Goal: Task Accomplishment & Management: Manage account settings

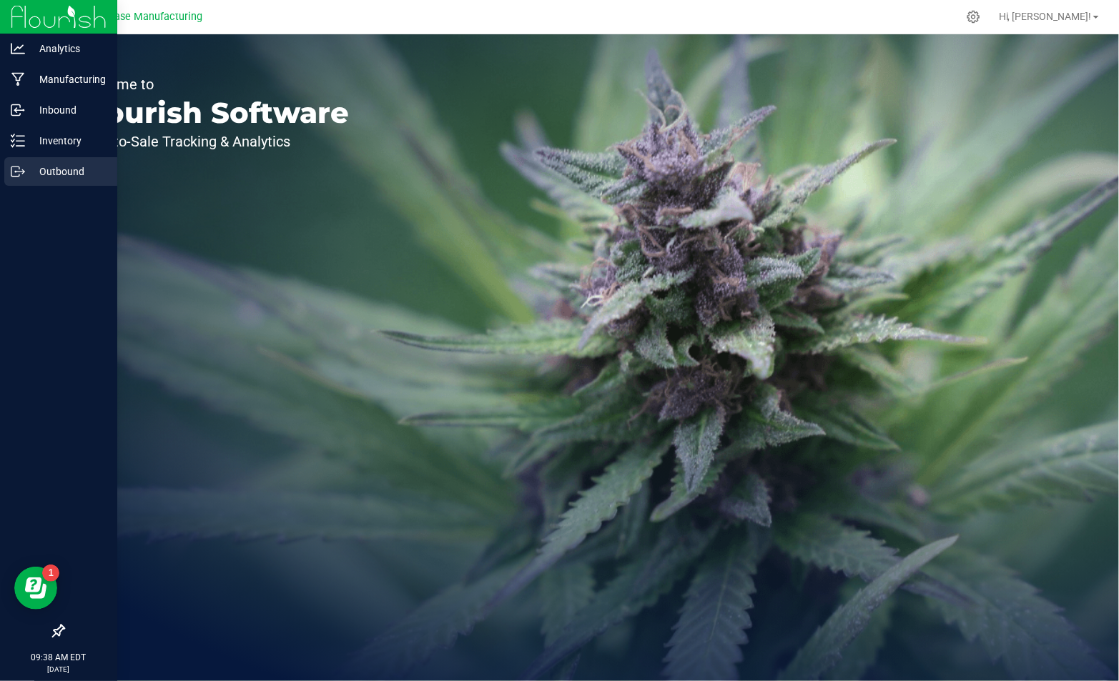
click at [61, 174] on p "Outbound" at bounding box center [68, 171] width 86 height 17
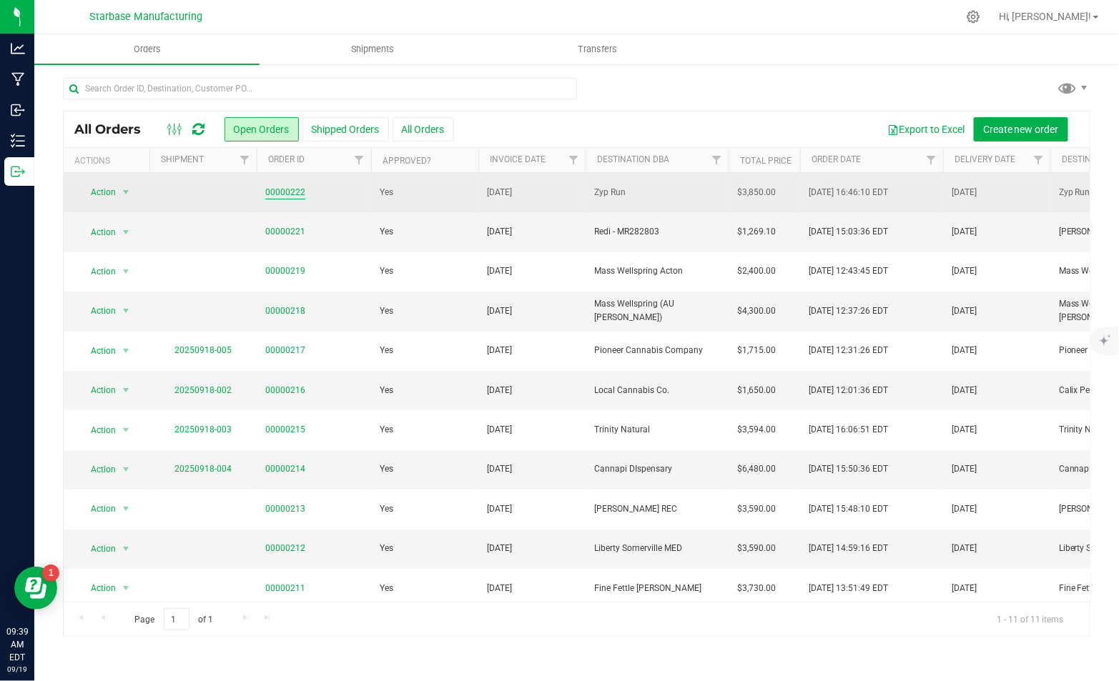
click at [293, 190] on link "00000222" at bounding box center [285, 193] width 40 height 14
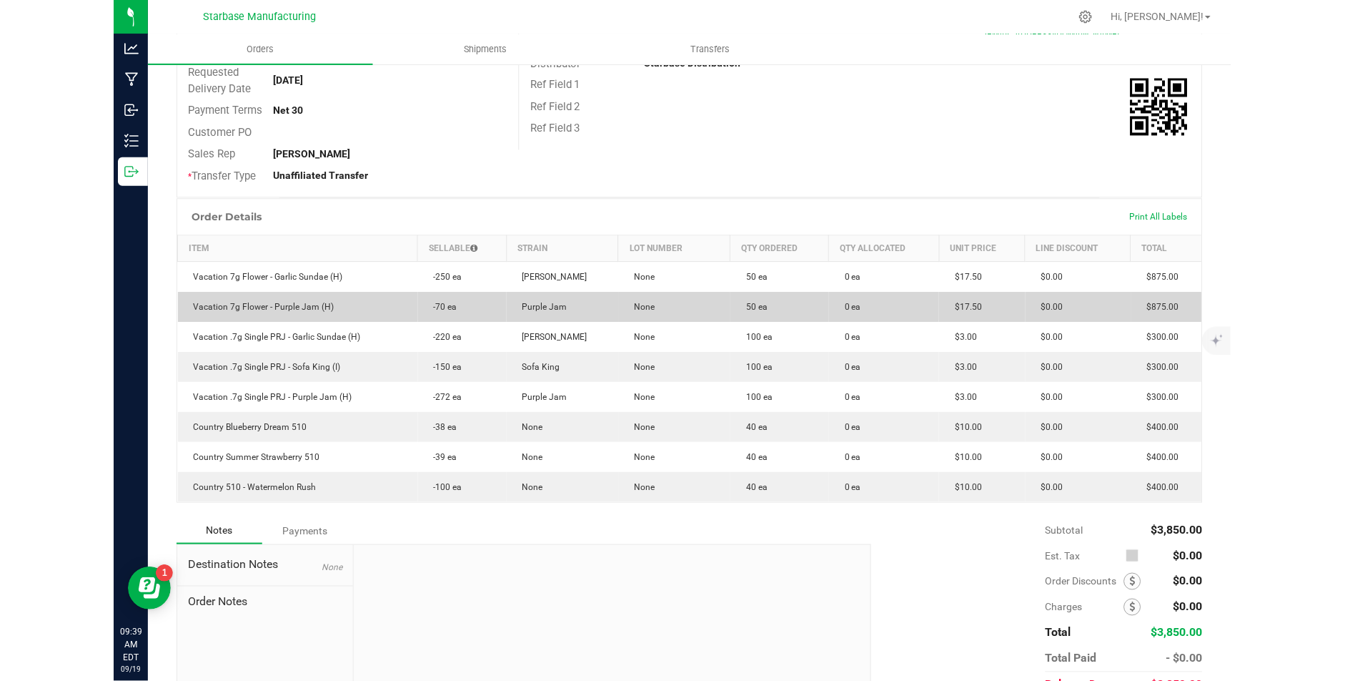
scroll to position [216, 0]
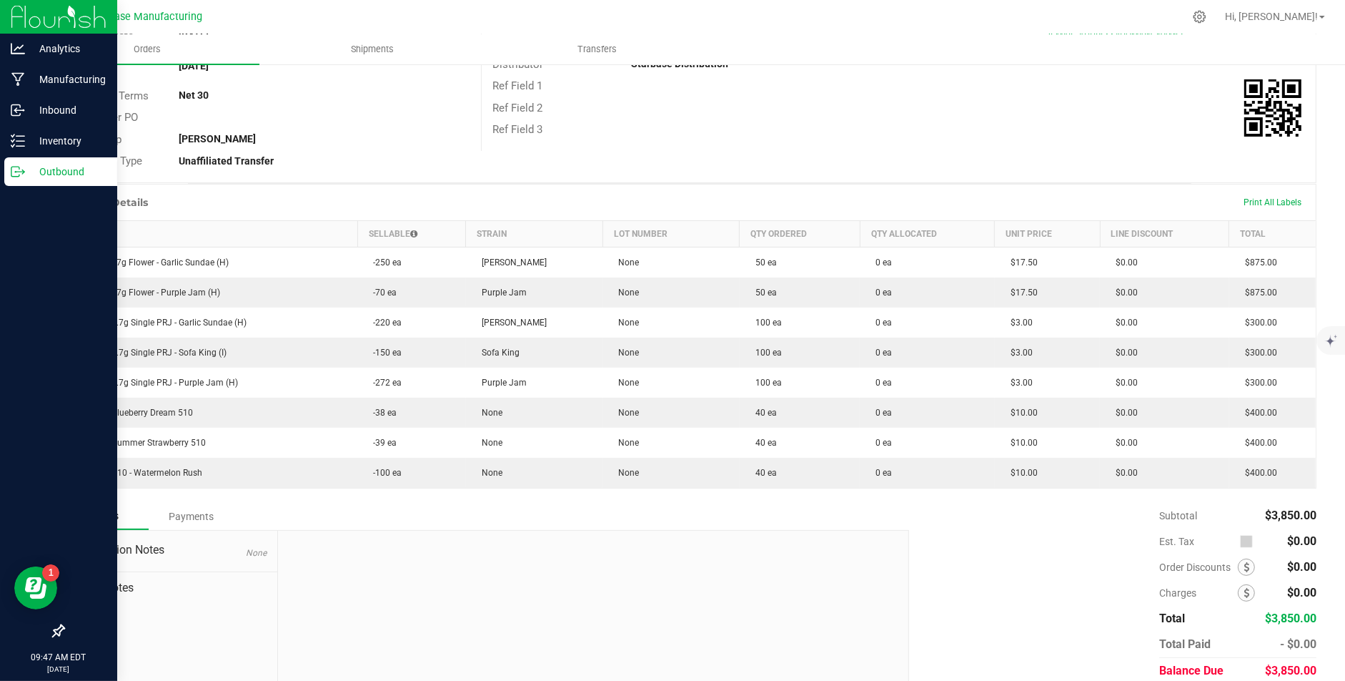
click at [28, 177] on p "Outbound" at bounding box center [68, 171] width 86 height 17
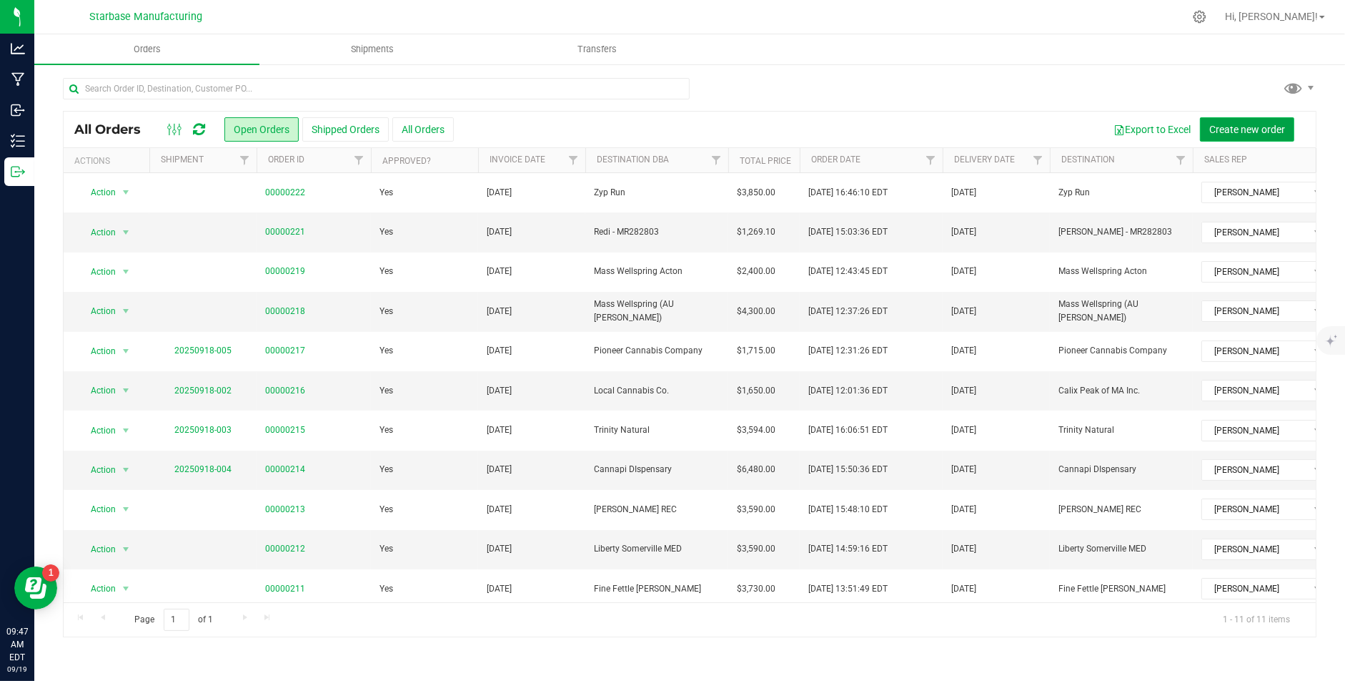
click at [1118, 117] on button "Create new order" at bounding box center [1247, 129] width 94 height 24
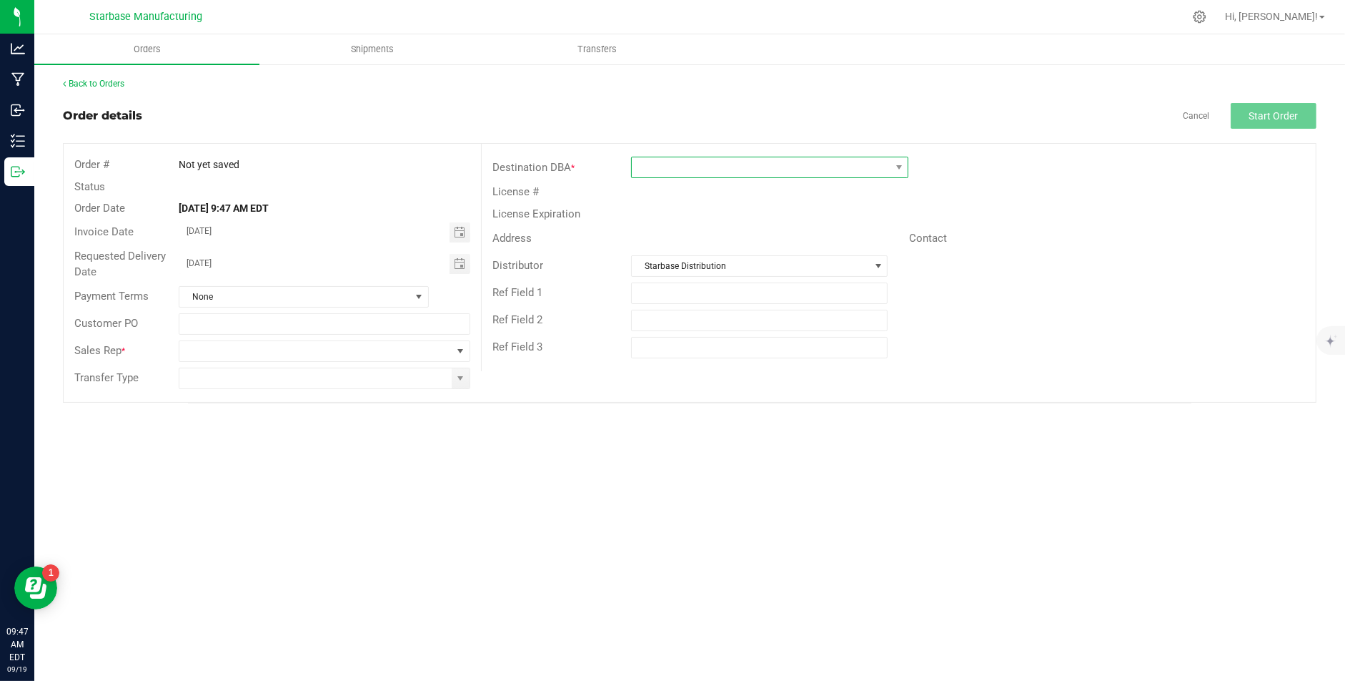
click at [669, 164] on span at bounding box center [761, 167] width 258 height 20
type input "zyp"
click at [666, 222] on li "Zyp Run" at bounding box center [770, 227] width 276 height 24
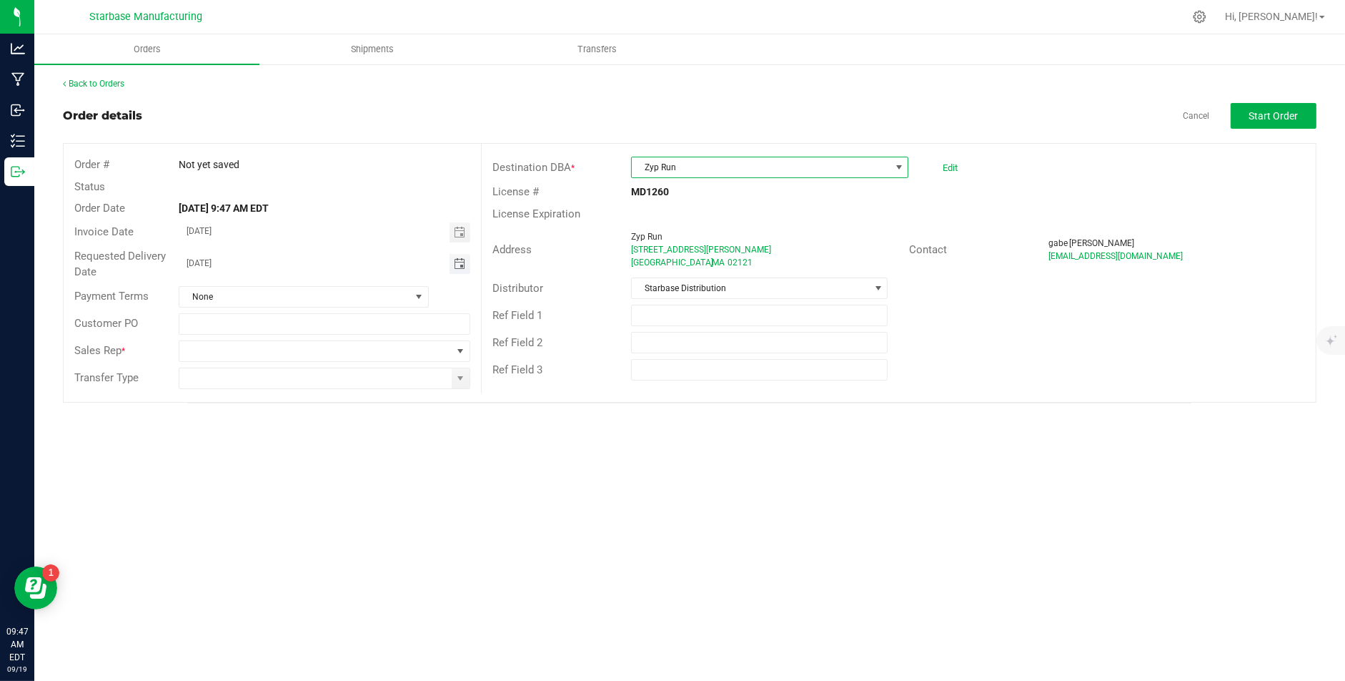
click at [460, 264] on span "Toggle calendar" at bounding box center [459, 263] width 11 height 11
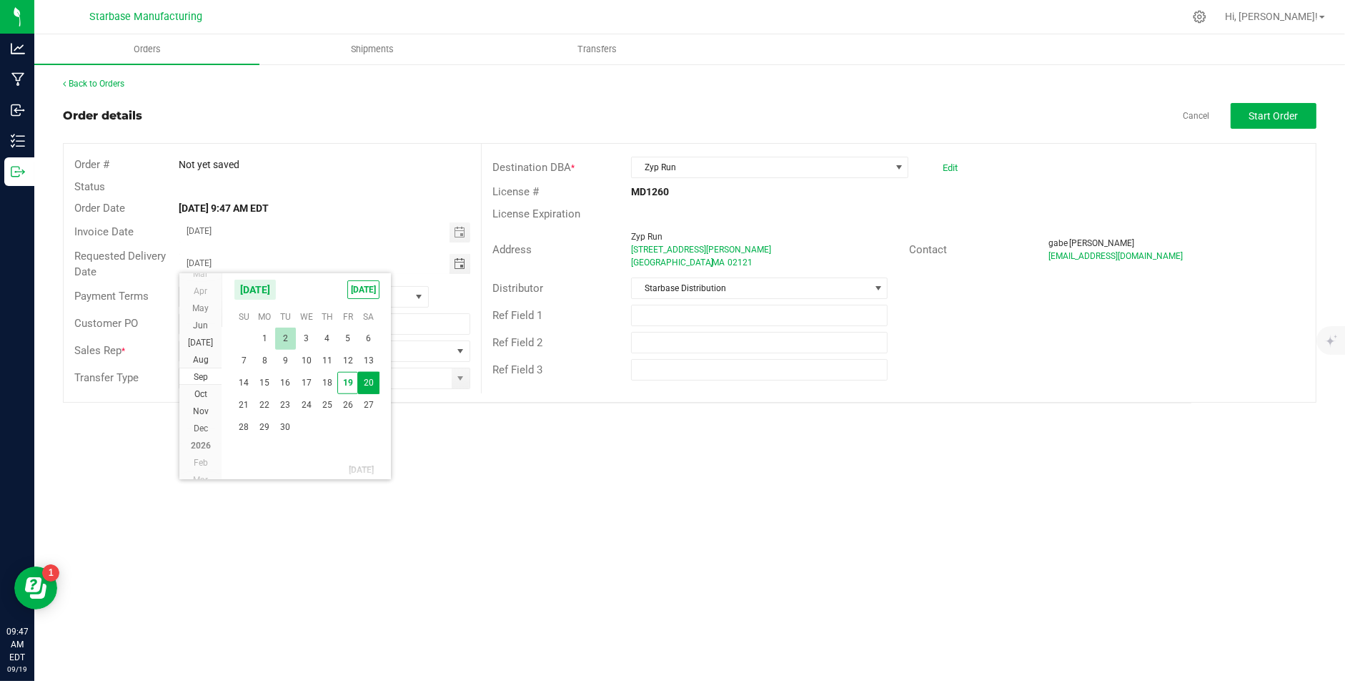
click at [292, 339] on span "2" at bounding box center [285, 338] width 21 height 22
click at [457, 259] on span "Toggle calendar" at bounding box center [459, 263] width 11 height 11
click at [269, 406] on span "22" at bounding box center [264, 405] width 21 height 22
type input "[DATE]"
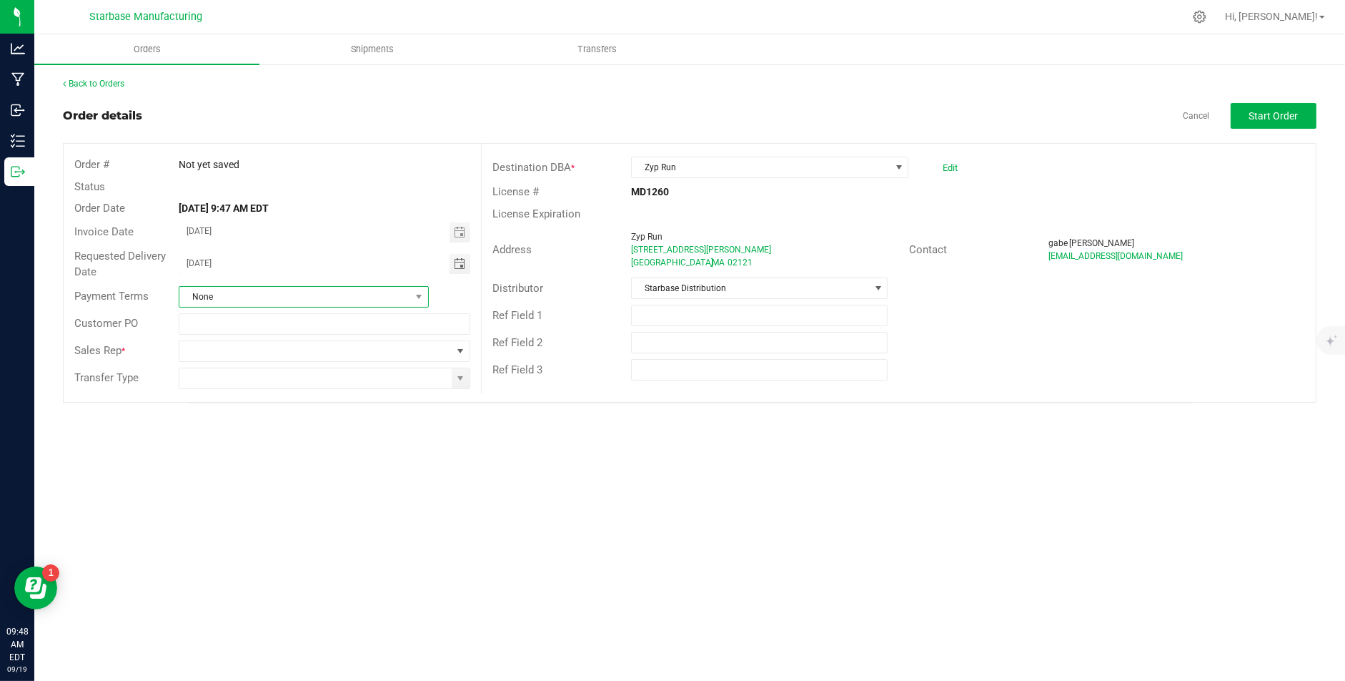
click at [353, 290] on span "None" at bounding box center [294, 297] width 231 height 20
click at [256, 382] on li "Net 30" at bounding box center [303, 388] width 249 height 24
click at [252, 377] on input at bounding box center [315, 378] width 272 height 20
click at [449, 376] on input at bounding box center [315, 378] width 272 height 20
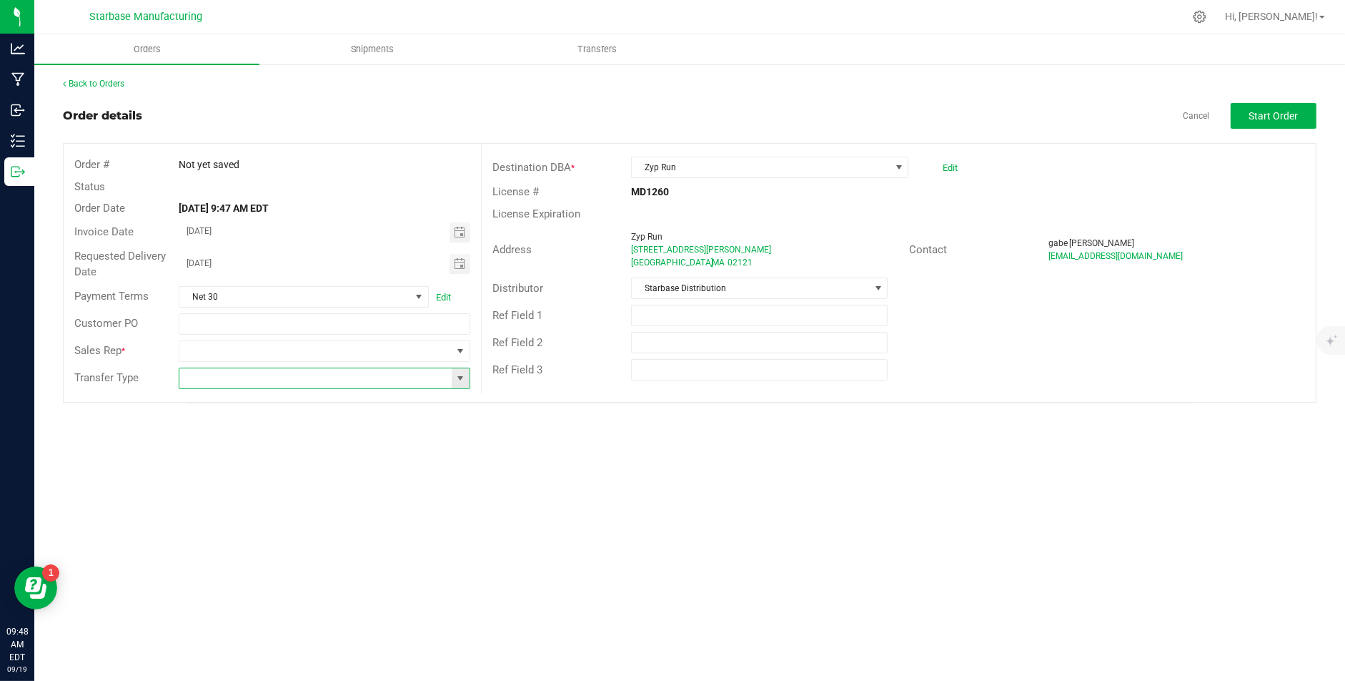
click at [462, 378] on span at bounding box center [460, 377] width 11 height 11
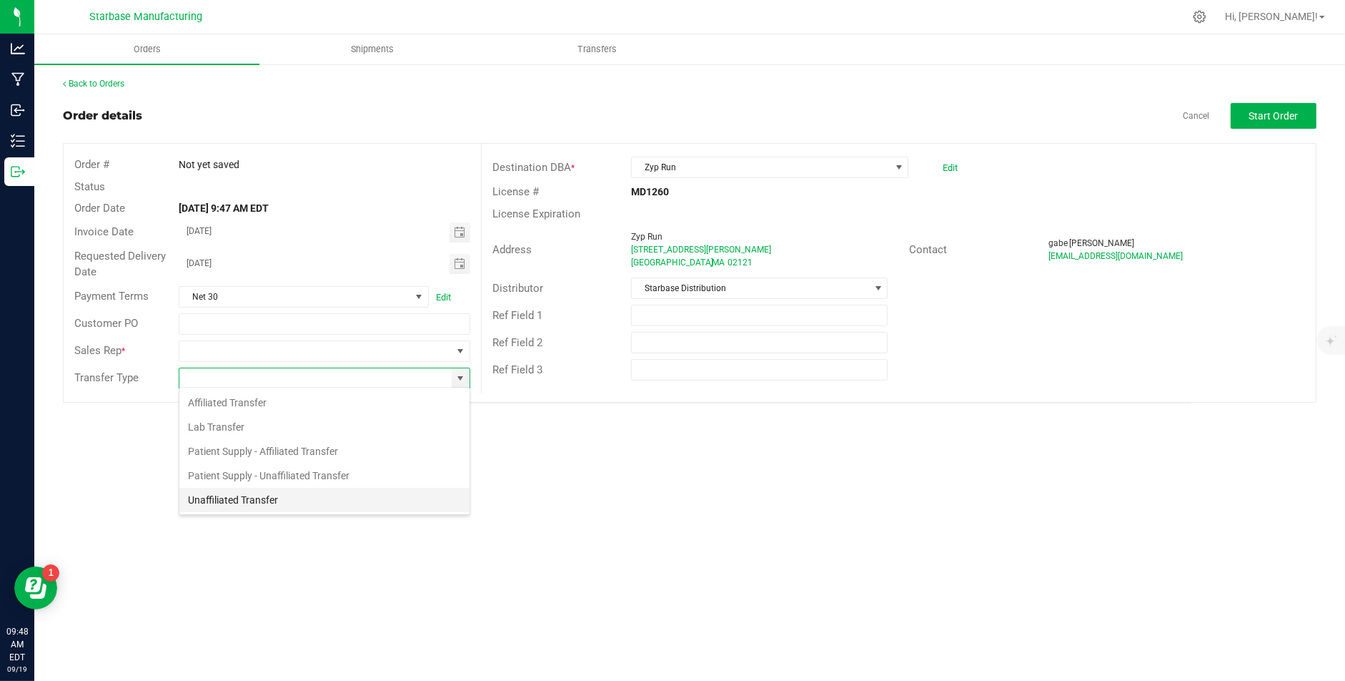
click at [382, 495] on li "Unaffiliated Transfer" at bounding box center [324, 500] width 290 height 24
type input "Unaffiliated Transfer"
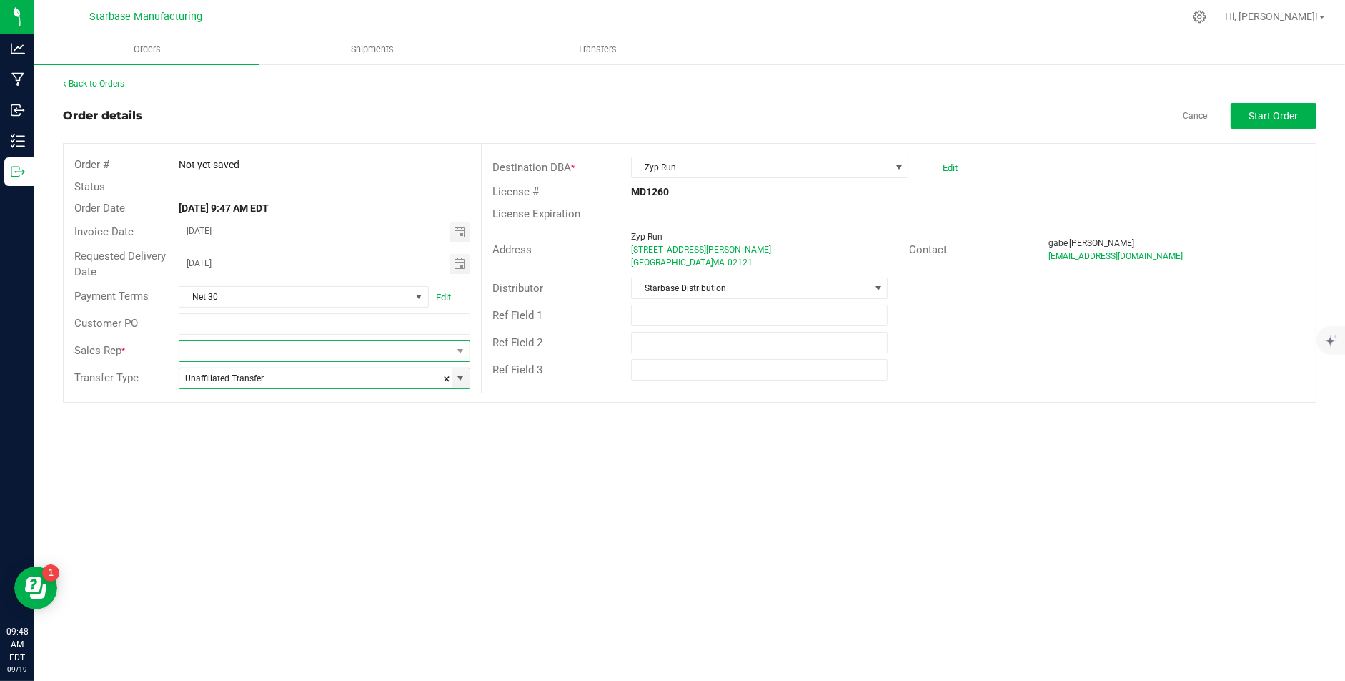
click at [372, 350] on span at bounding box center [315, 351] width 272 height 20
click at [356, 415] on li "[PERSON_NAME]" at bounding box center [324, 411] width 290 height 24
click at [1118, 115] on span "Start Order" at bounding box center [1274, 115] width 49 height 11
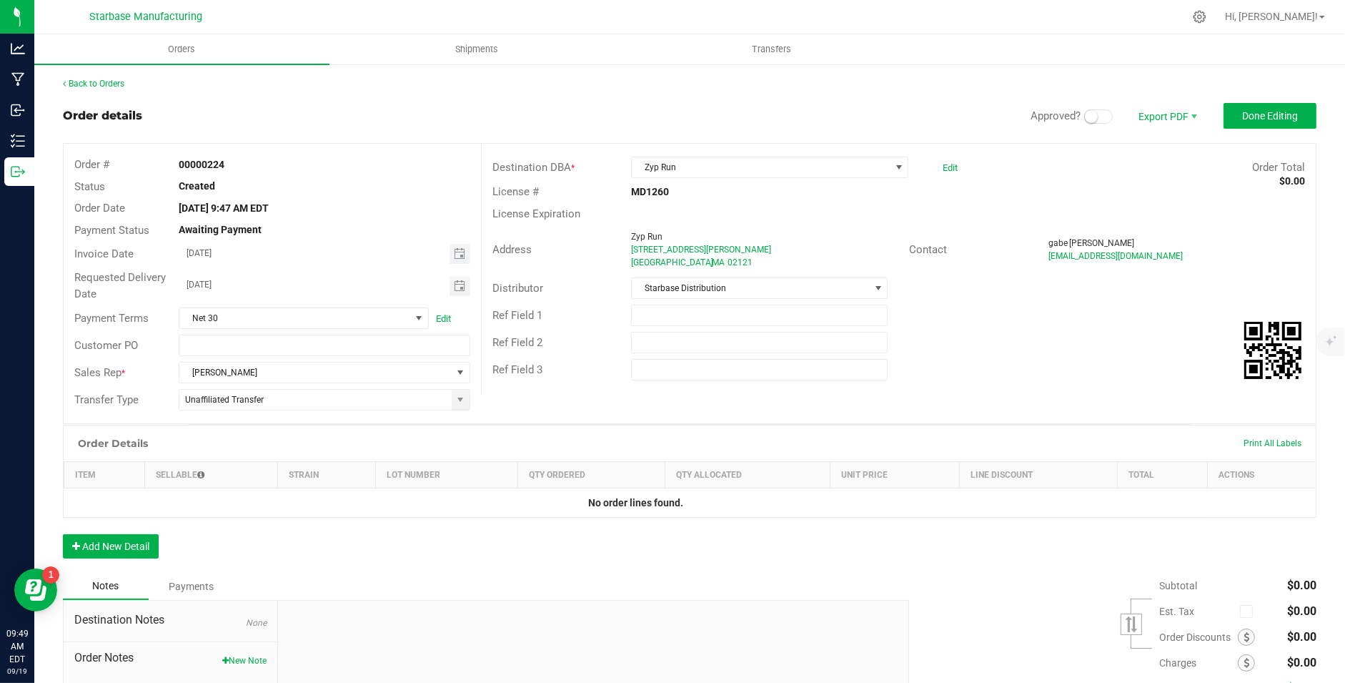
scroll to position [23, 0]
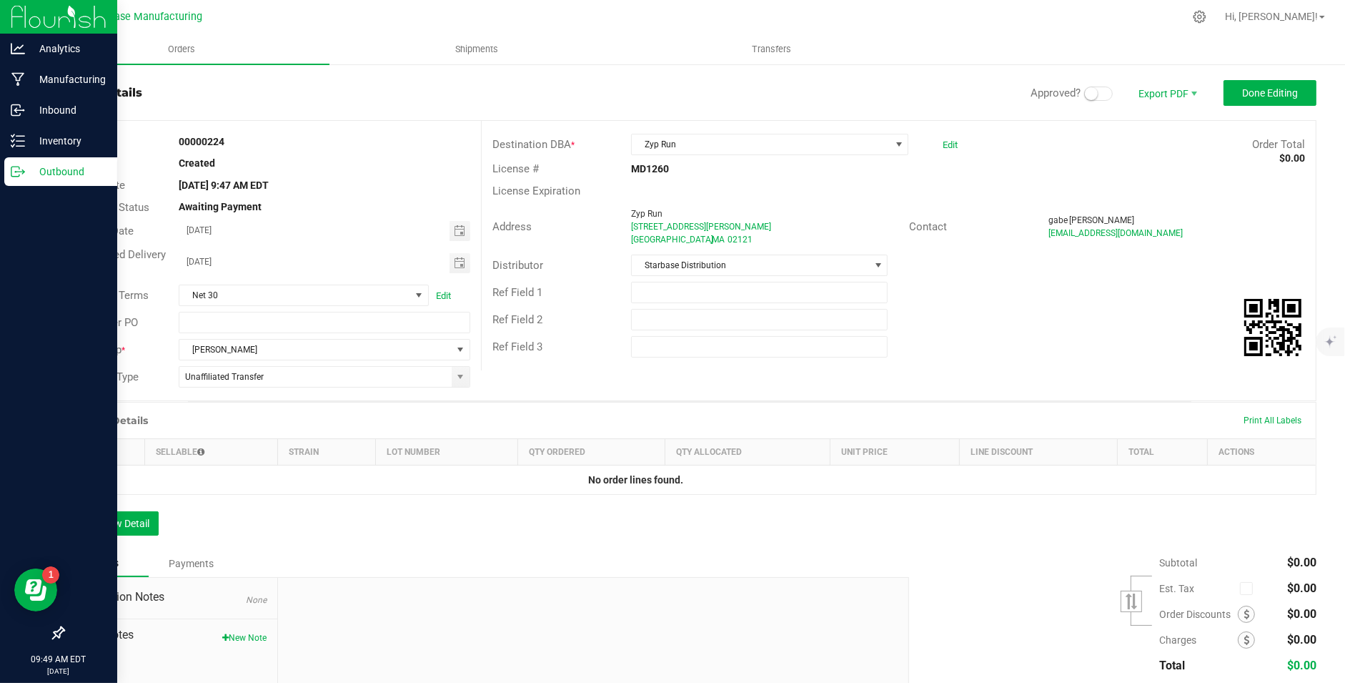
click at [22, 173] on icon at bounding box center [23, 173] width 2 height 2
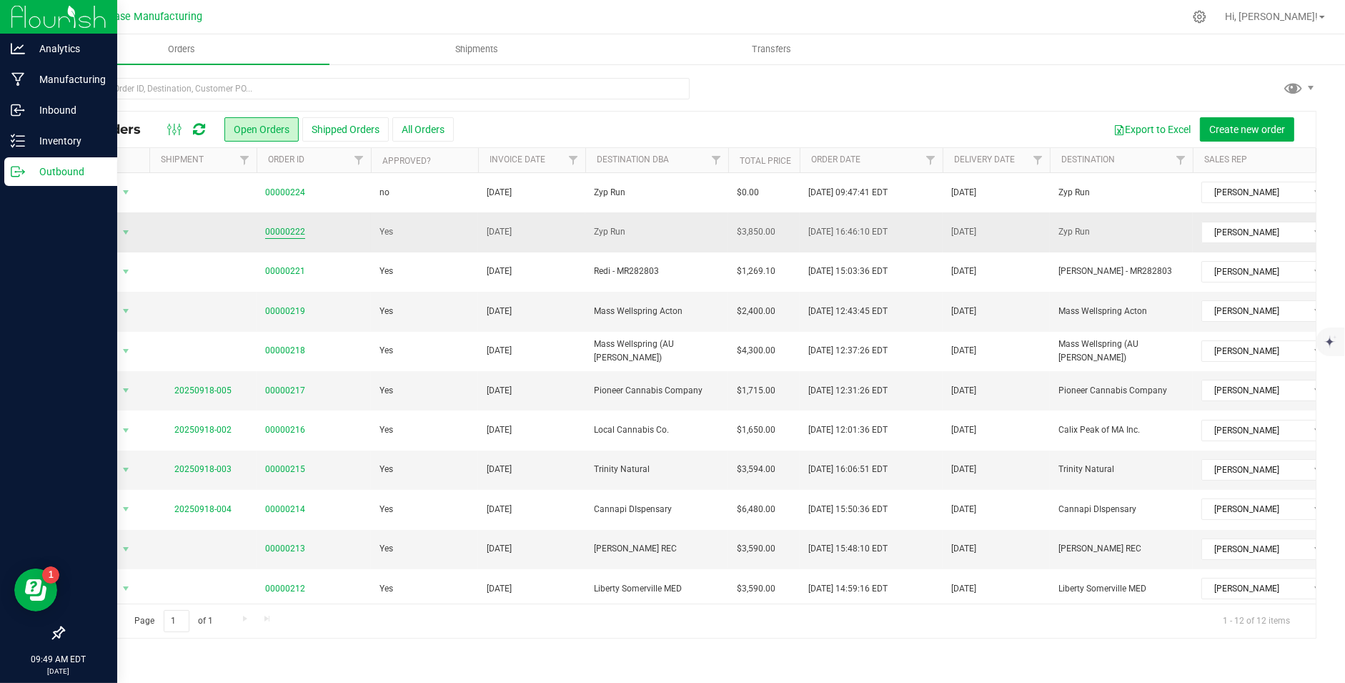
click at [280, 233] on link "00000222" at bounding box center [285, 232] width 40 height 14
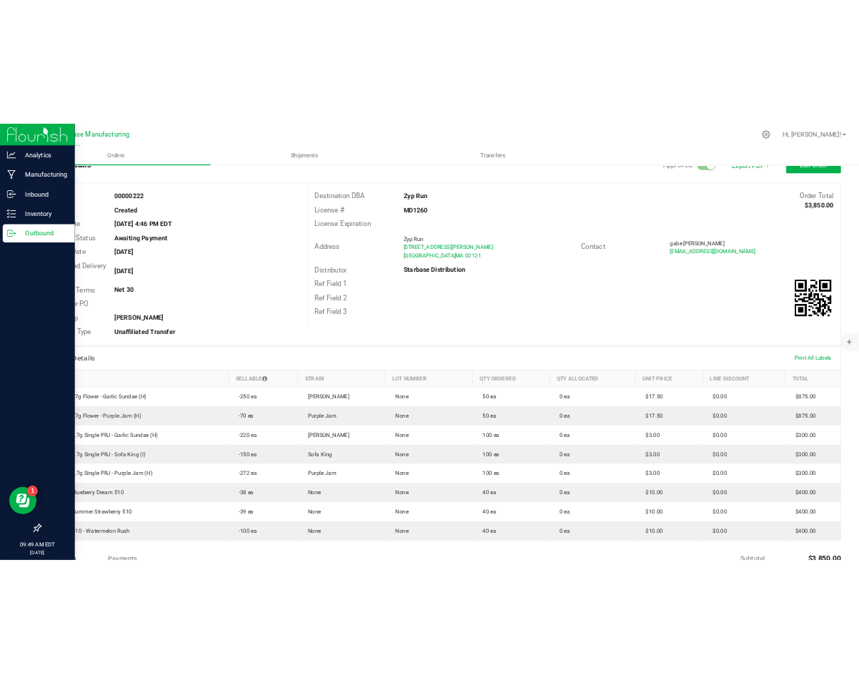
scroll to position [54, 0]
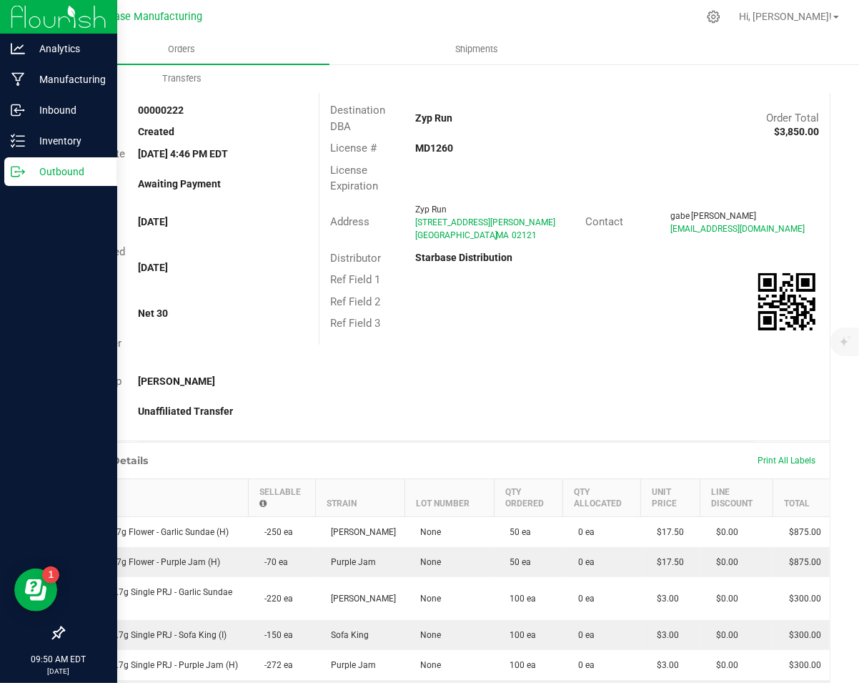
click at [36, 166] on p "Outbound" at bounding box center [68, 171] width 86 height 17
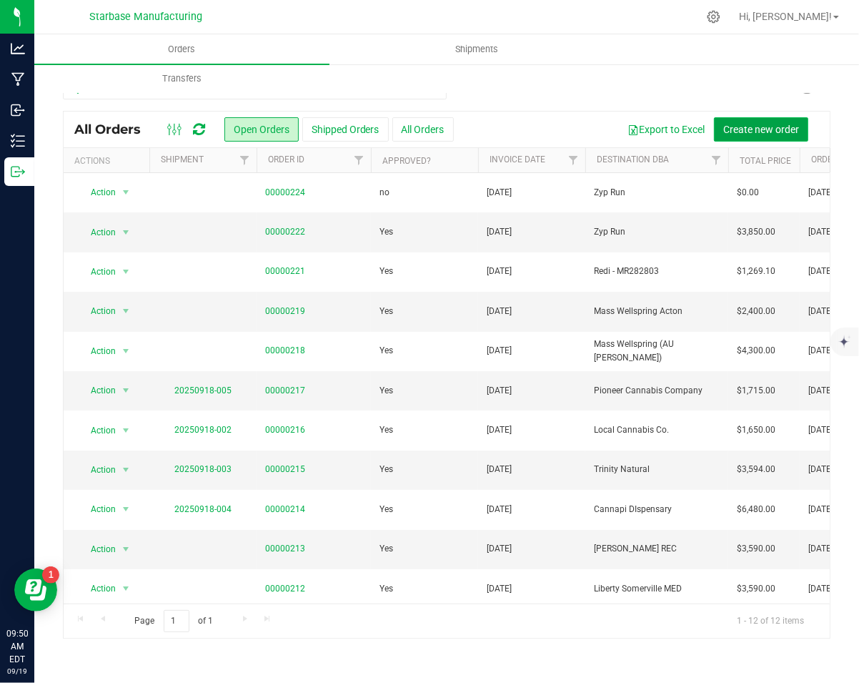
click at [746, 132] on span "Create new order" at bounding box center [761, 129] width 76 height 11
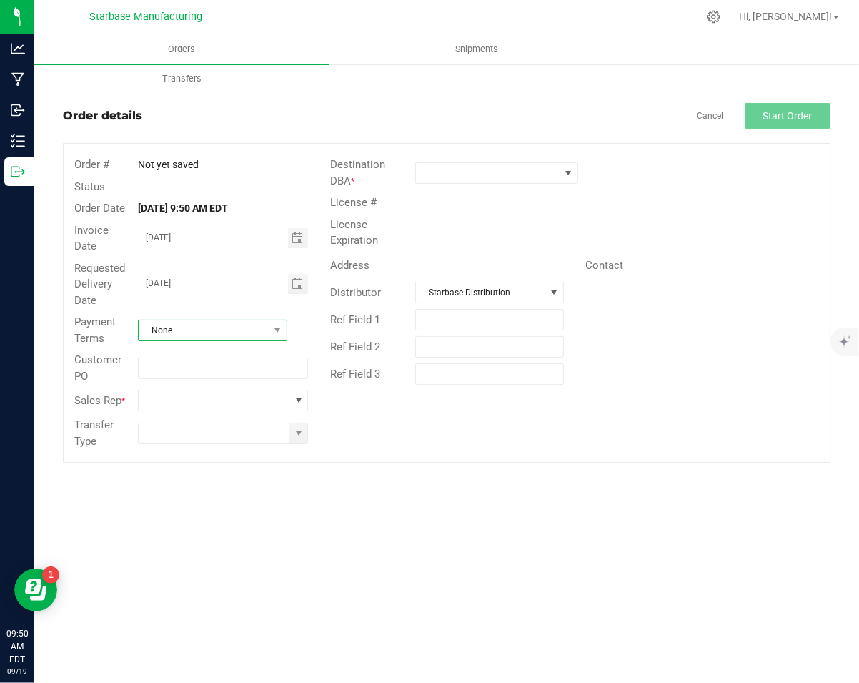
click at [244, 327] on span "None" at bounding box center [203, 330] width 129 height 20
click at [198, 420] on li "Net 30" at bounding box center [213, 422] width 148 height 24
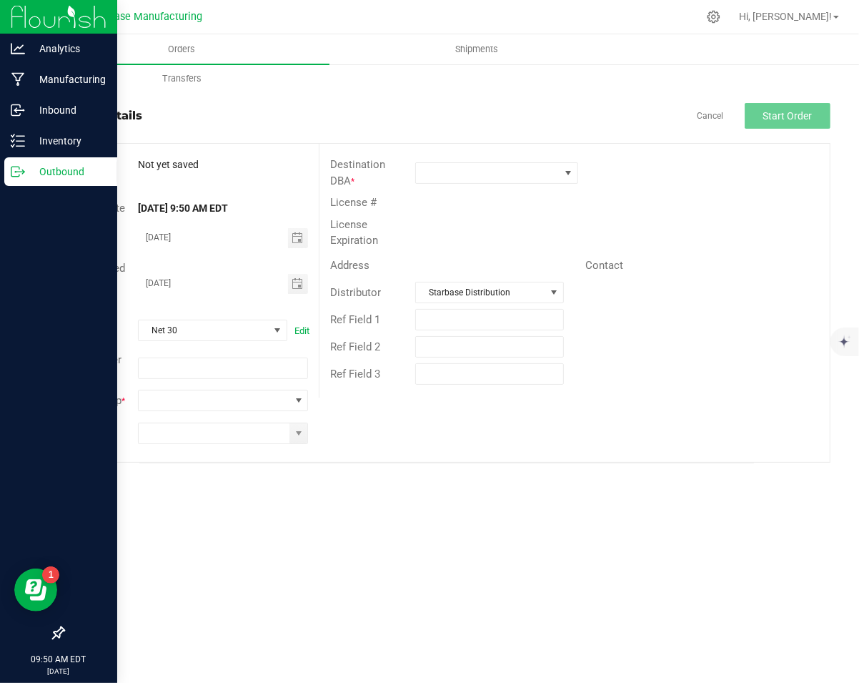
click at [56, 179] on p "Outbound" at bounding box center [68, 171] width 86 height 17
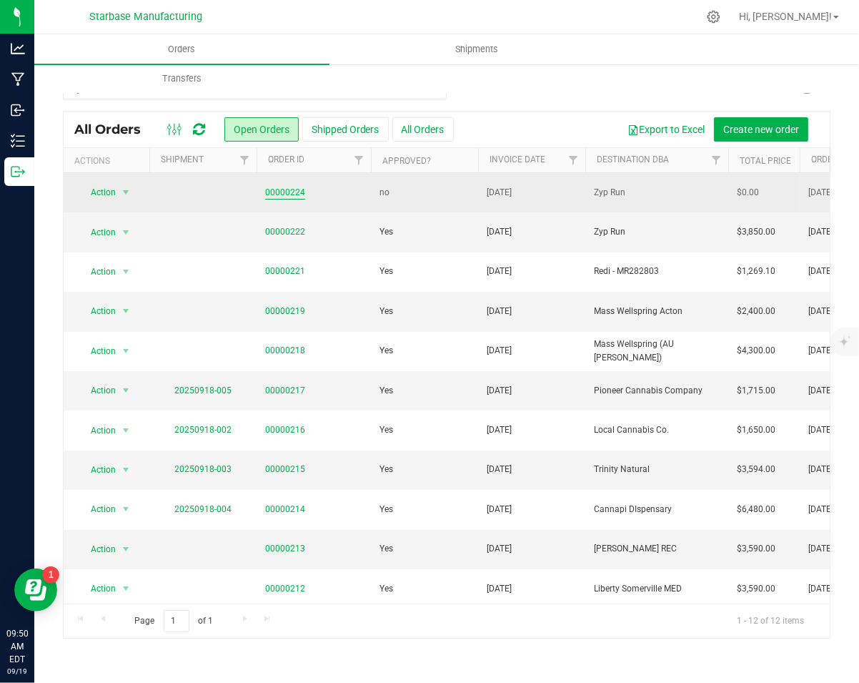
click at [278, 194] on link "00000224" at bounding box center [285, 193] width 40 height 14
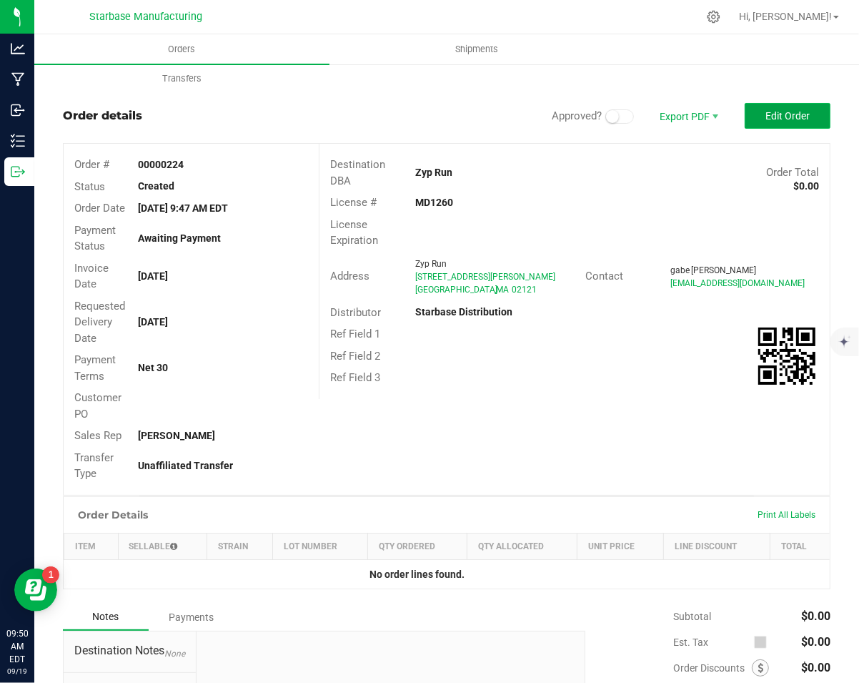
click at [765, 126] on button "Edit Order" at bounding box center [788, 116] width 86 height 26
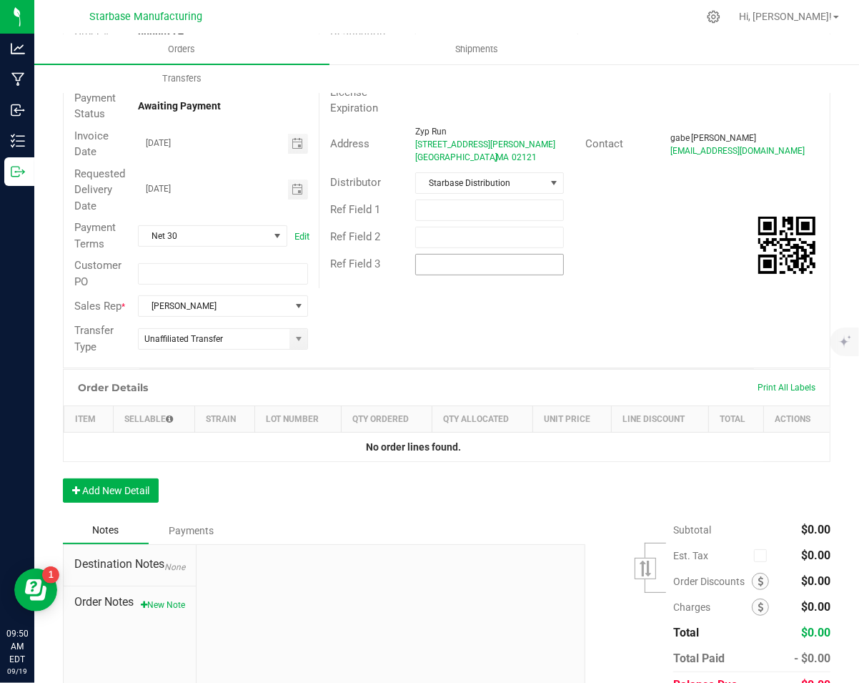
scroll to position [154, 0]
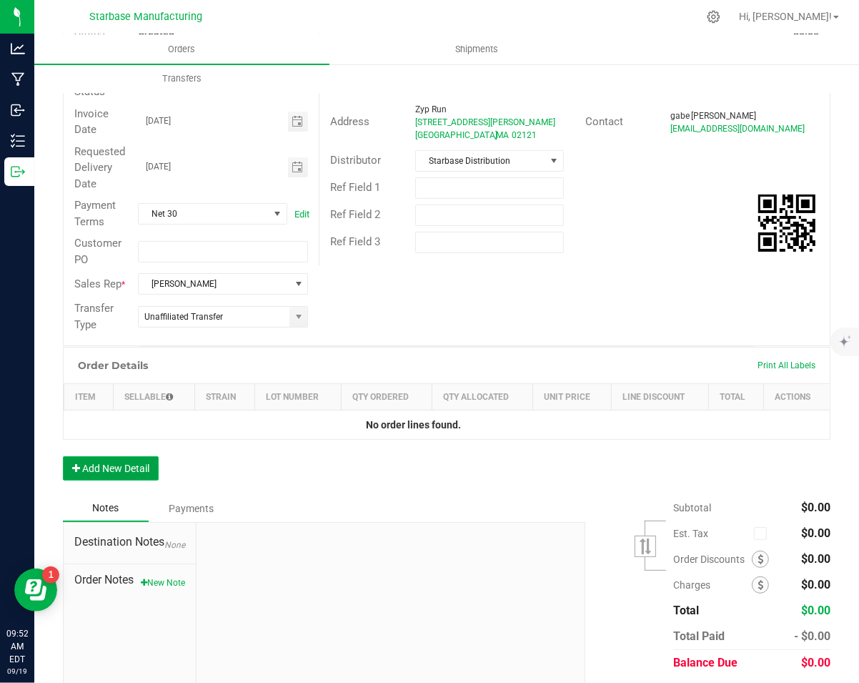
click at [115, 478] on button "Add New Detail" at bounding box center [111, 468] width 96 height 24
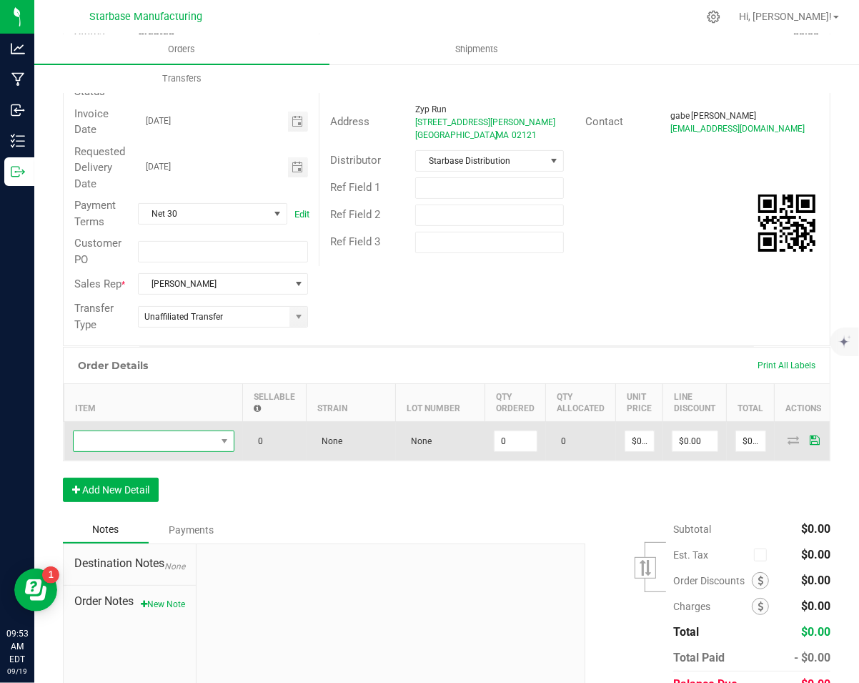
click at [144, 439] on span "NO DATA FOUND" at bounding box center [145, 441] width 142 height 20
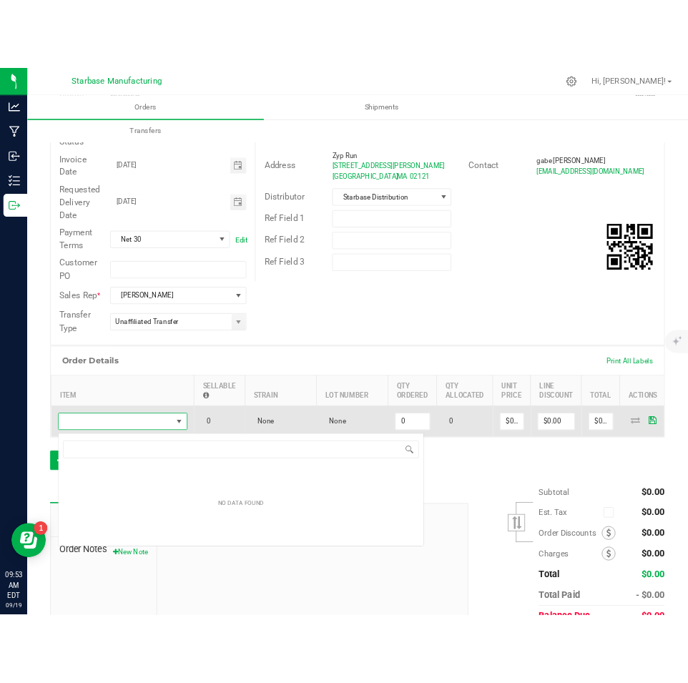
scroll to position [21, 162]
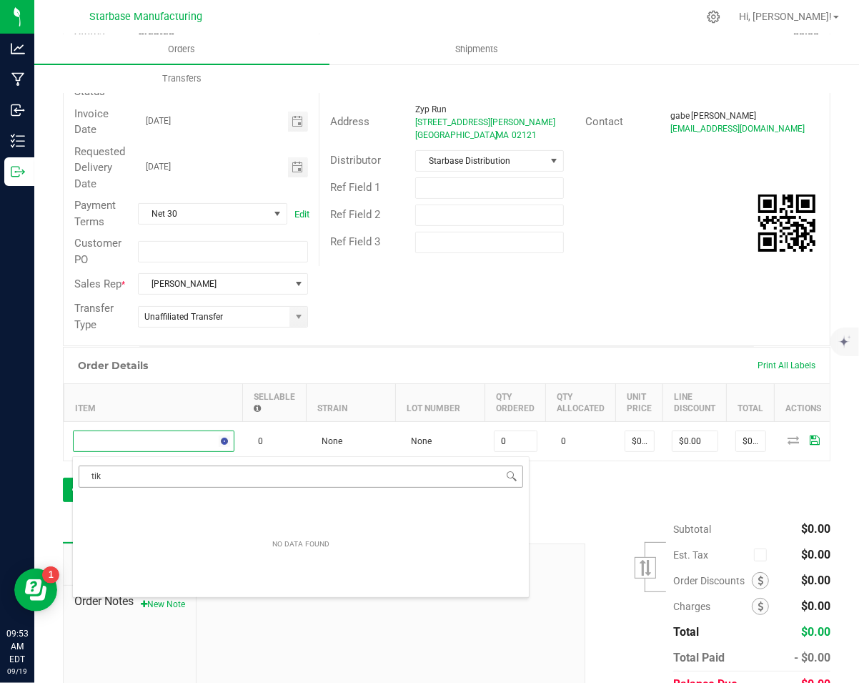
type input "tiki"
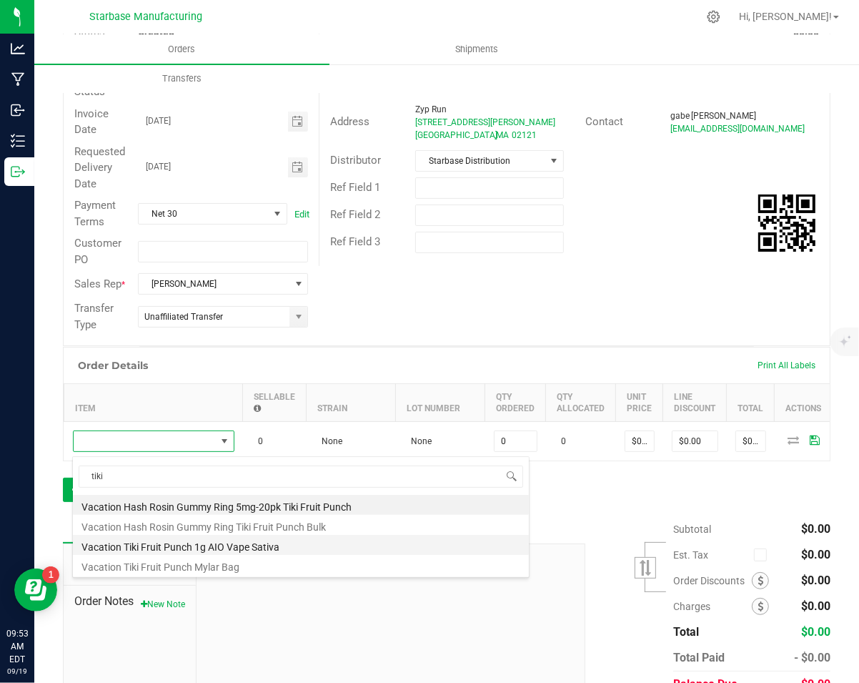
click at [155, 543] on li "Vacation Tiki Fruit Punch 1g AIO Vape Sativa" at bounding box center [301, 545] width 456 height 20
type input "0 ea"
type input "$17.50000"
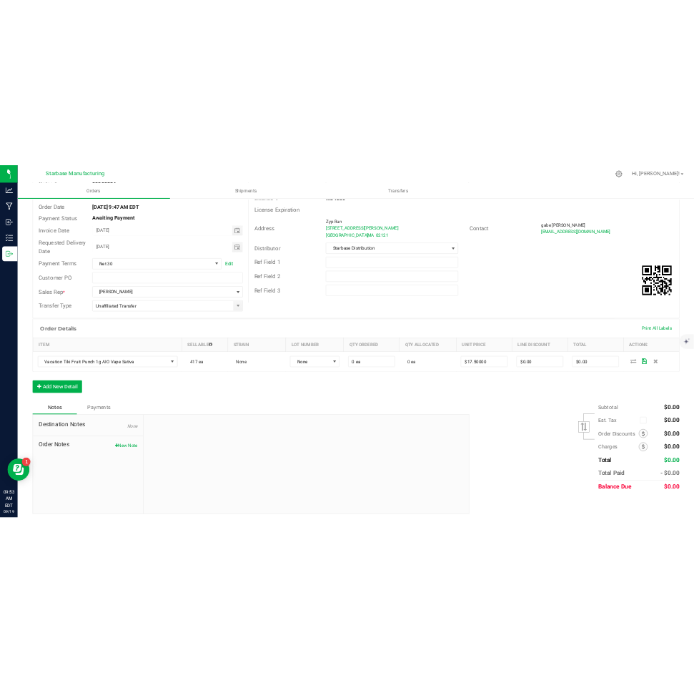
scroll to position [0, 0]
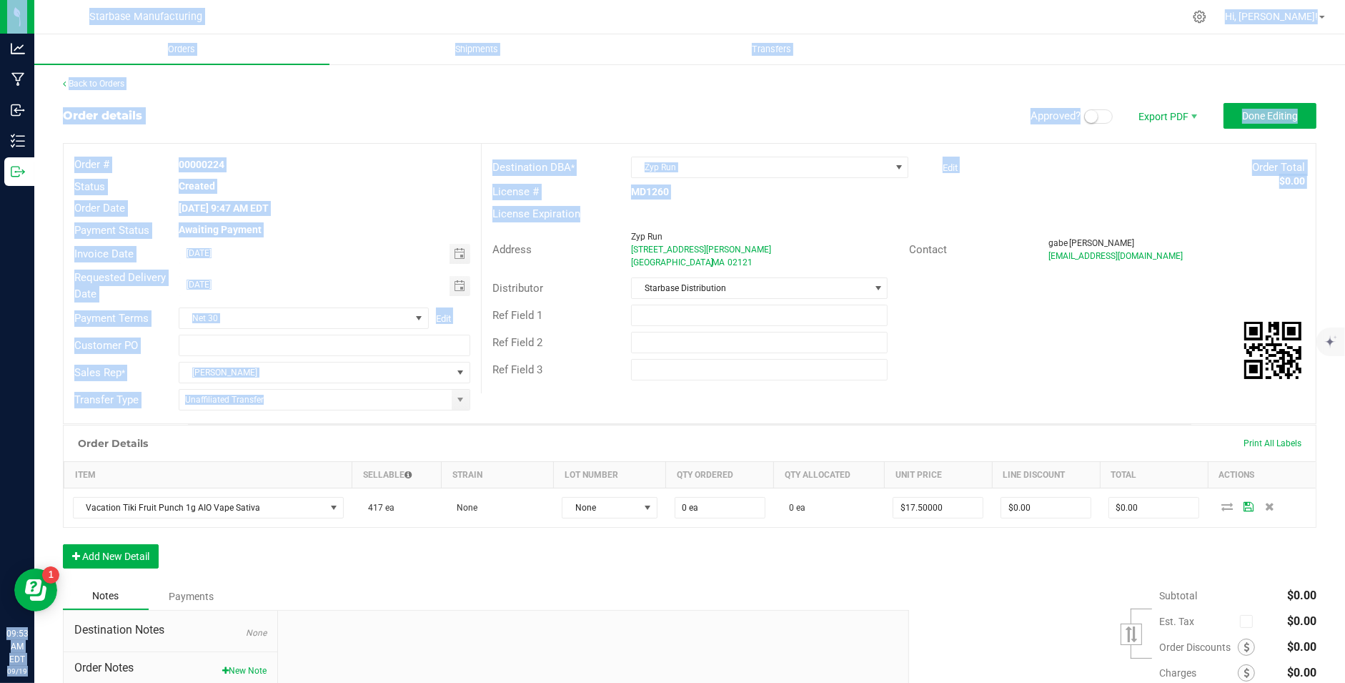
drag, startPoint x: 1342, startPoint y: 89, endPoint x: 1352, endPoint y: -14, distance: 103.4
click at [1118, 0] on html "Analytics Manufacturing Inbound Inventory Outbound 09:53 AM EDT [DATE] 09/19 St…" at bounding box center [672, 341] width 1345 height 683
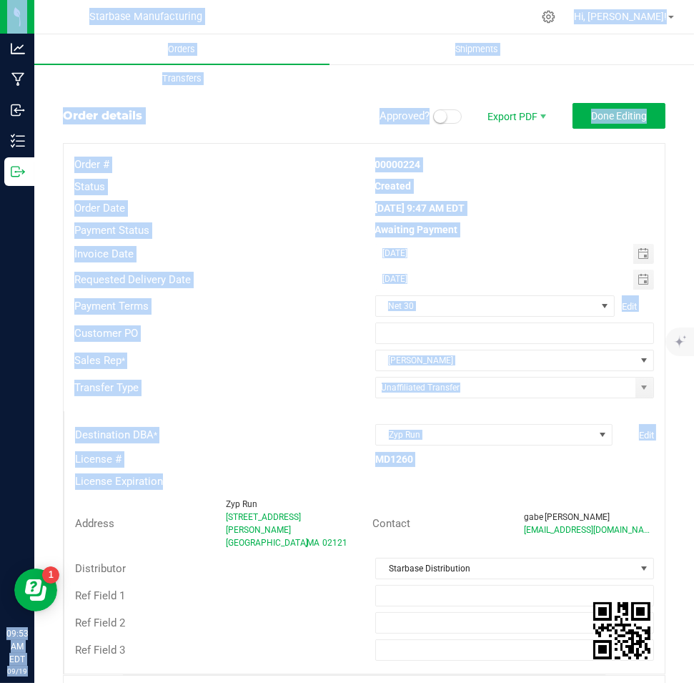
click at [347, 208] on div "Order Date" at bounding box center [214, 208] width 301 height 16
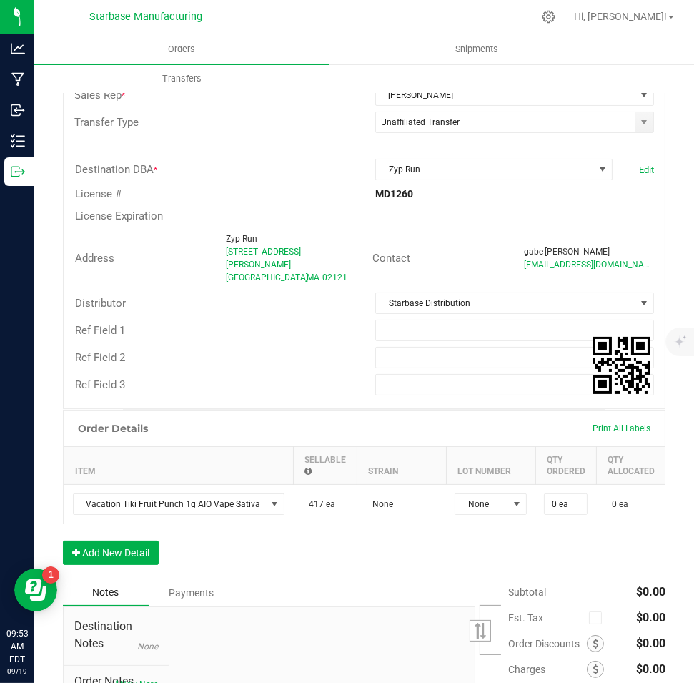
scroll to position [267, 0]
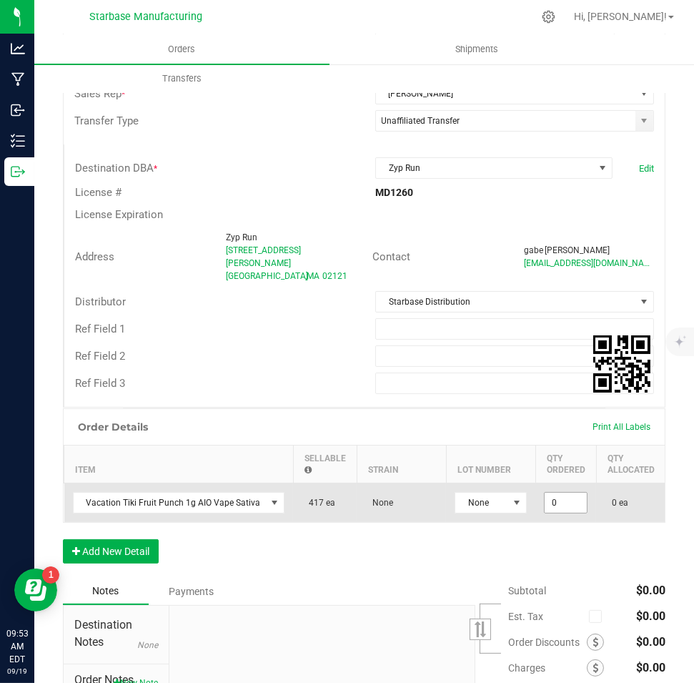
click at [556, 493] on input "0" at bounding box center [566, 503] width 42 height 20
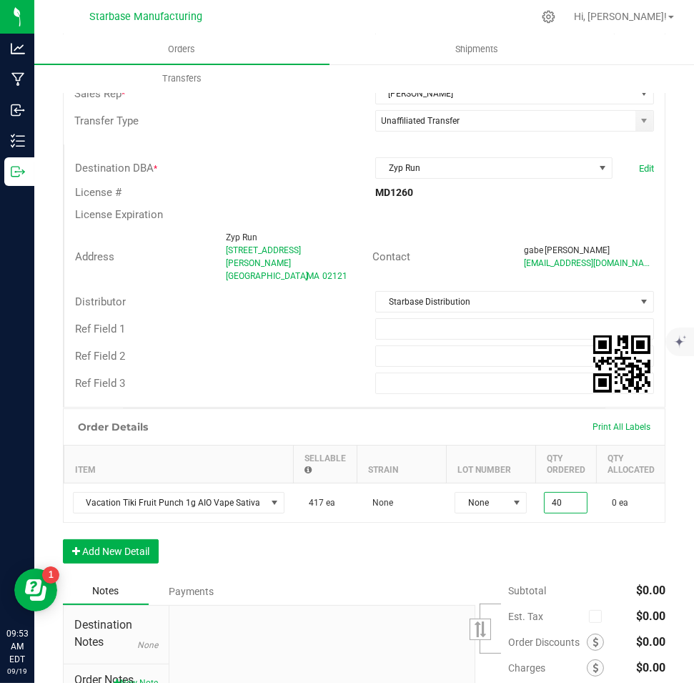
type input "40 ea"
type input "$700.00"
click at [460, 548] on div "Order Details Print All Labels Item Sellable Strain Lot Number Qty Ordered Qty …" at bounding box center [364, 492] width 603 height 169
click at [118, 543] on button "Add New Detail" at bounding box center [111, 551] width 96 height 24
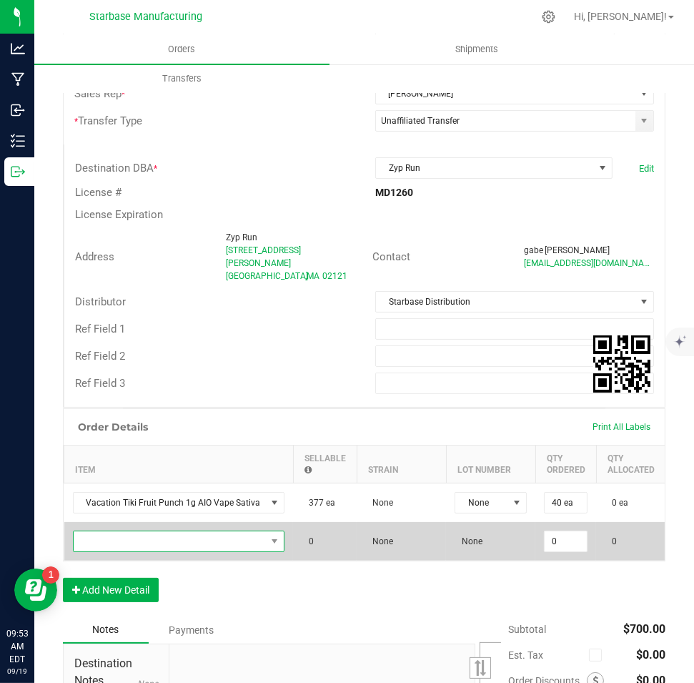
click at [114, 531] on span "NO DATA FOUND" at bounding box center [170, 541] width 193 height 20
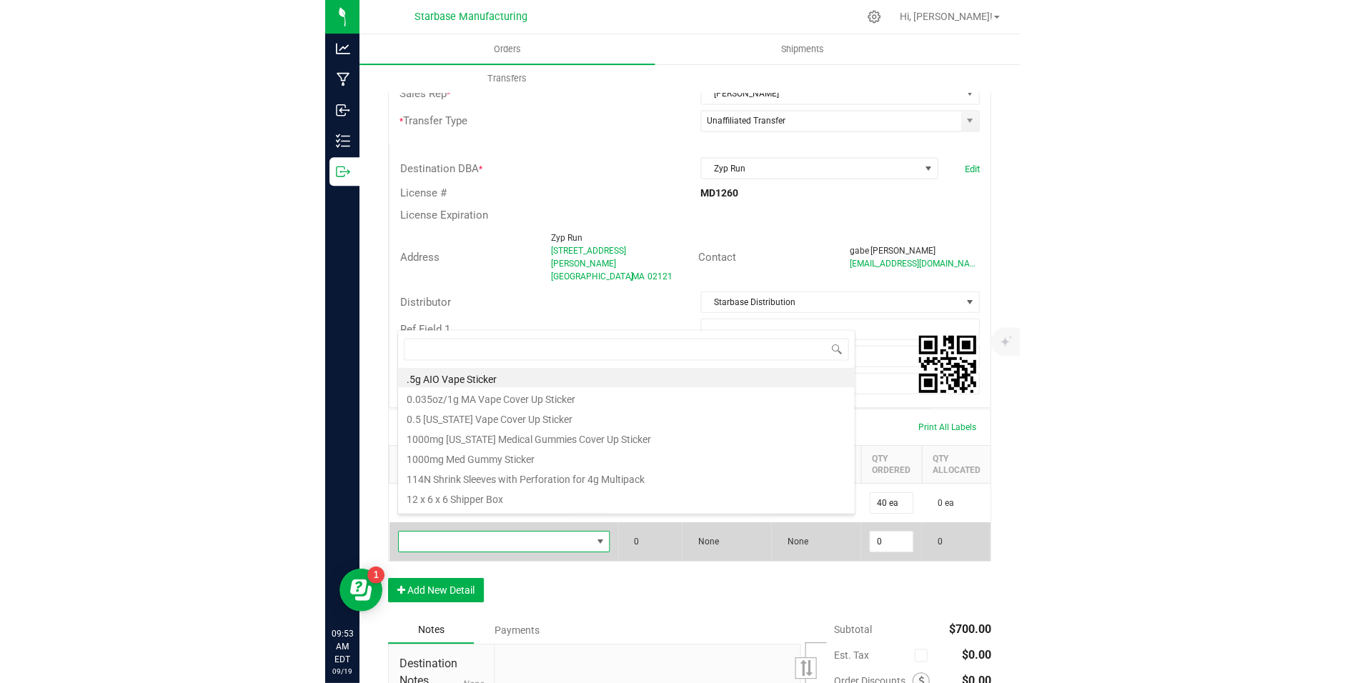
scroll to position [21, 206]
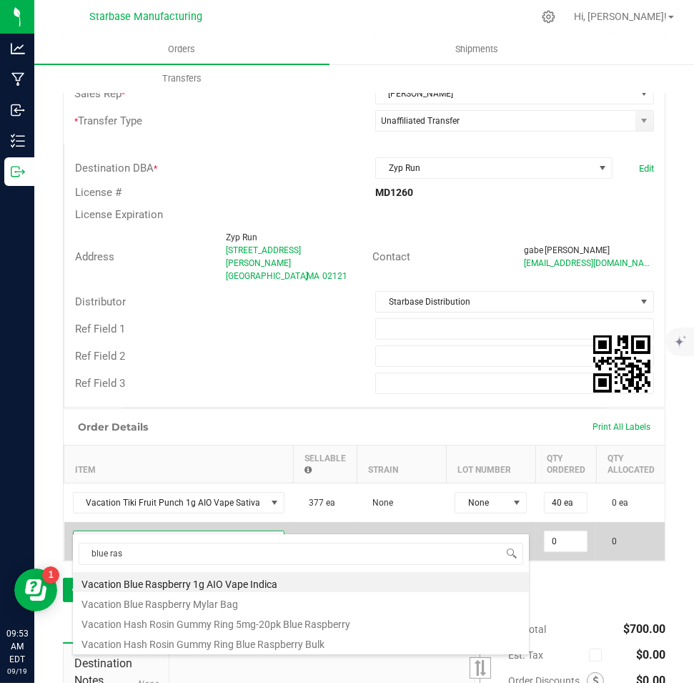
type input "blue rasp"
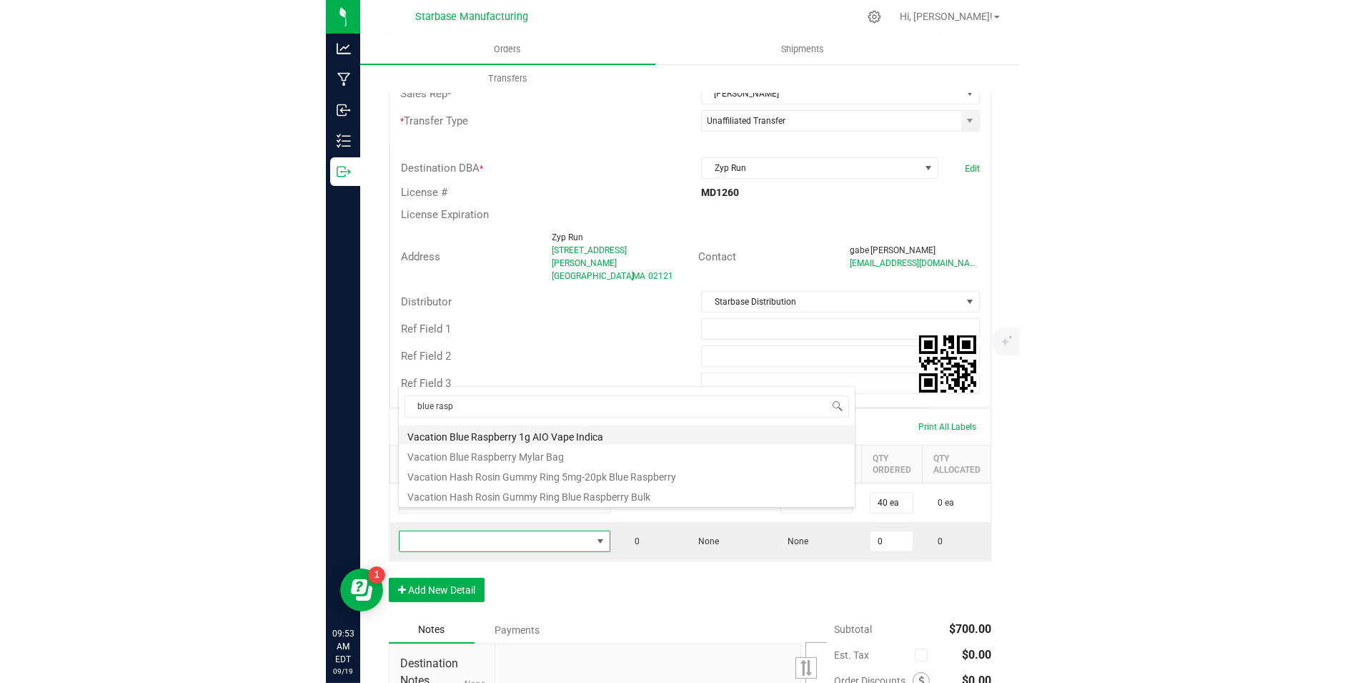
scroll to position [21, 265]
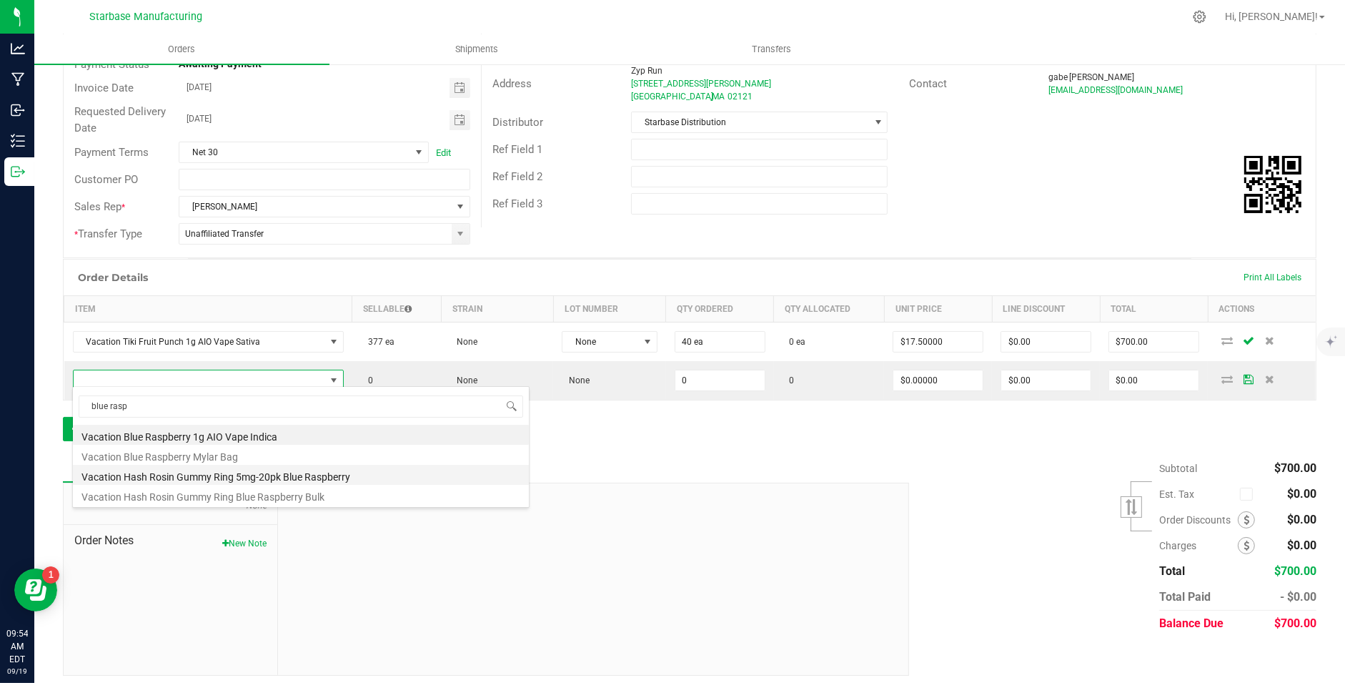
click at [277, 480] on li "Vacation Hash Rosin Gummy Ring 5mg-20pk Blue Raspberry" at bounding box center [301, 475] width 456 height 20
type input "0 ea"
type input "$12.00000"
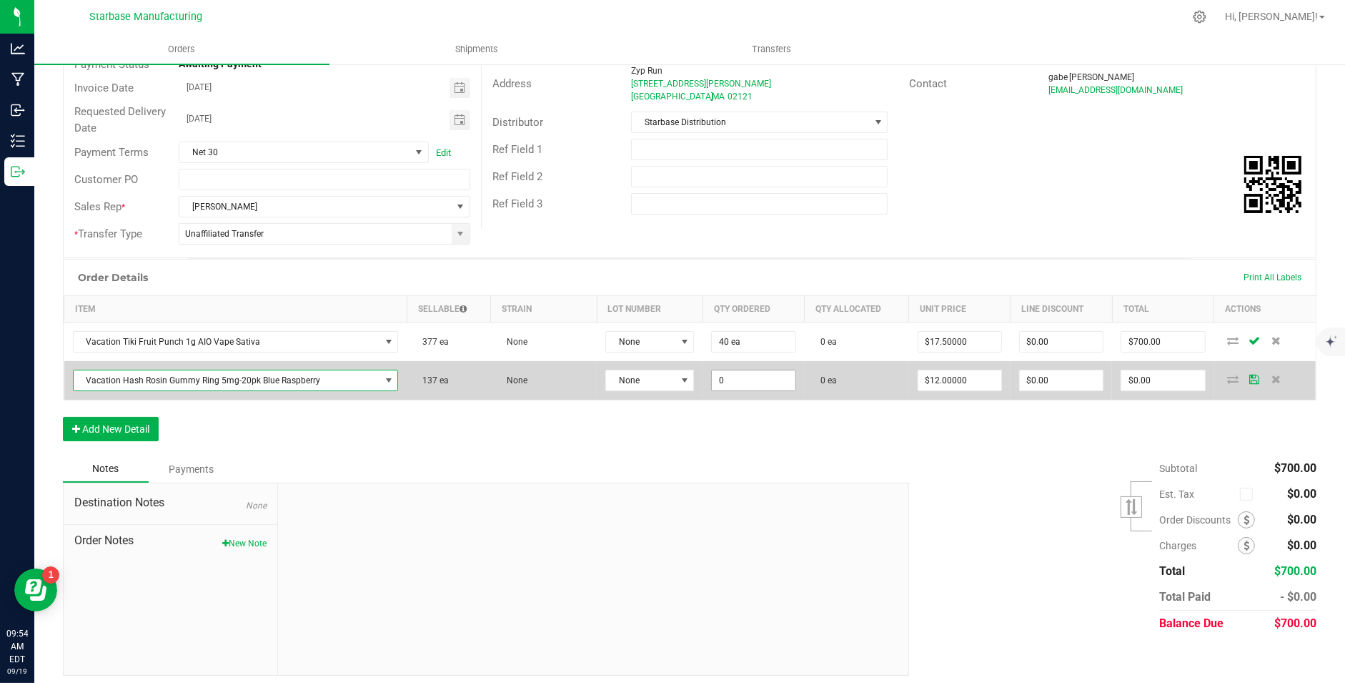
click at [718, 375] on input "0" at bounding box center [753, 380] width 83 height 20
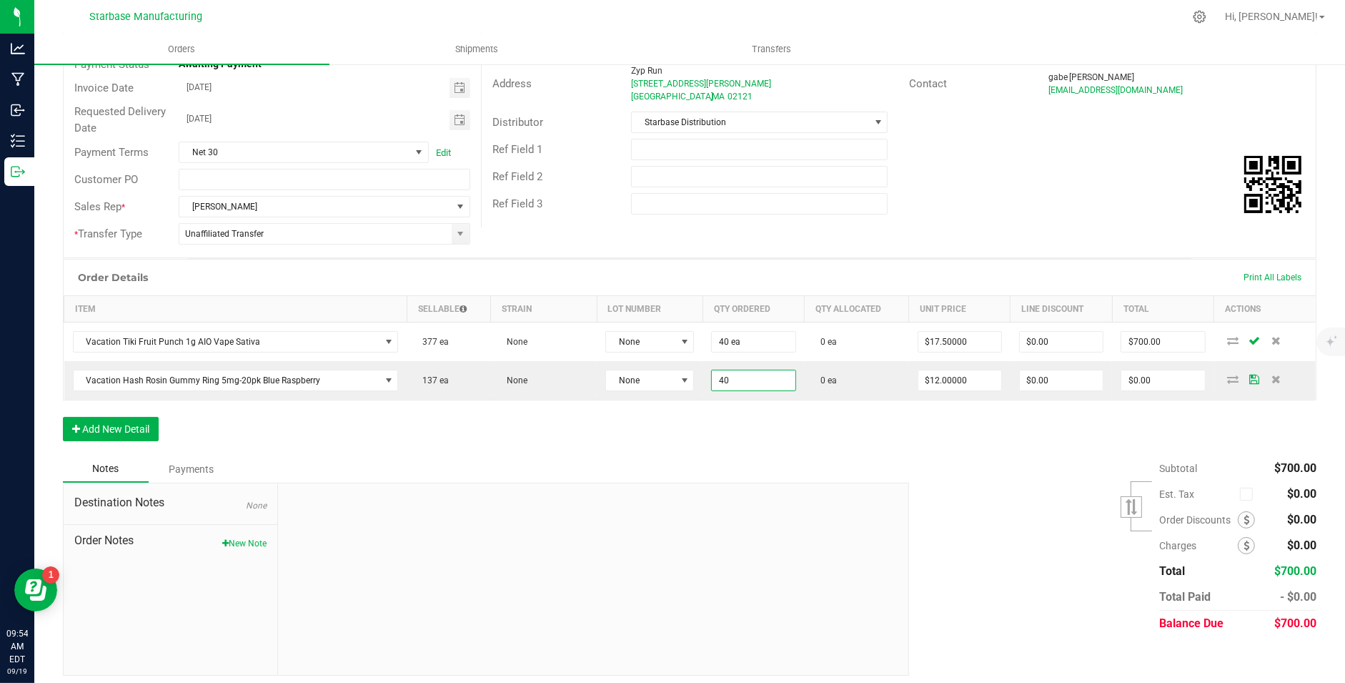
type input "40 ea"
type input "$480.00"
click at [691, 455] on div "Notes Payments" at bounding box center [481, 468] width 836 height 27
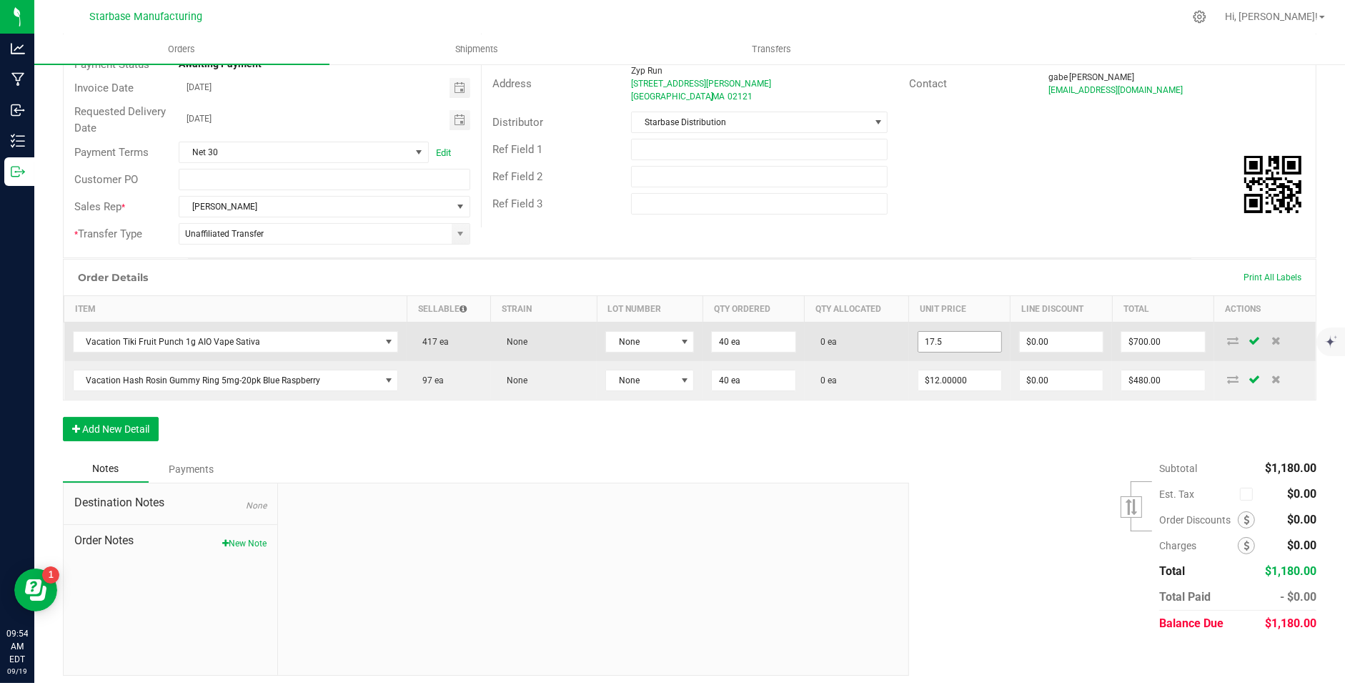
click at [941, 340] on input "17.5" at bounding box center [960, 342] width 83 height 20
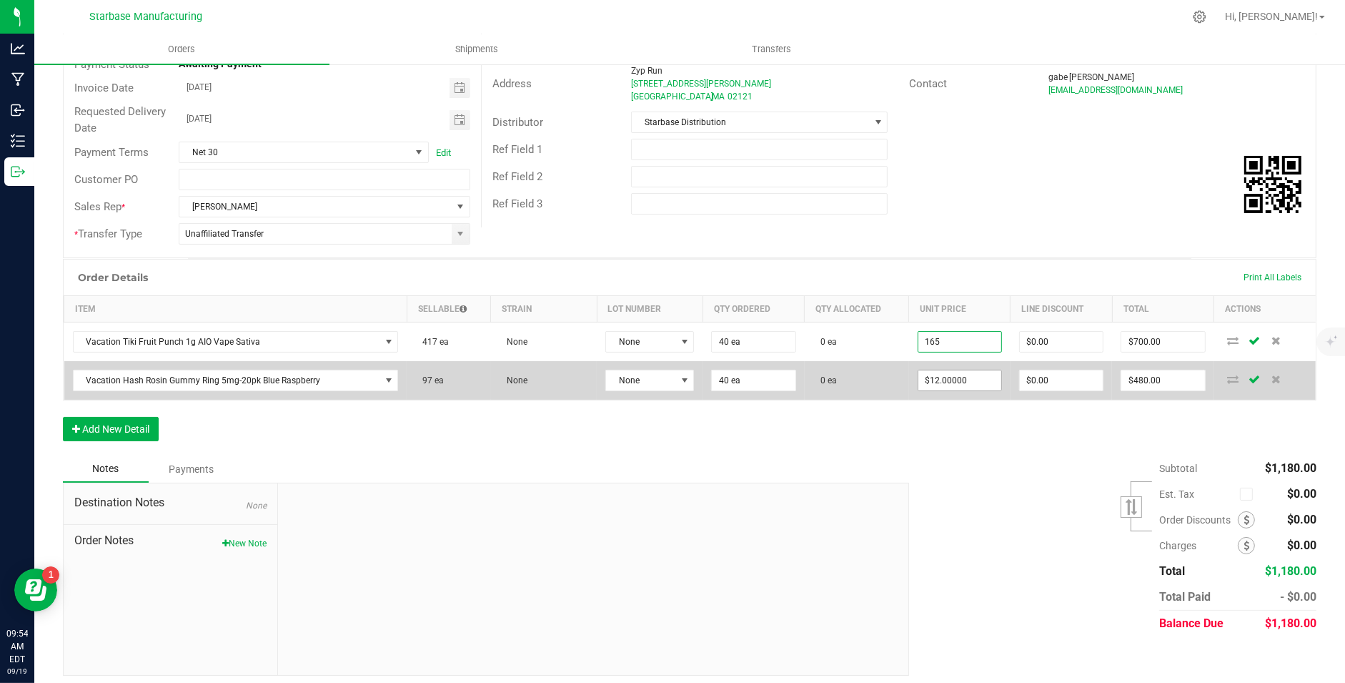
type input "$165.00000"
type input "$6,600.00"
click at [951, 376] on input "12" at bounding box center [960, 380] width 83 height 20
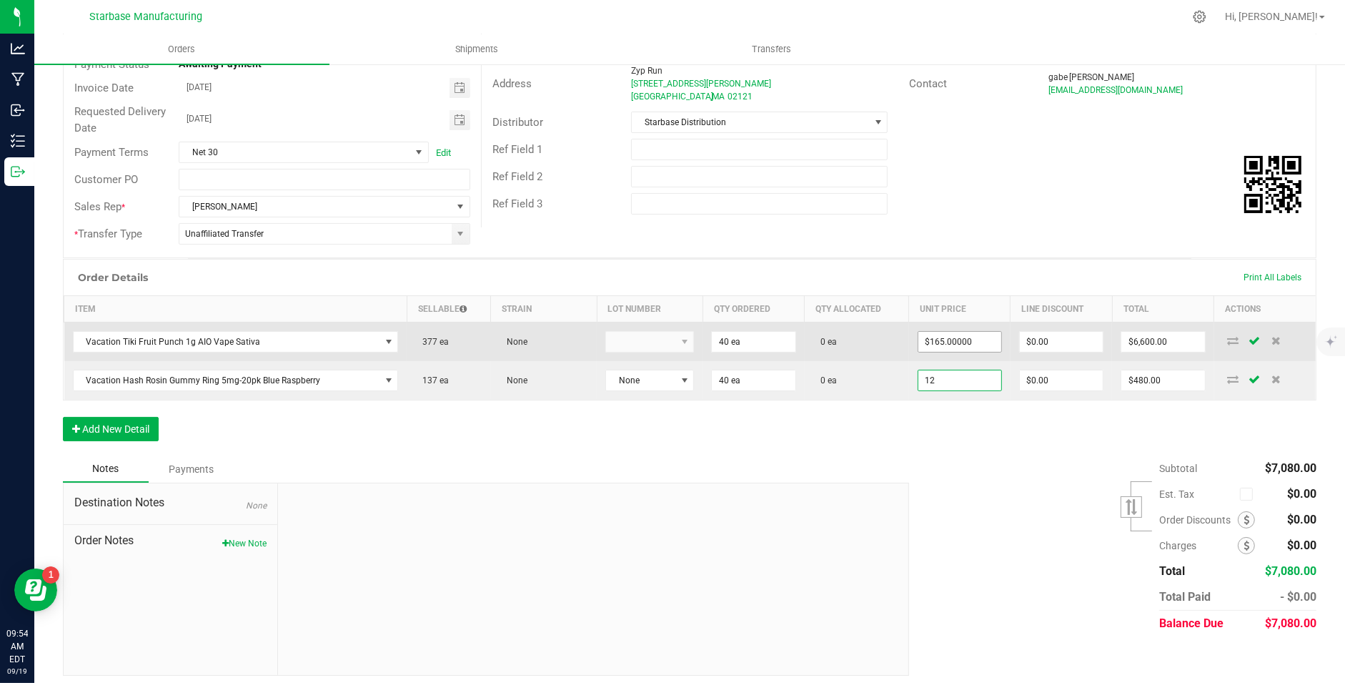
type input "$12.00000"
click at [941, 337] on input "165" at bounding box center [960, 342] width 83 height 20
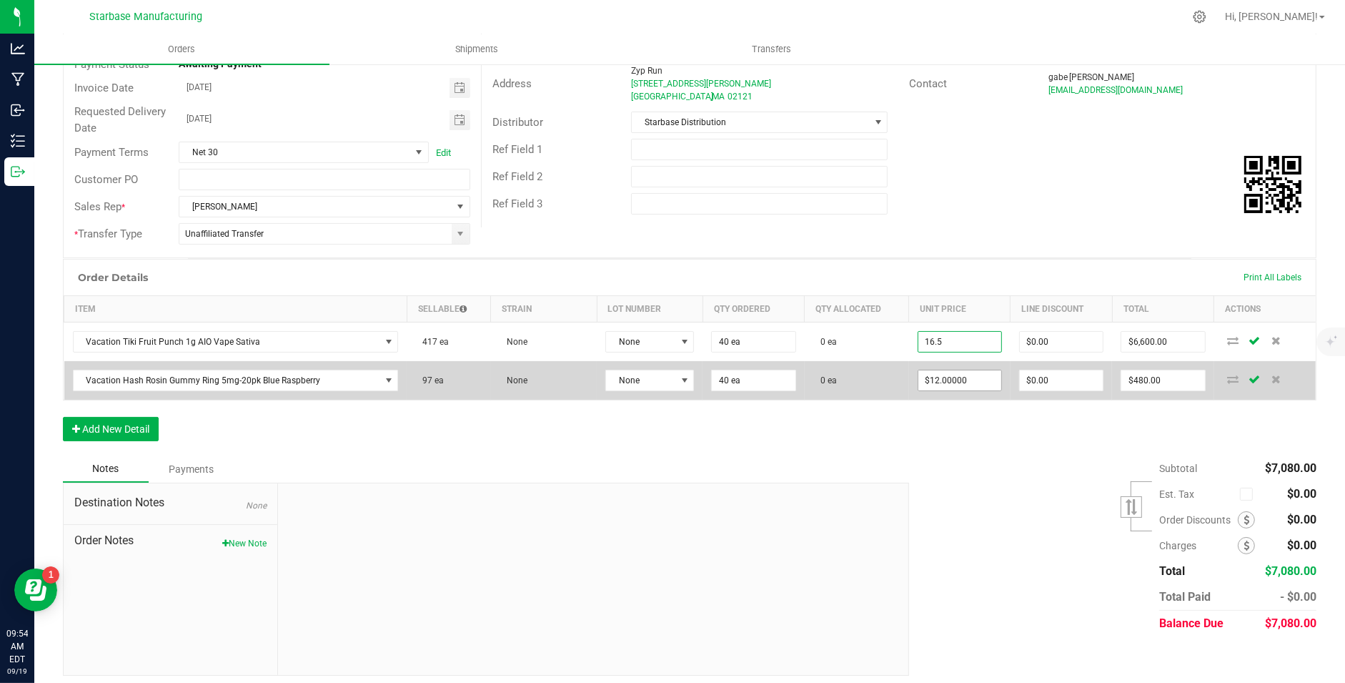
type input "$16.50000"
type input "$660.00"
click at [939, 377] on input "12" at bounding box center [960, 380] width 83 height 20
type input "$12.00000"
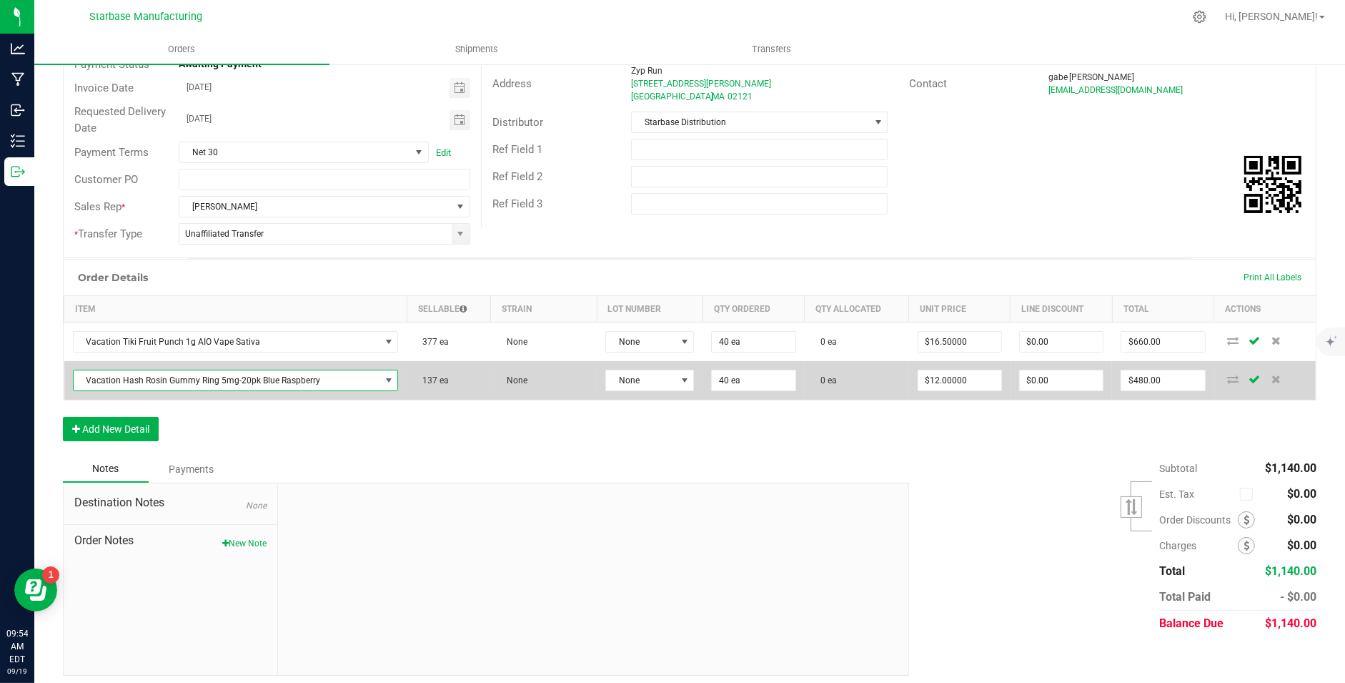
click at [311, 376] on span "Vacation Hash Rosin Gummy Ring 5mg-20pk Blue Raspberry" at bounding box center [227, 380] width 307 height 20
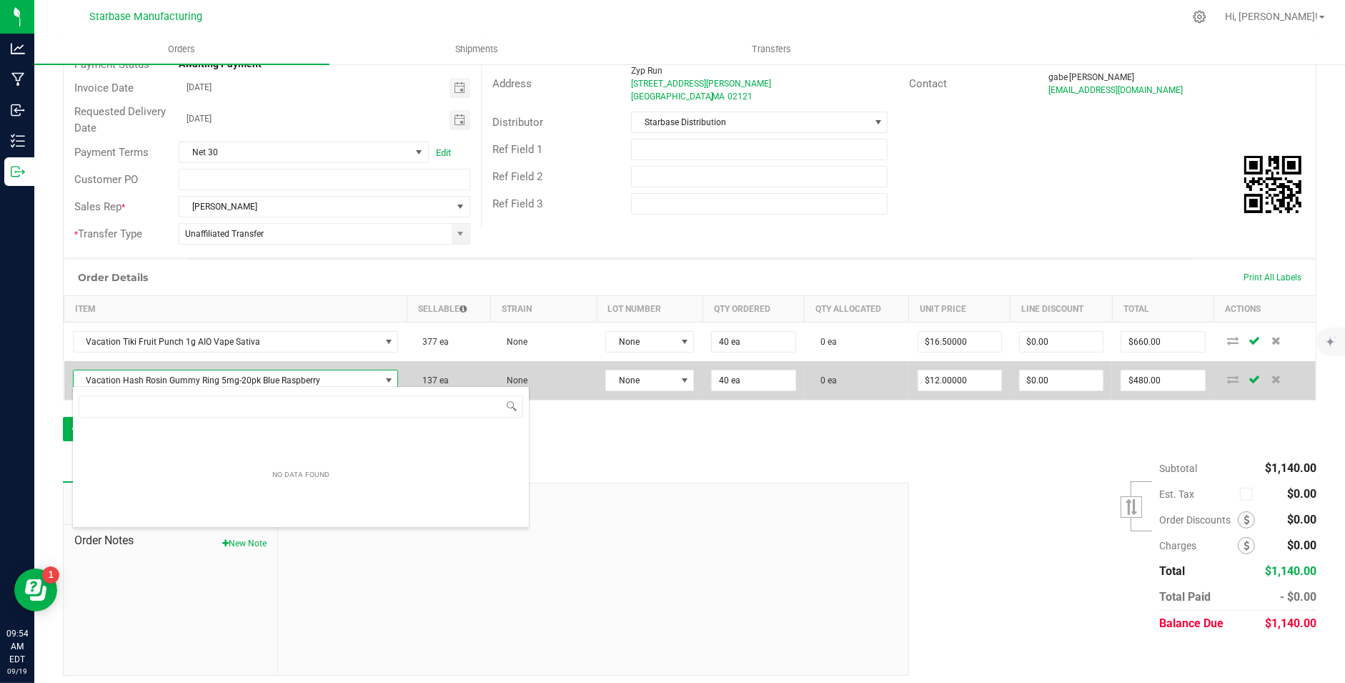
scroll to position [21, 321]
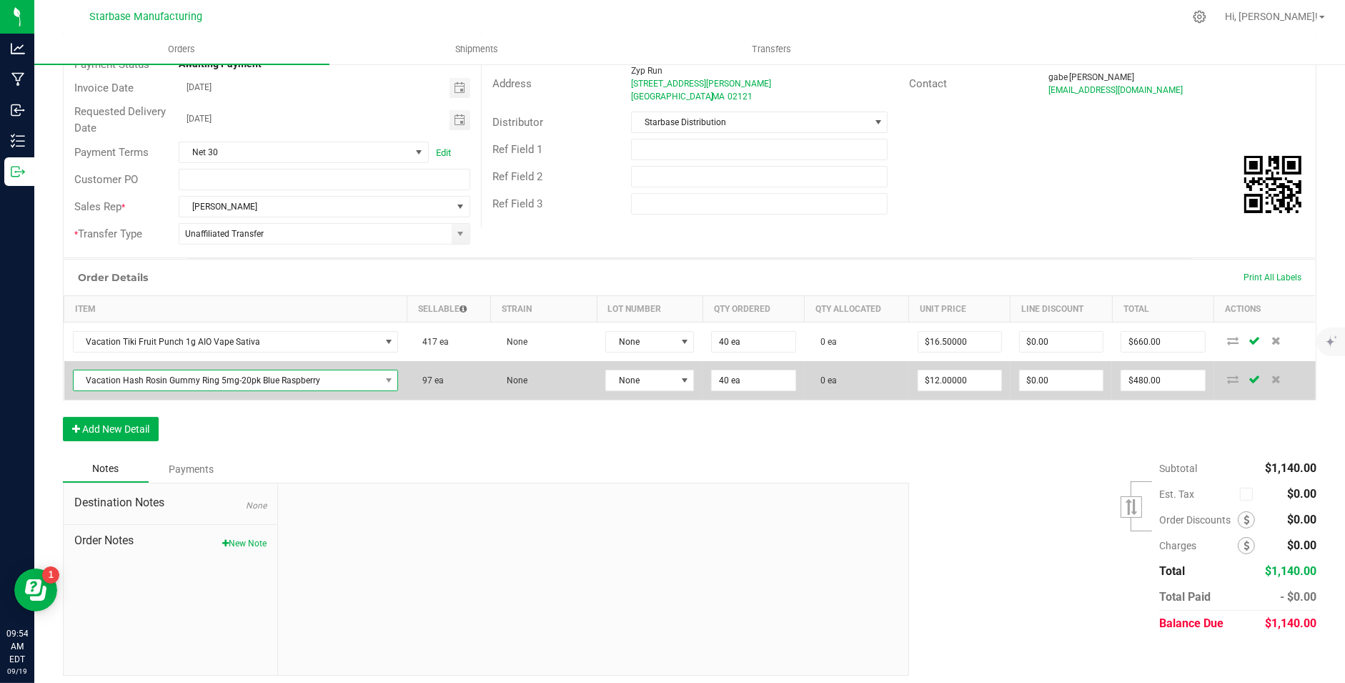
click at [293, 376] on span "Vacation Hash Rosin Gummy Ring 5mg-20pk Blue Raspberry" at bounding box center [227, 380] width 307 height 20
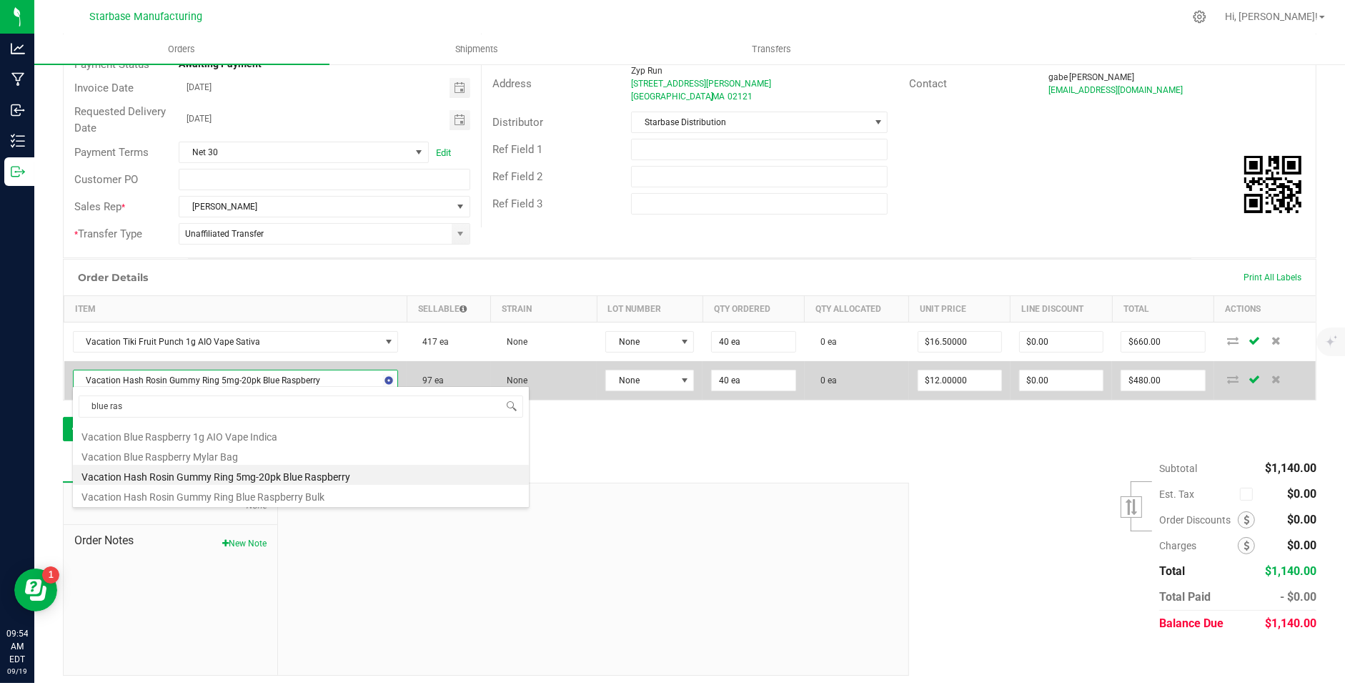
type input "blue rasp"
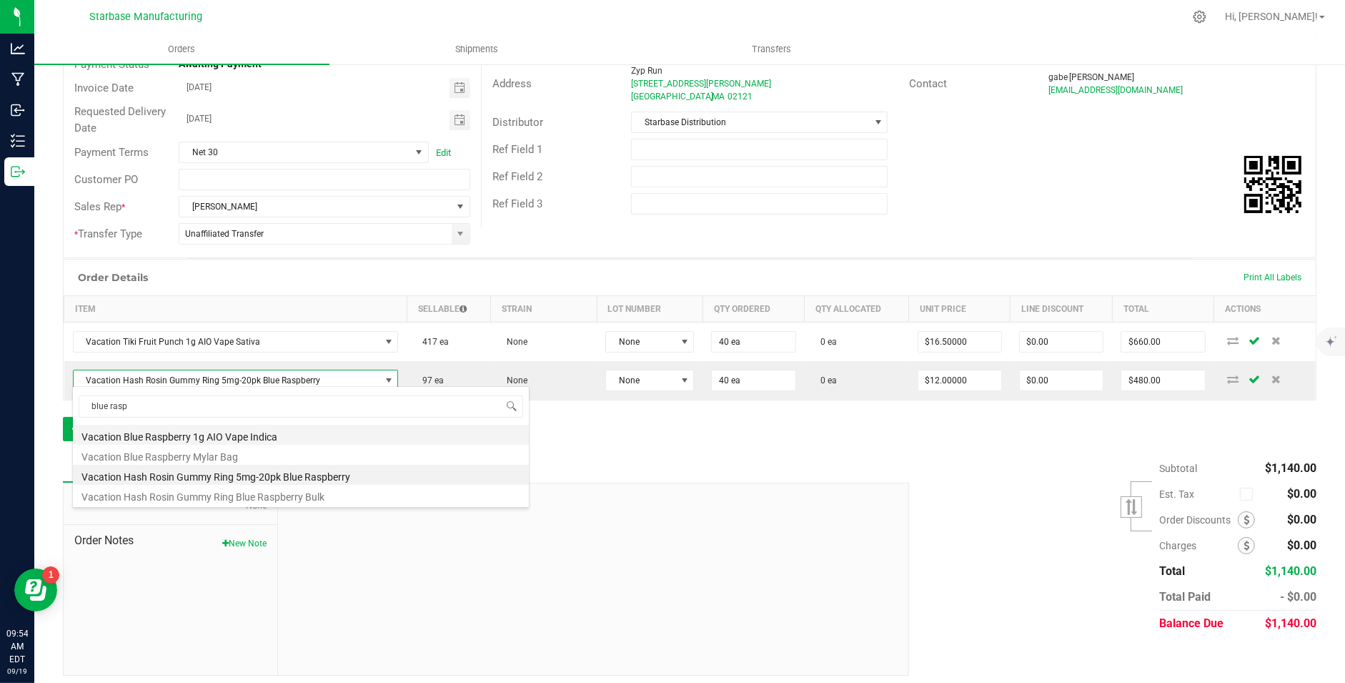
click at [249, 435] on li "Vacation Blue Raspberry 1g AIO Vape Indica" at bounding box center [301, 435] width 456 height 20
type input "$17.50000"
type input "$700.00"
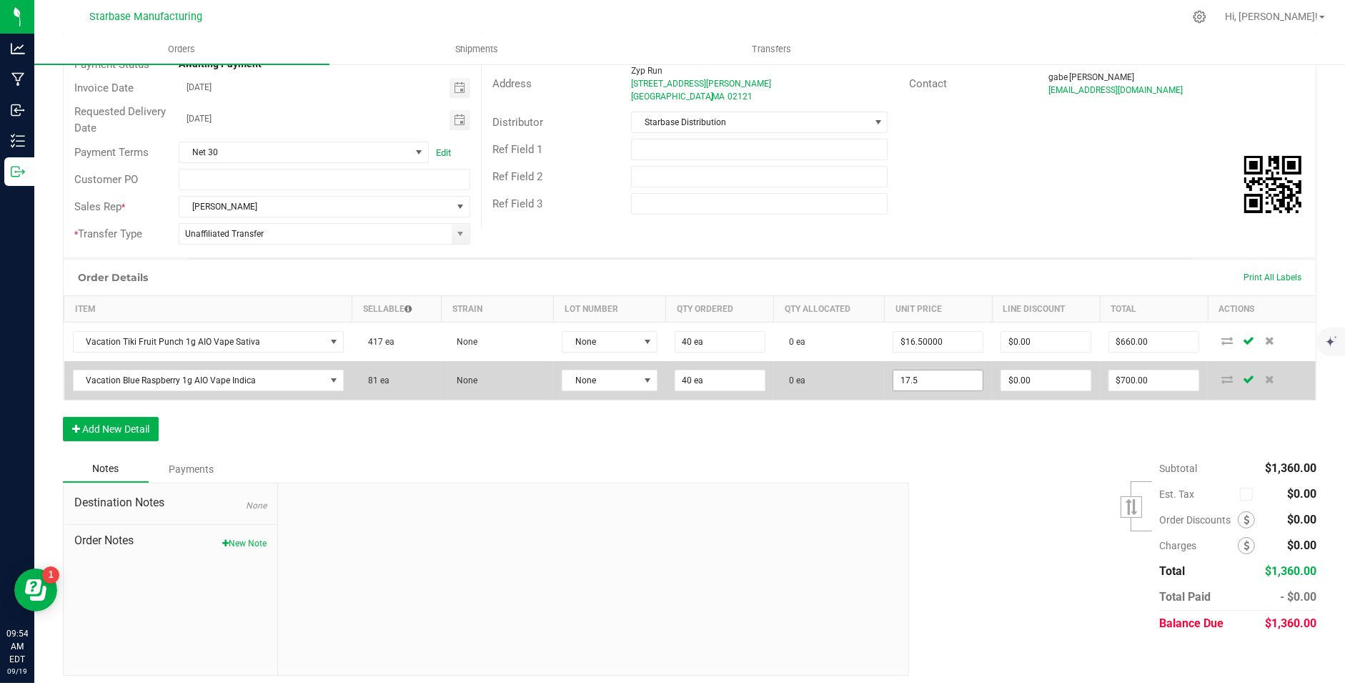
click at [951, 383] on input "17.5" at bounding box center [938, 380] width 89 height 20
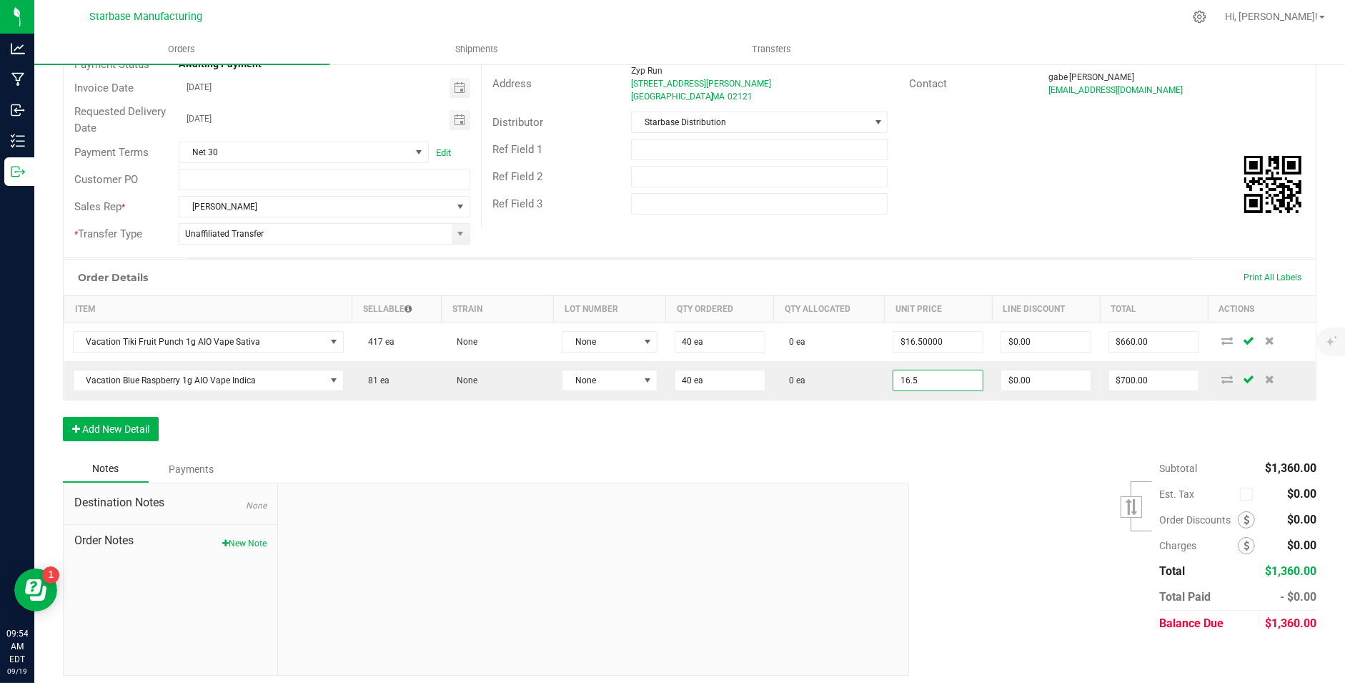
type input "$16.50000"
type input "$660.00"
click at [884, 432] on div "Order Details Print All Labels Item Sellable Strain Lot Number Qty Ordered Qty …" at bounding box center [690, 357] width 1254 height 197
click at [104, 425] on button "Add New Detail" at bounding box center [111, 429] width 96 height 24
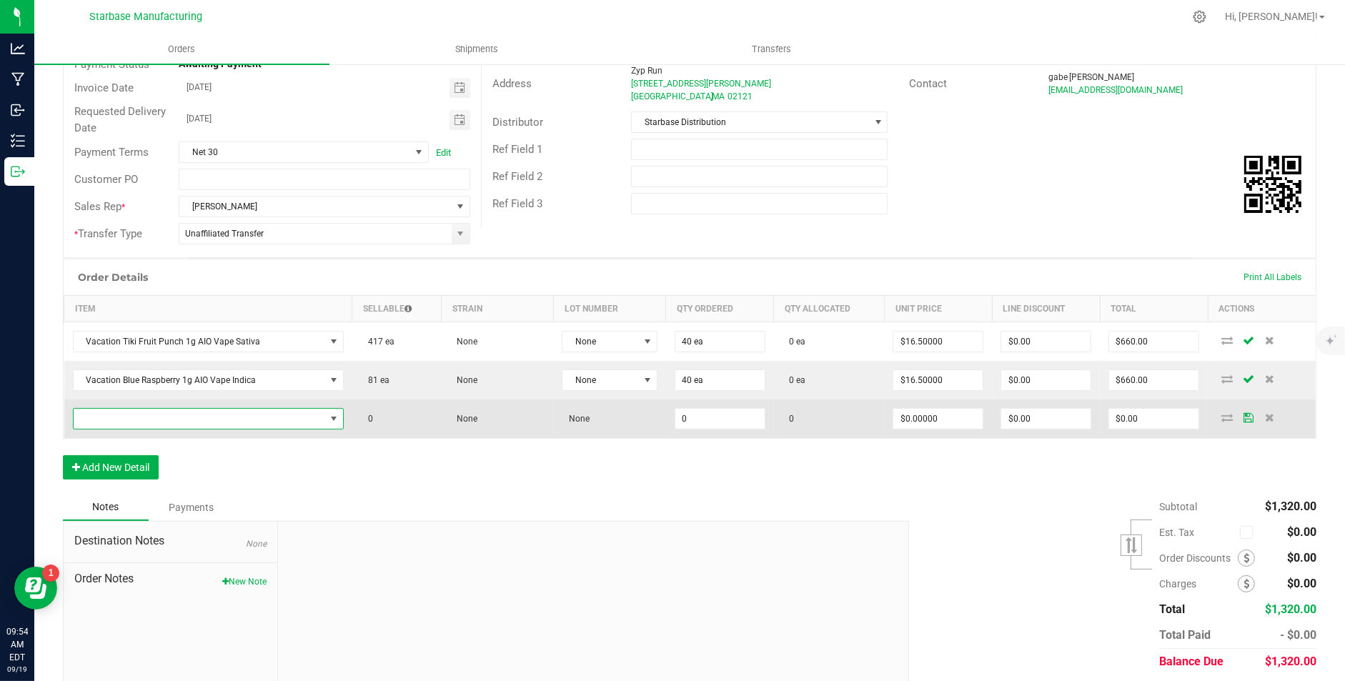
click at [99, 409] on span "NO DATA FOUND" at bounding box center [200, 419] width 252 height 20
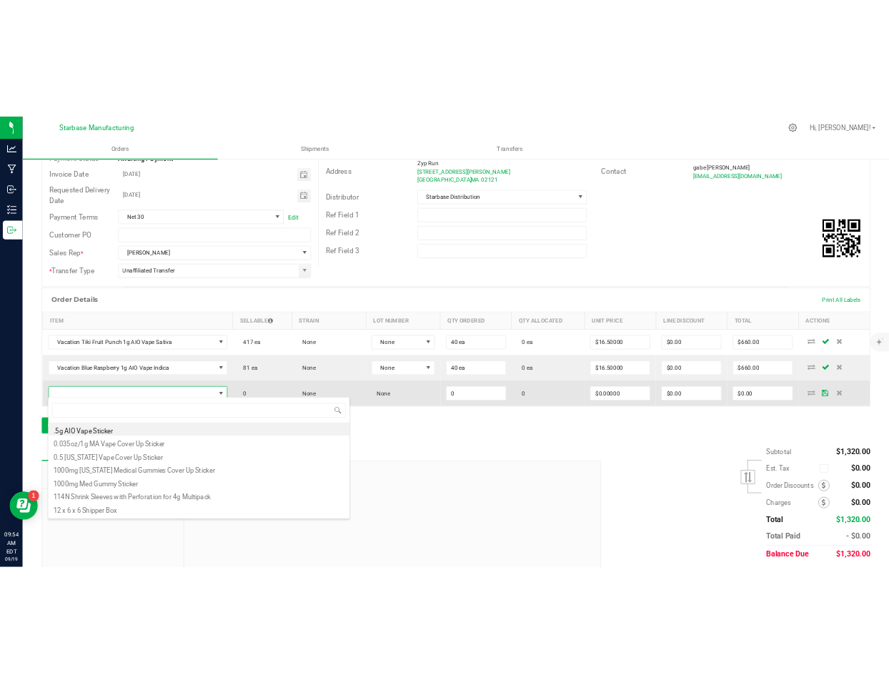
scroll to position [21, 265]
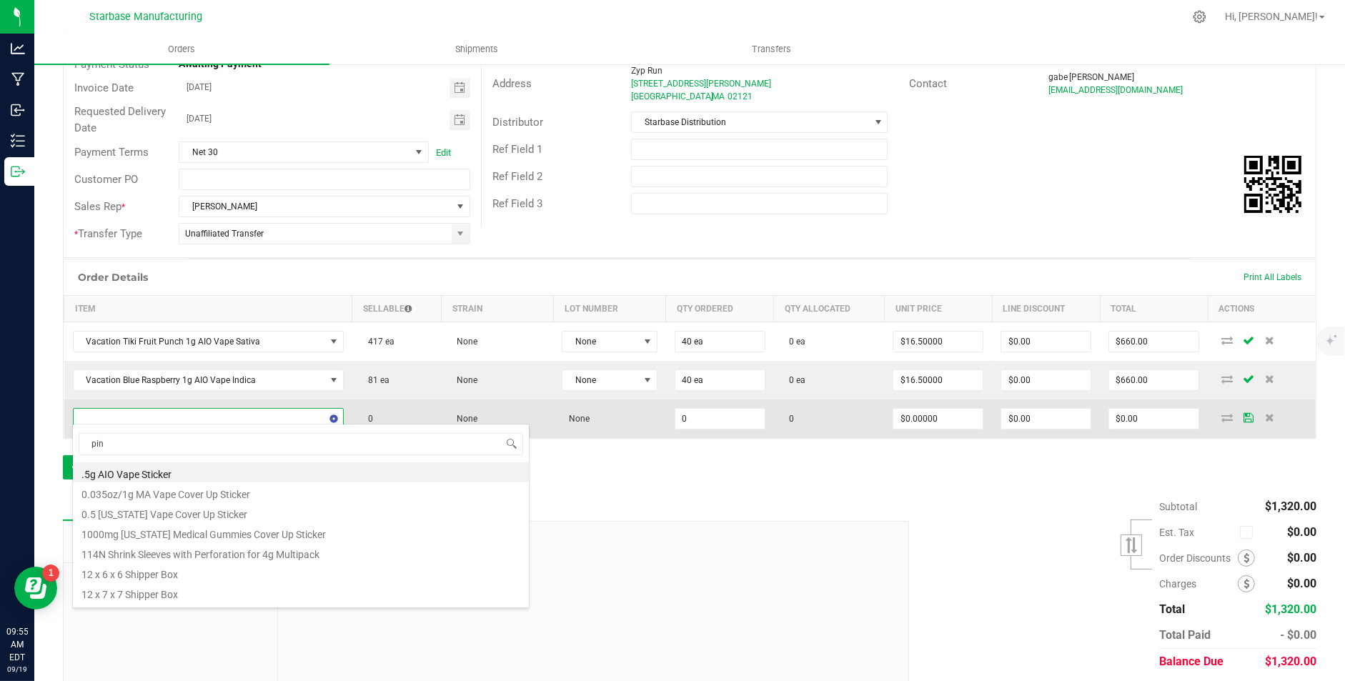
type input "pine"
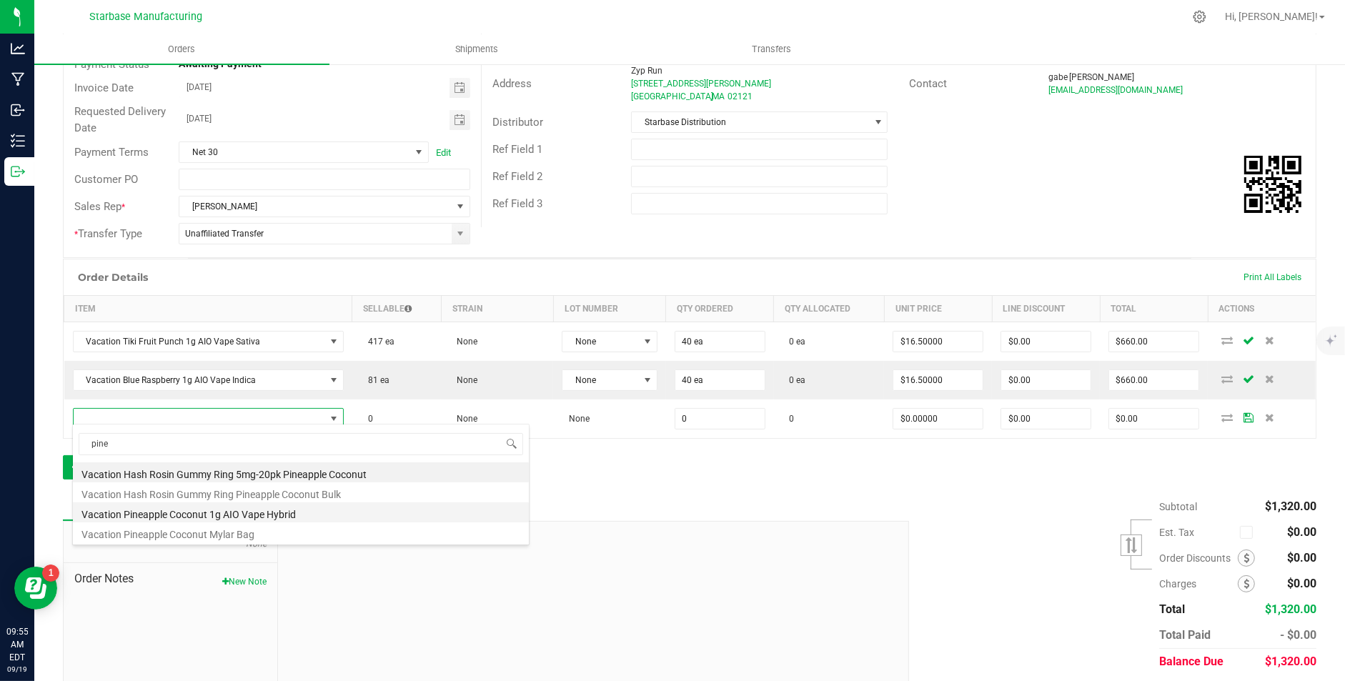
click at [131, 518] on li "Vacation Pineapple Coconut 1g AIO Vape Hybrid" at bounding box center [301, 513] width 456 height 20
type input "0 ea"
type input "$17.50000"
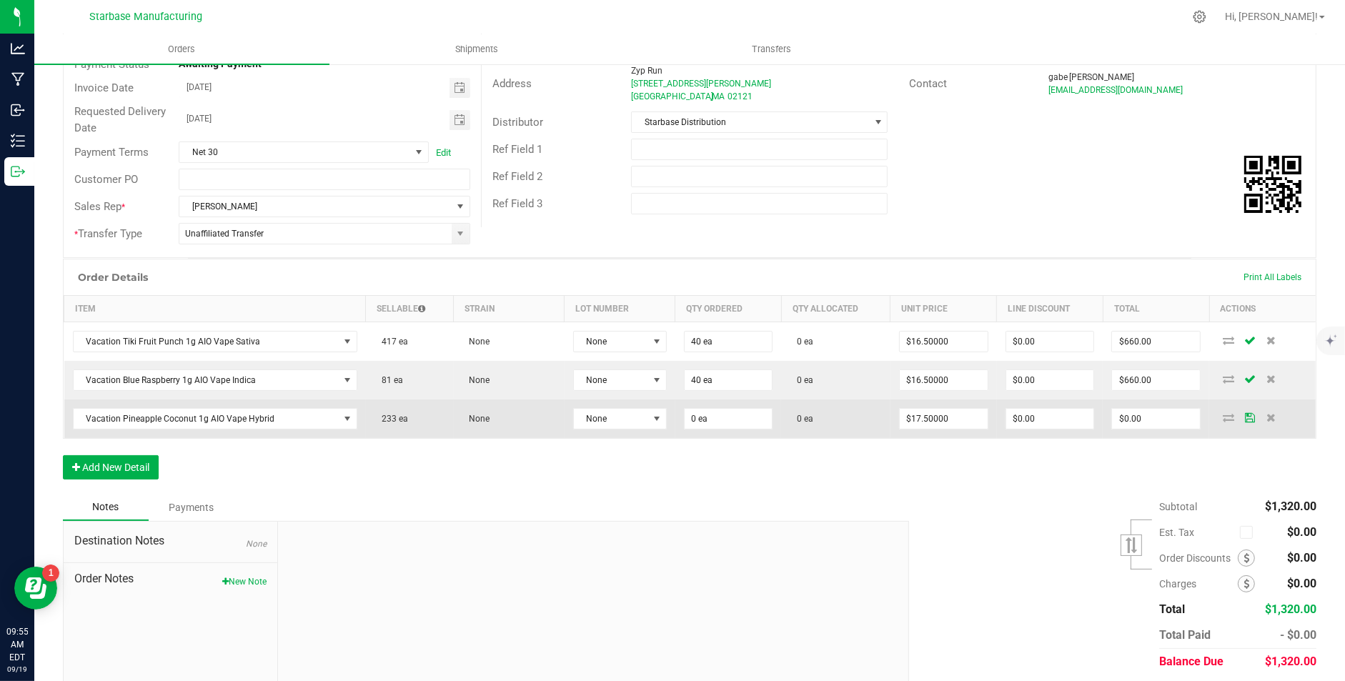
click at [702, 429] on td "0 ea" at bounding box center [729, 419] width 107 height 39
click at [700, 421] on input "0" at bounding box center [729, 419] width 88 height 20
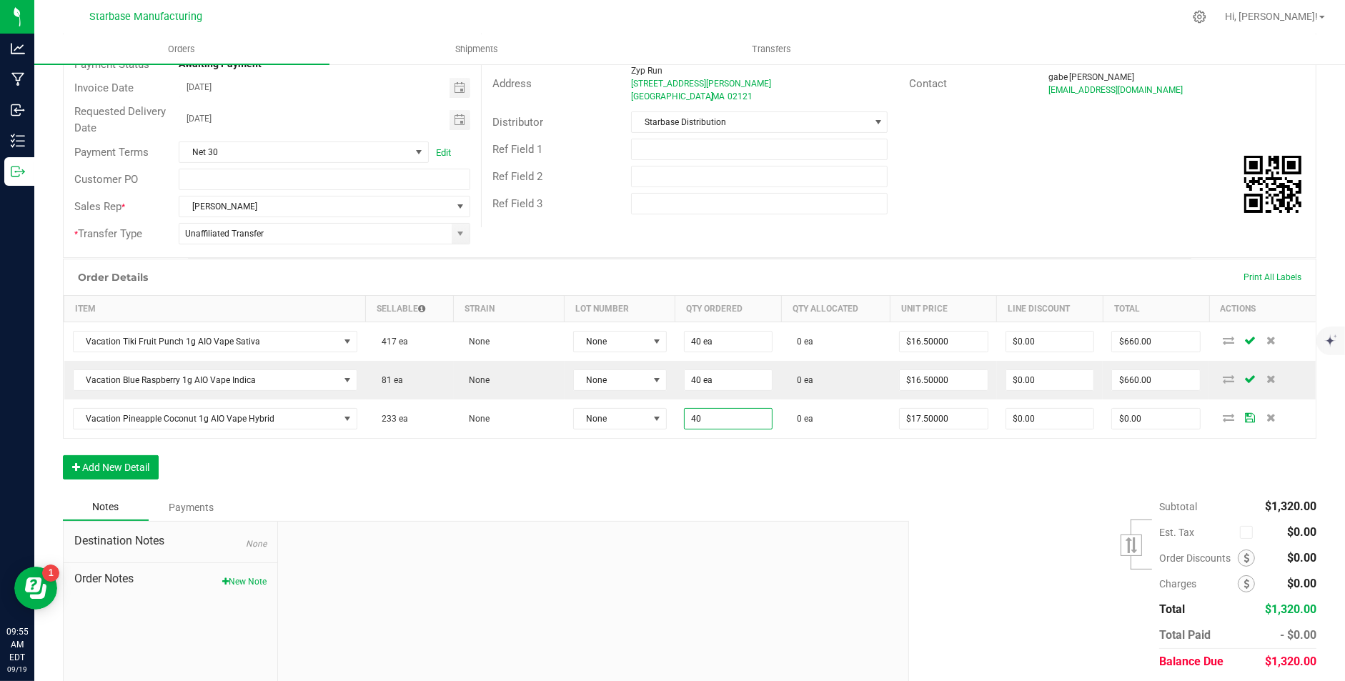
type input "40 ea"
type input "$700.00"
click at [655, 494] on div "Notes Payments" at bounding box center [481, 507] width 836 height 27
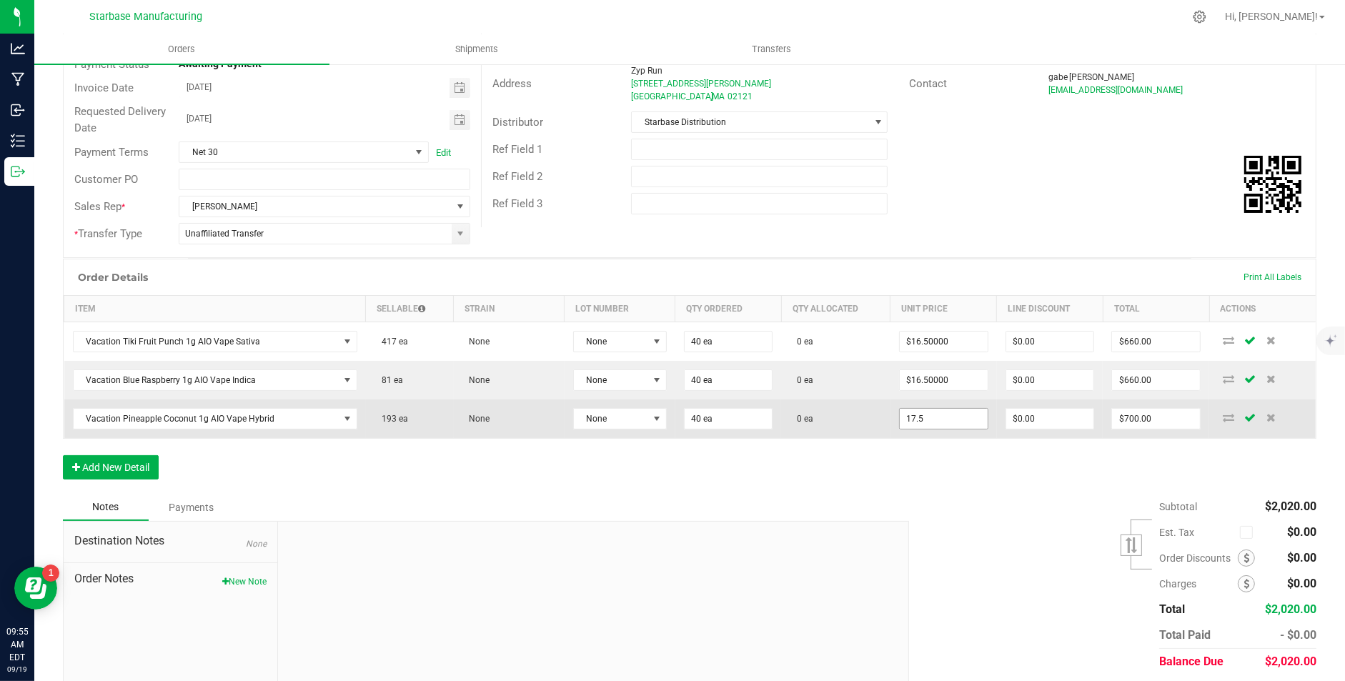
click at [939, 414] on input "17.5" at bounding box center [944, 419] width 88 height 20
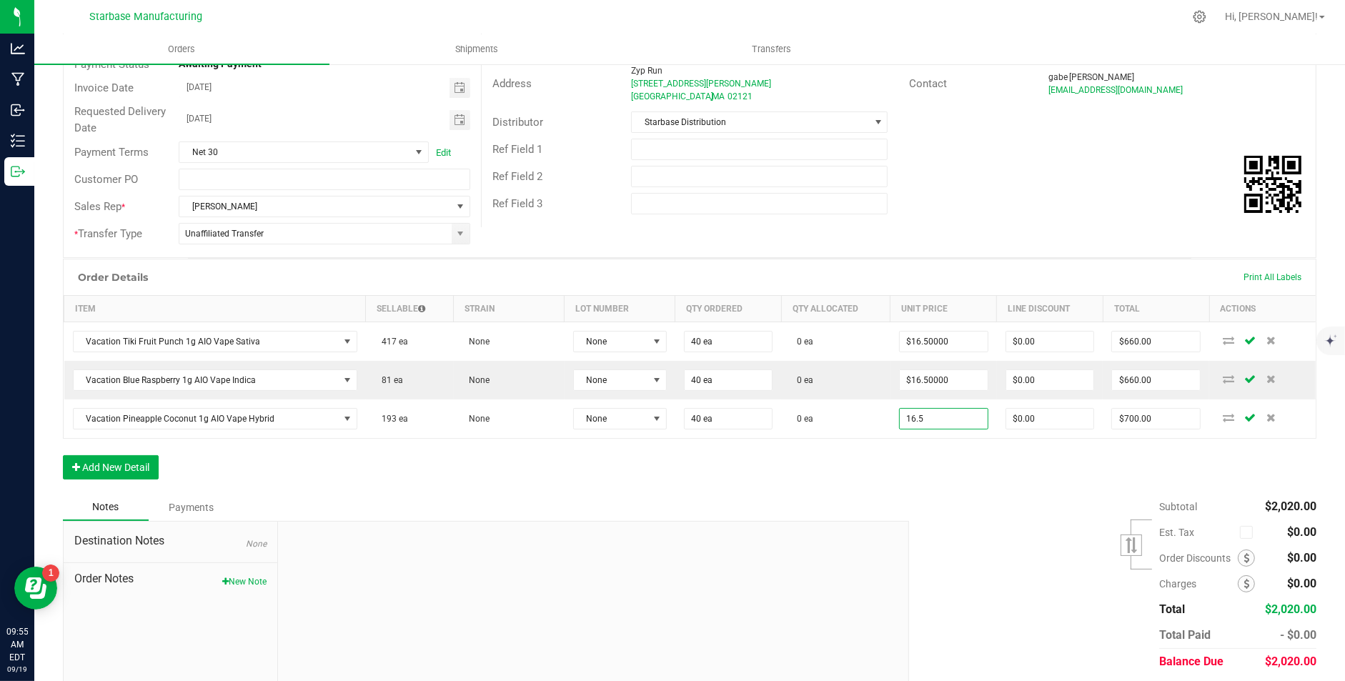
type input "$16.50000"
type input "$660.00"
click at [839, 466] on div "Order Details Print All Labels Item Sellable Strain Lot Number Qty Ordered Qty …" at bounding box center [690, 376] width 1254 height 235
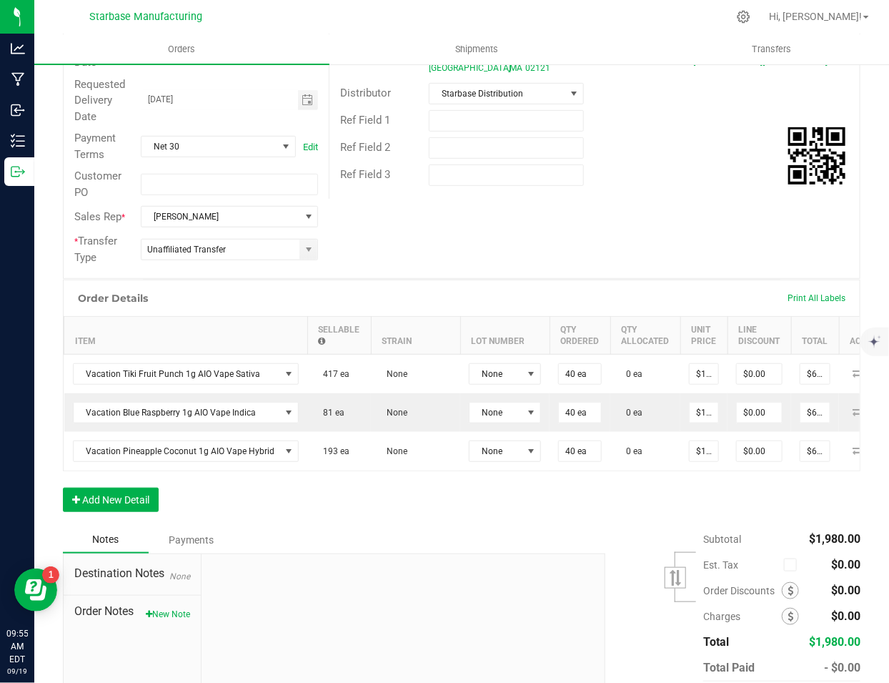
scroll to position [247, 0]
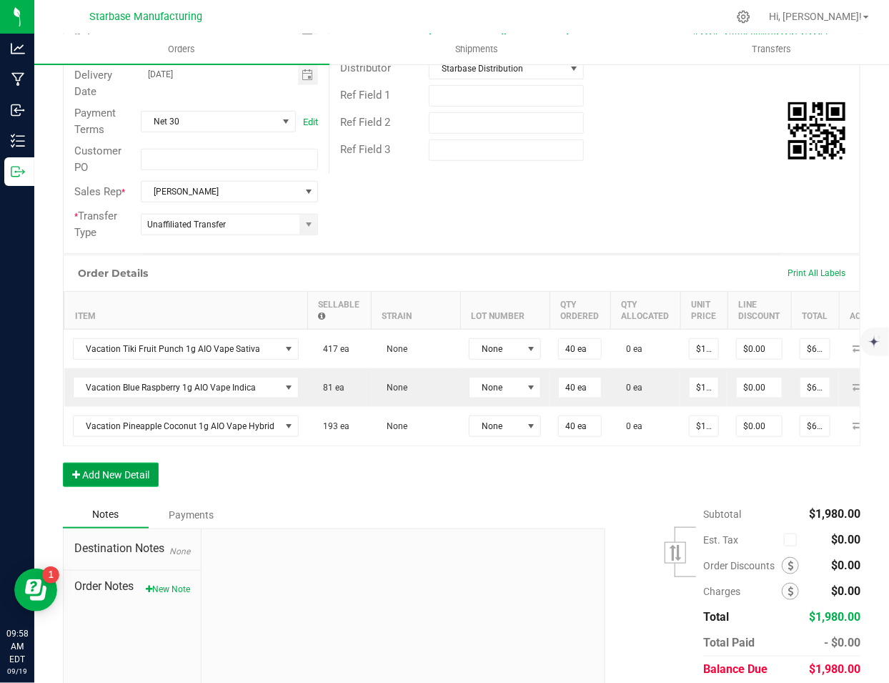
click at [129, 470] on button "Add New Detail" at bounding box center [111, 474] width 96 height 24
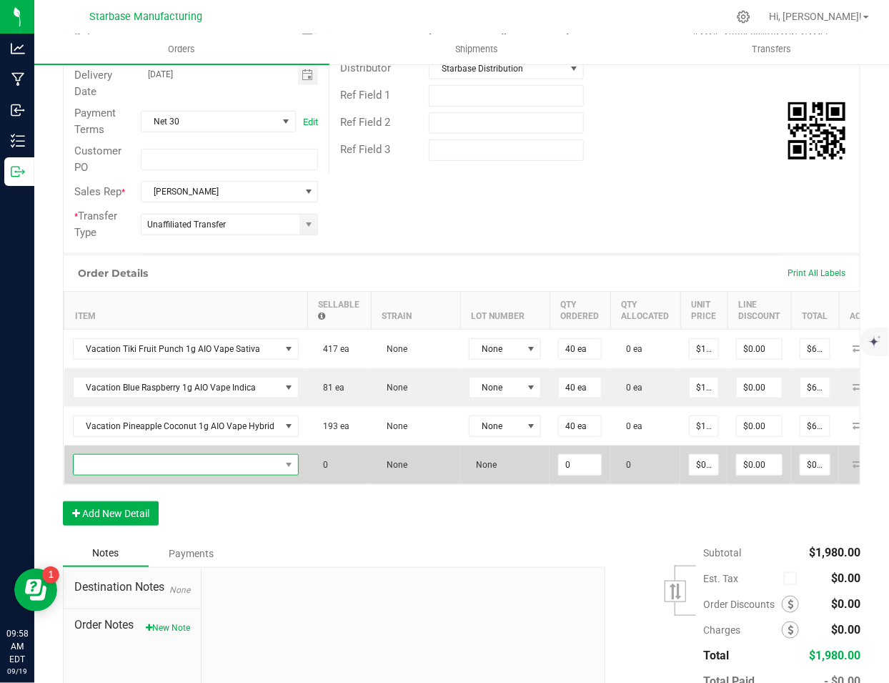
click at [134, 461] on span "NO DATA FOUND" at bounding box center [177, 465] width 207 height 20
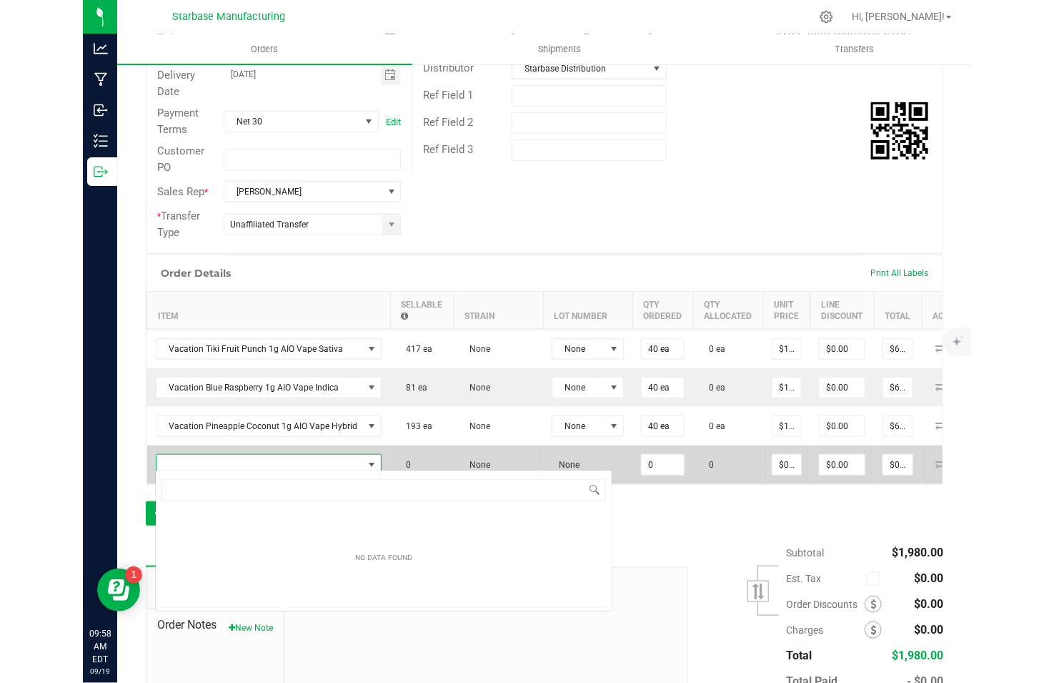
scroll to position [21, 220]
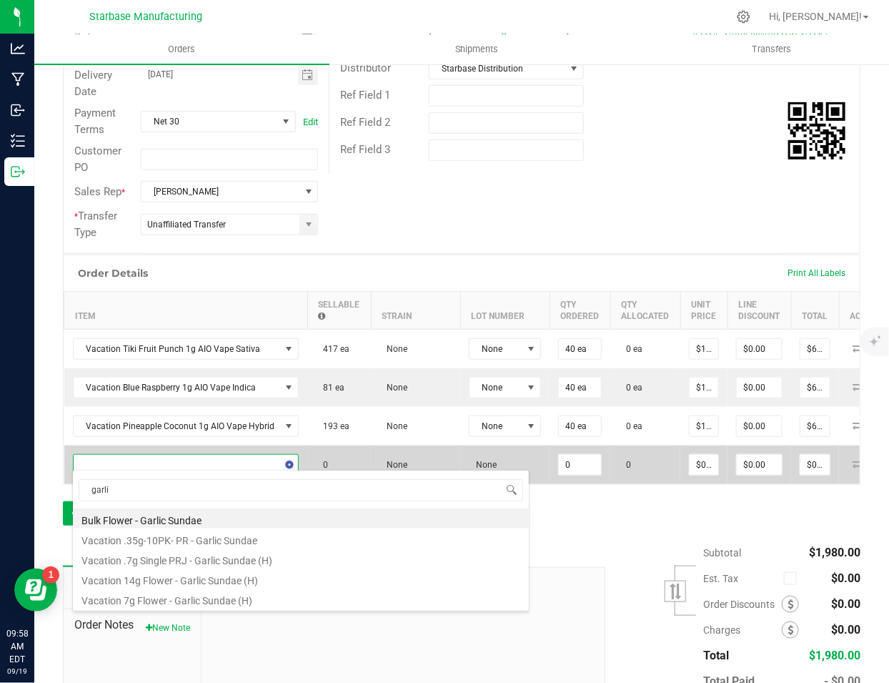
type input "garlic"
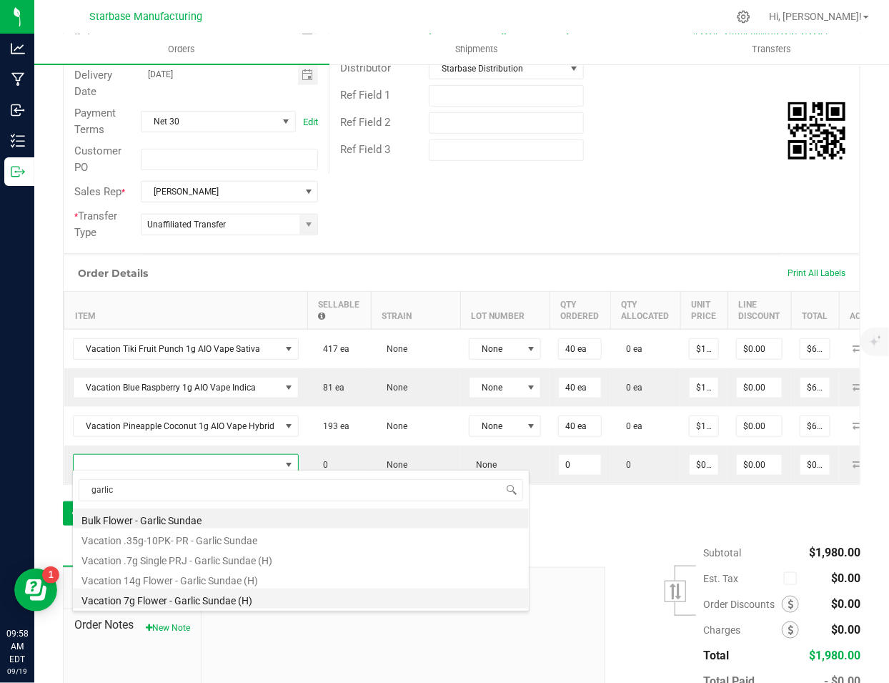
click at [157, 600] on li "Vacation 7g Flower - Garlic Sundae (H)" at bounding box center [301, 598] width 456 height 20
type input "0 ea"
type input "$17.50000"
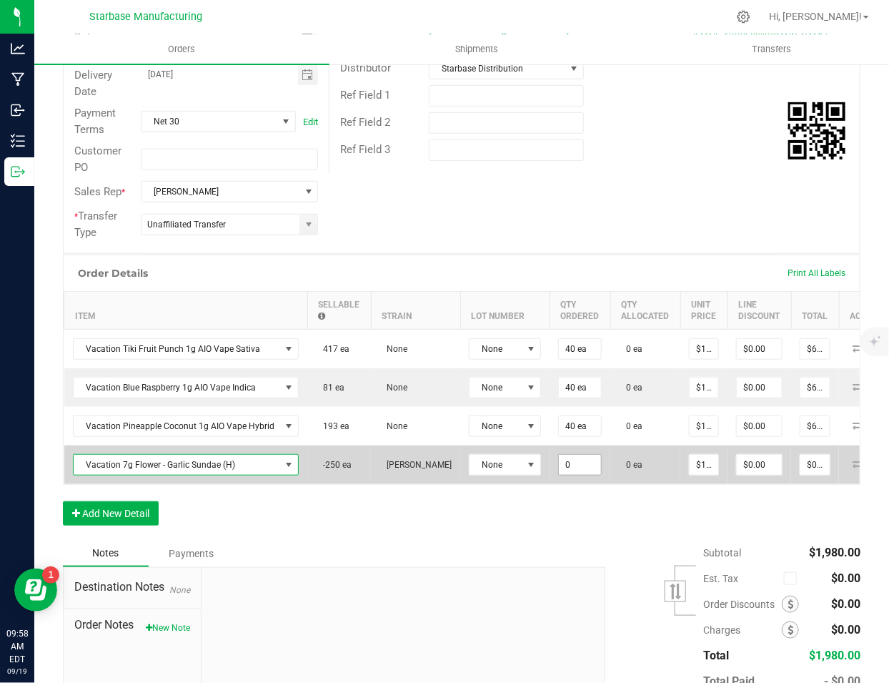
click at [571, 465] on input "0" at bounding box center [580, 465] width 42 height 20
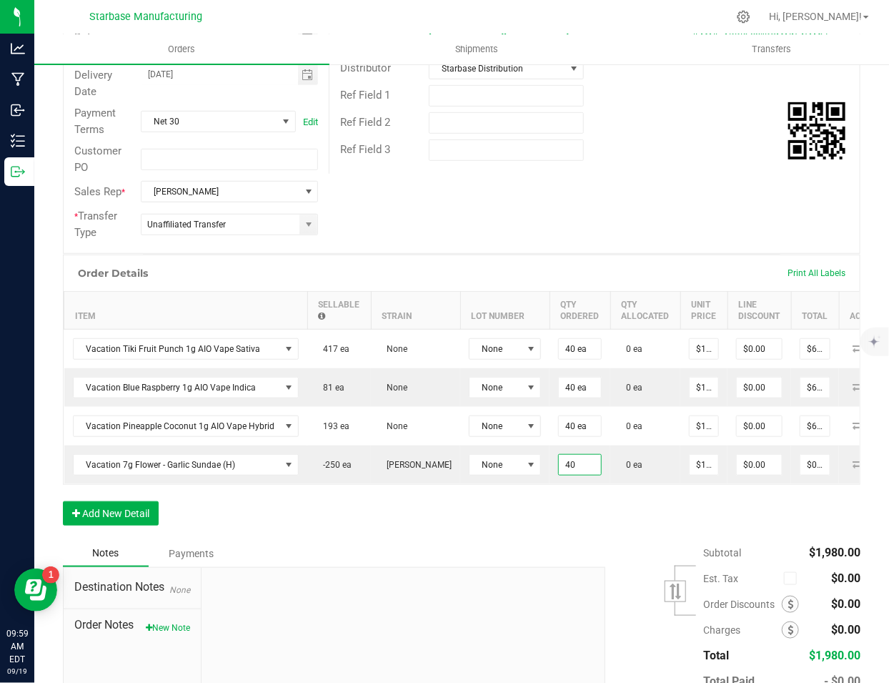
type input "40 ea"
type input "$700.00"
click at [538, 524] on div "Order Details Print All Labels Item Sellable Strain Lot Number Qty Ordered Qty …" at bounding box center [462, 396] width 798 height 285
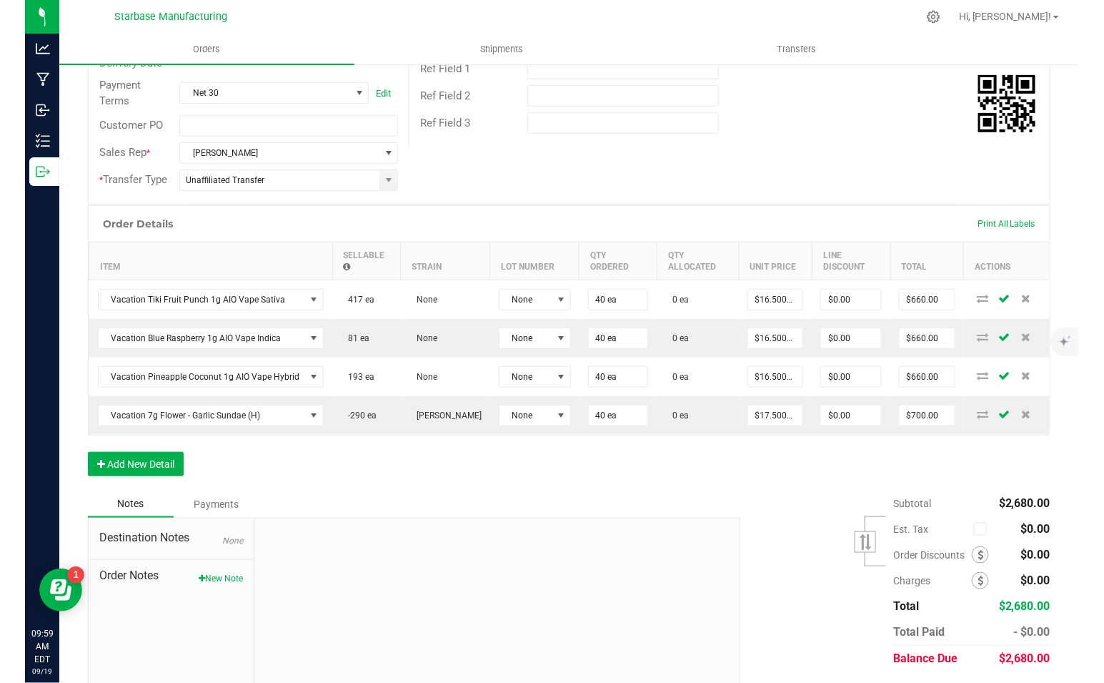
scroll to position [249, 0]
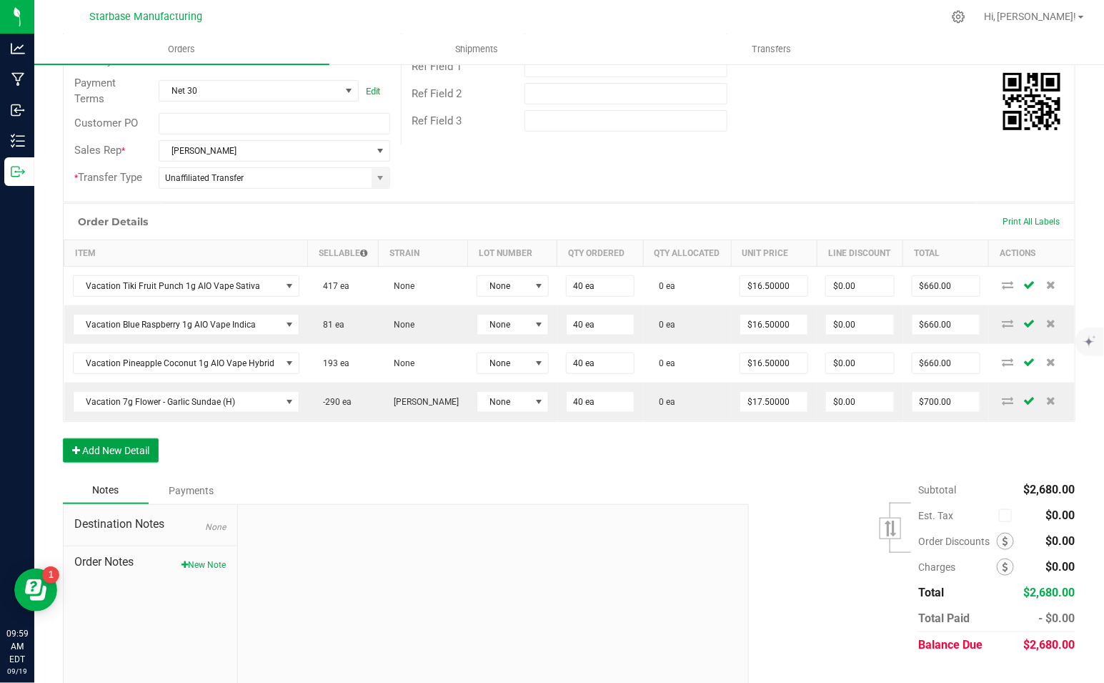
click at [102, 449] on button "Add New Detail" at bounding box center [111, 450] width 96 height 24
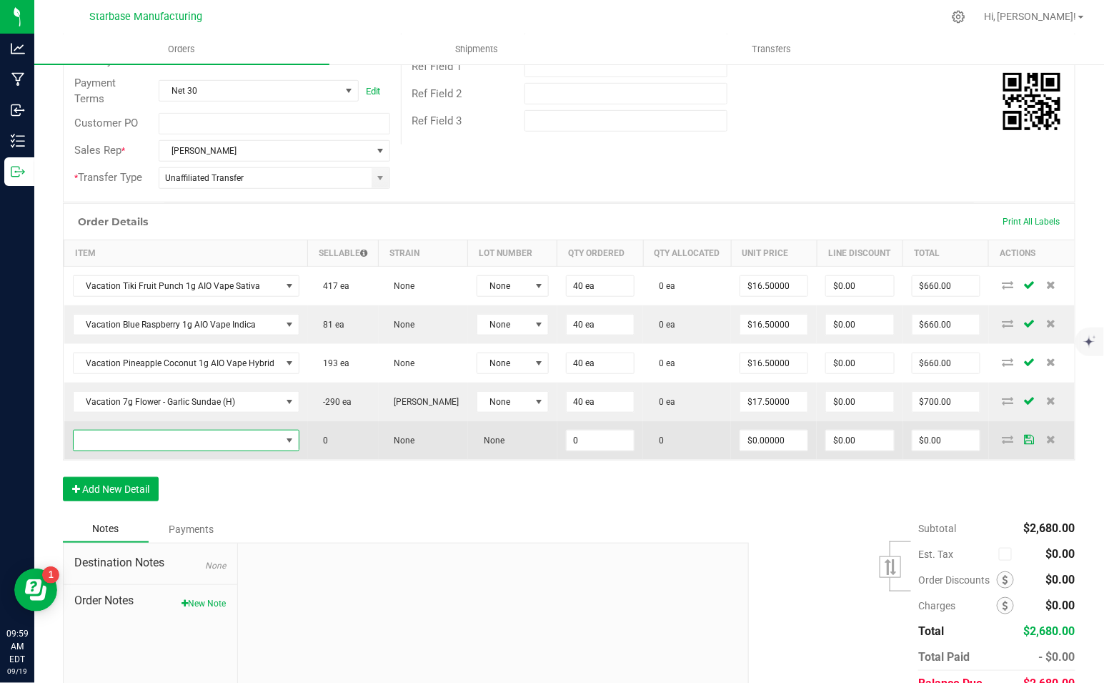
click at [100, 438] on span "NO DATA FOUND" at bounding box center [177, 440] width 207 height 20
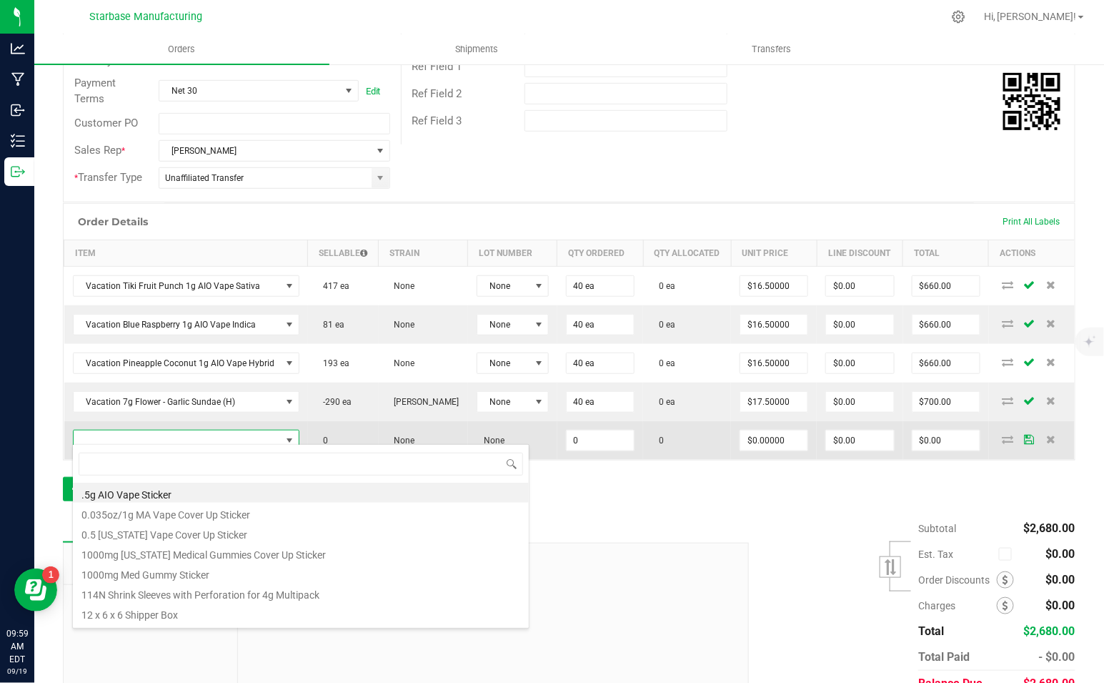
scroll to position [21, 222]
type input "purple"
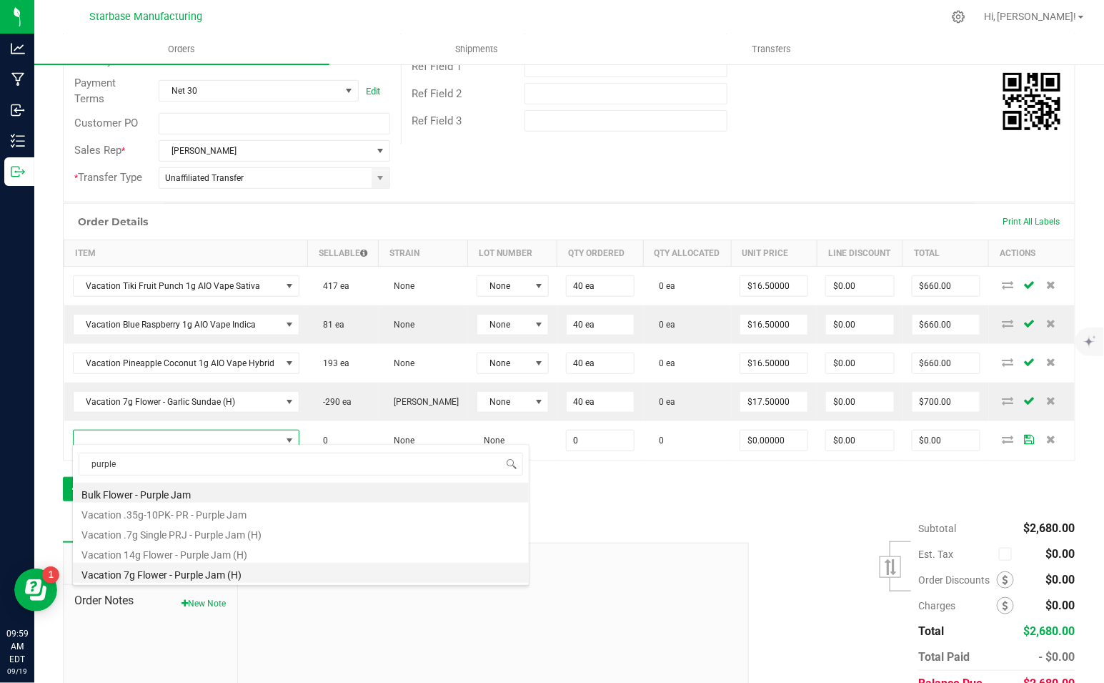
click at [181, 572] on li "Vacation 7g Flower - Purple Jam (H)" at bounding box center [301, 573] width 456 height 20
type input "0 ea"
type input "$17.50000"
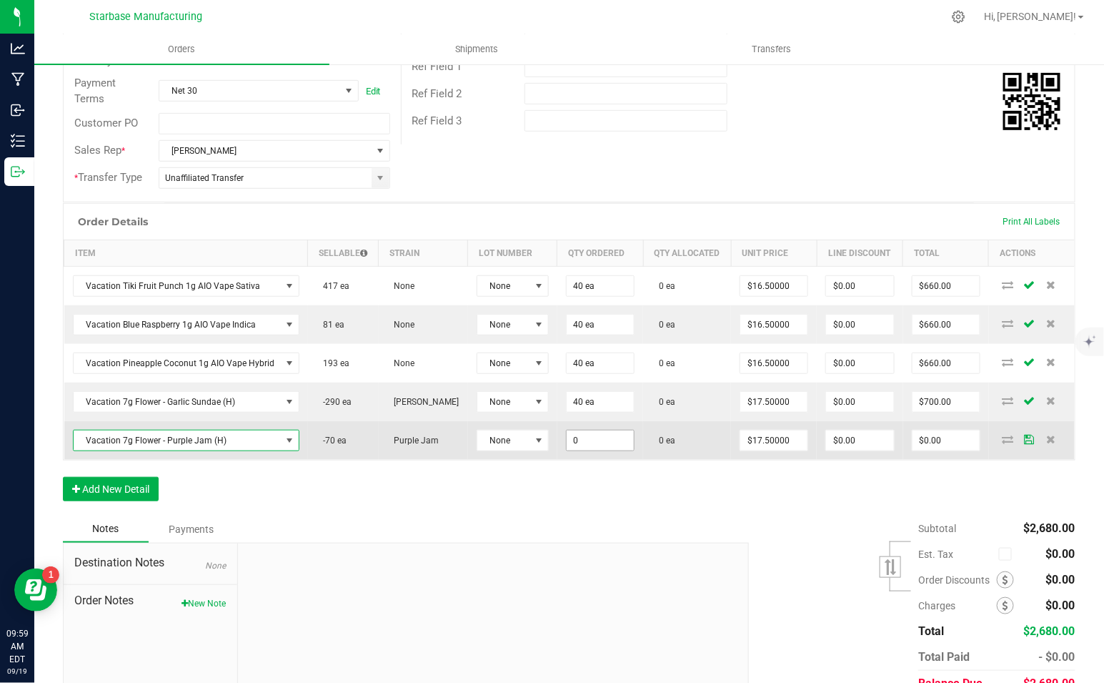
click at [592, 437] on input "0" at bounding box center [600, 440] width 67 height 20
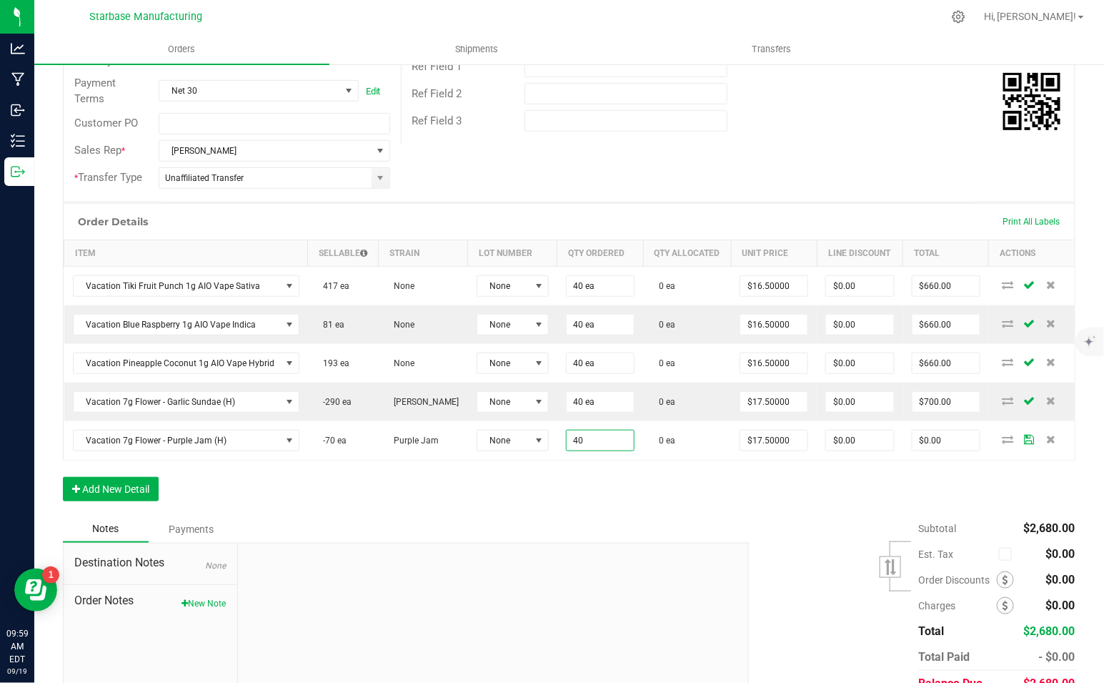
type input "40 ea"
type input "$700.00"
click at [540, 543] on div at bounding box center [493, 639] width 510 height 192
click at [100, 478] on button "Add New Detail" at bounding box center [111, 489] width 96 height 24
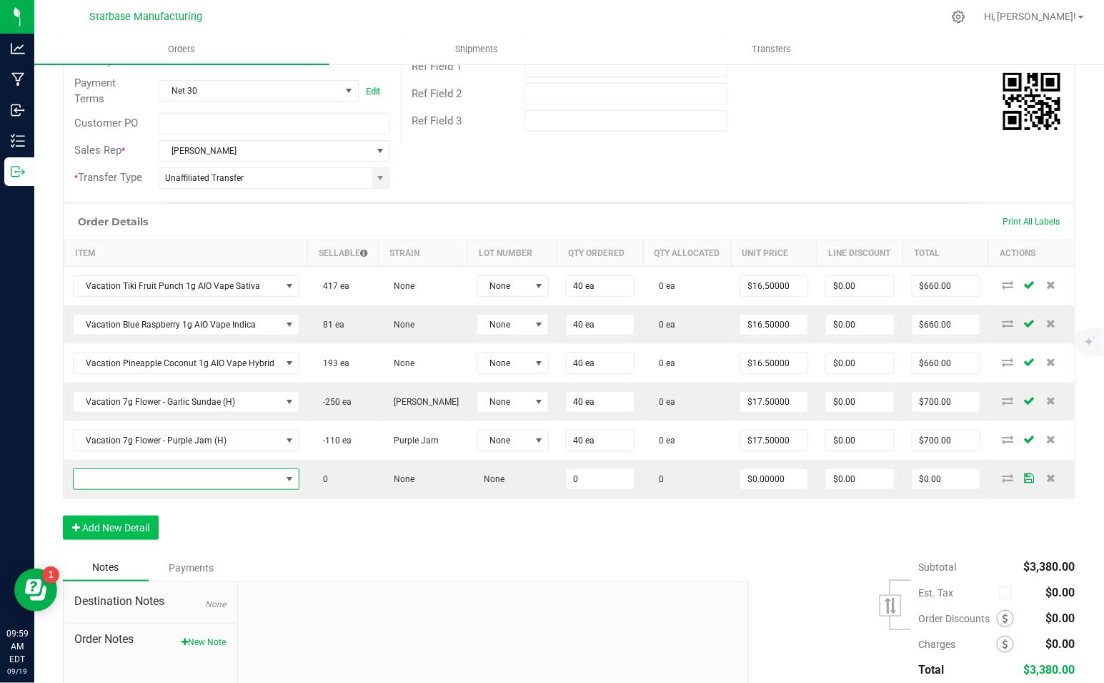
click at [100, 478] on span "NO DATA FOUND" at bounding box center [177, 479] width 207 height 20
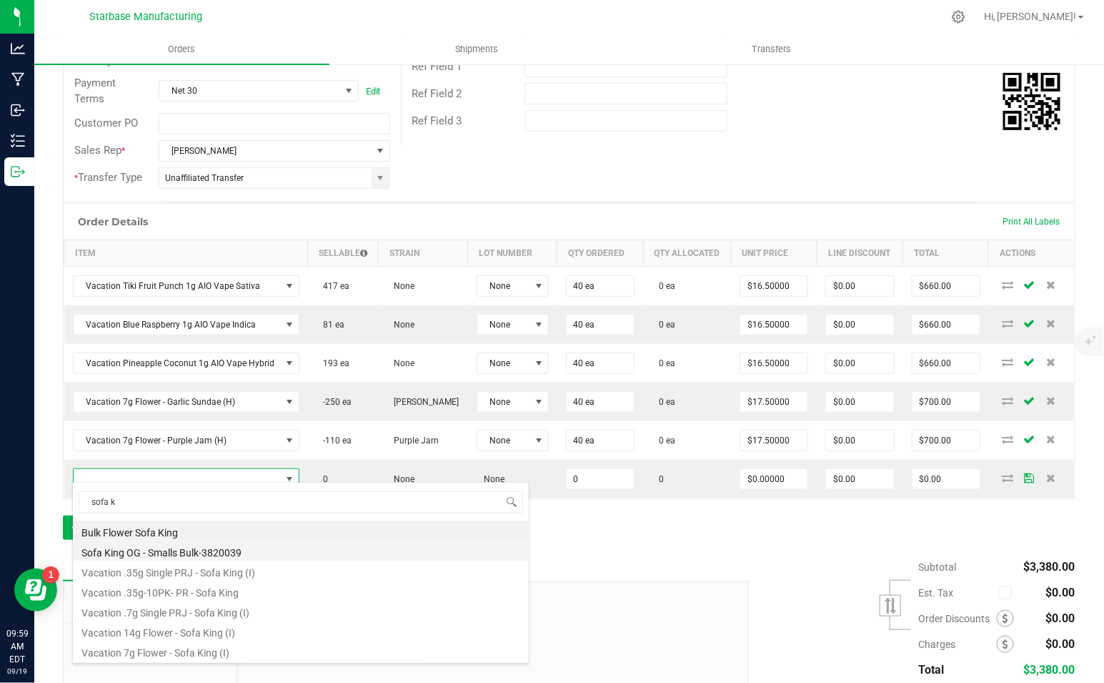
type input "sofa ki"
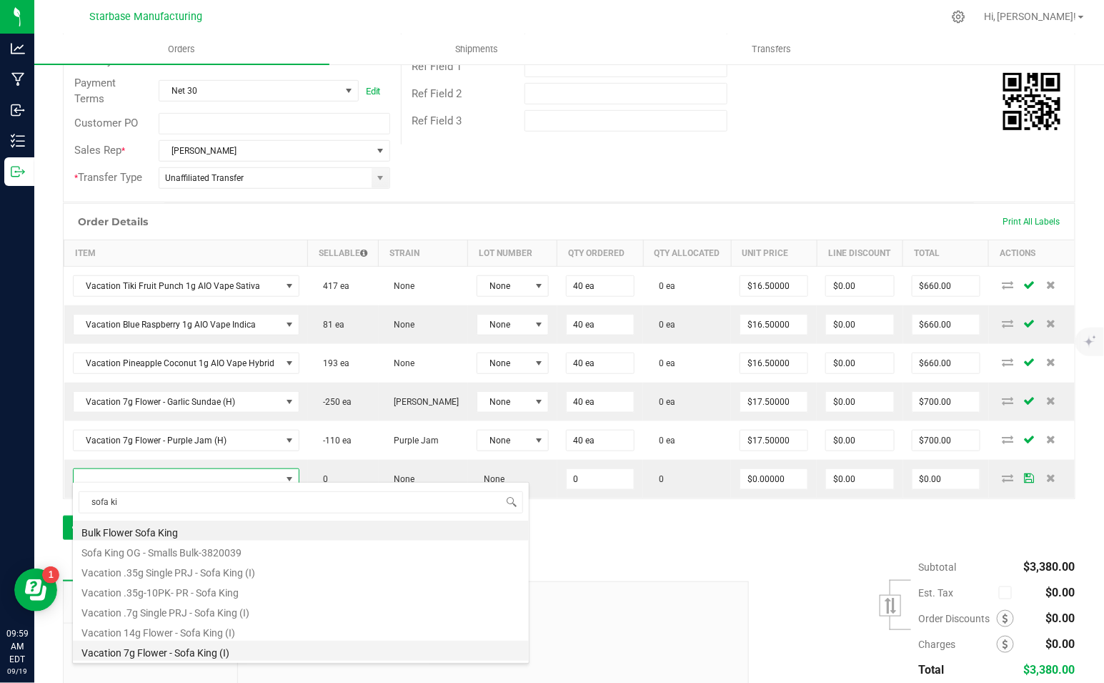
click at [190, 652] on li "Vacation 7g Flower - Sofa King (I)" at bounding box center [301, 650] width 456 height 20
type input "0 ea"
type input "$17.50000"
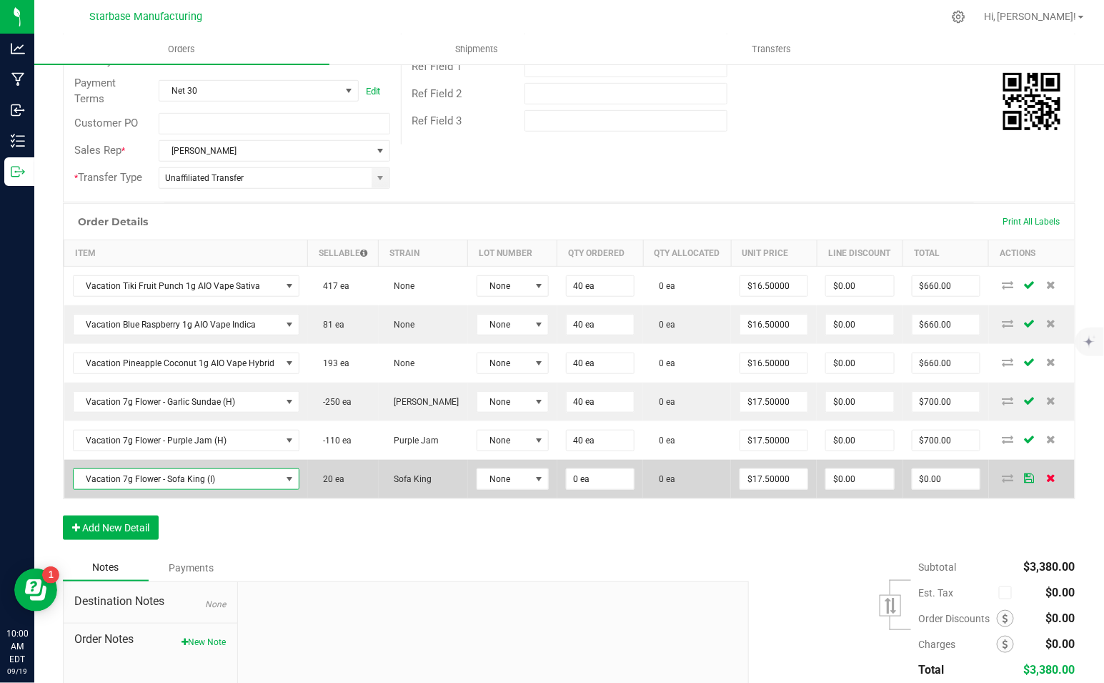
click at [1054, 473] on icon at bounding box center [1051, 477] width 9 height 9
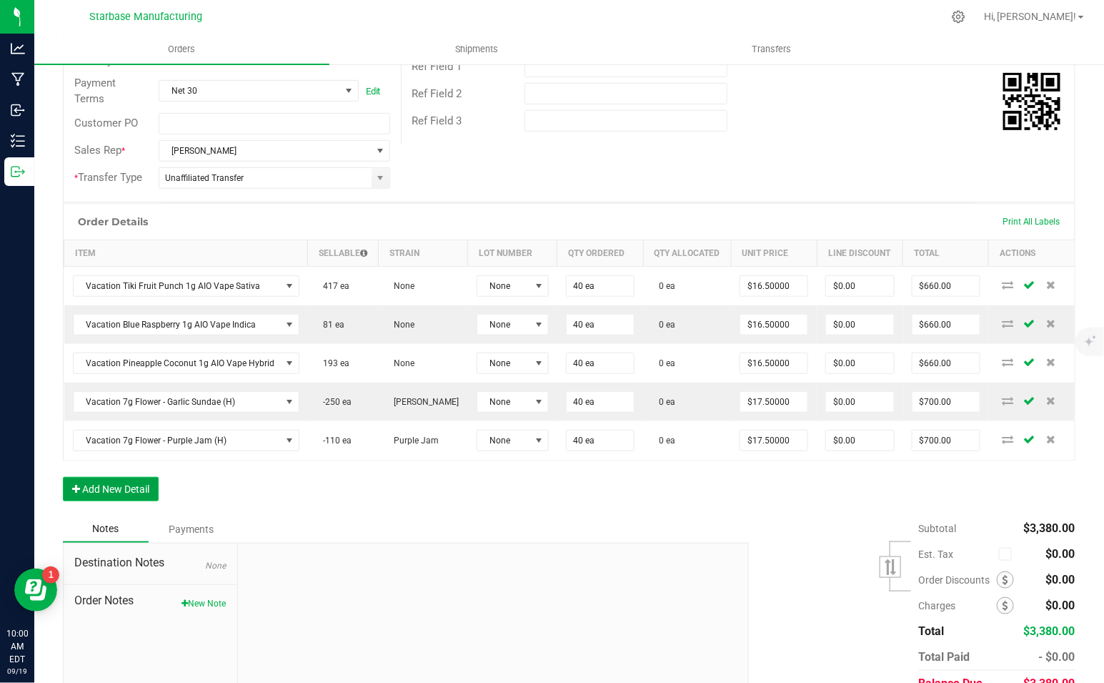
click at [106, 482] on button "Add New Detail" at bounding box center [111, 489] width 96 height 24
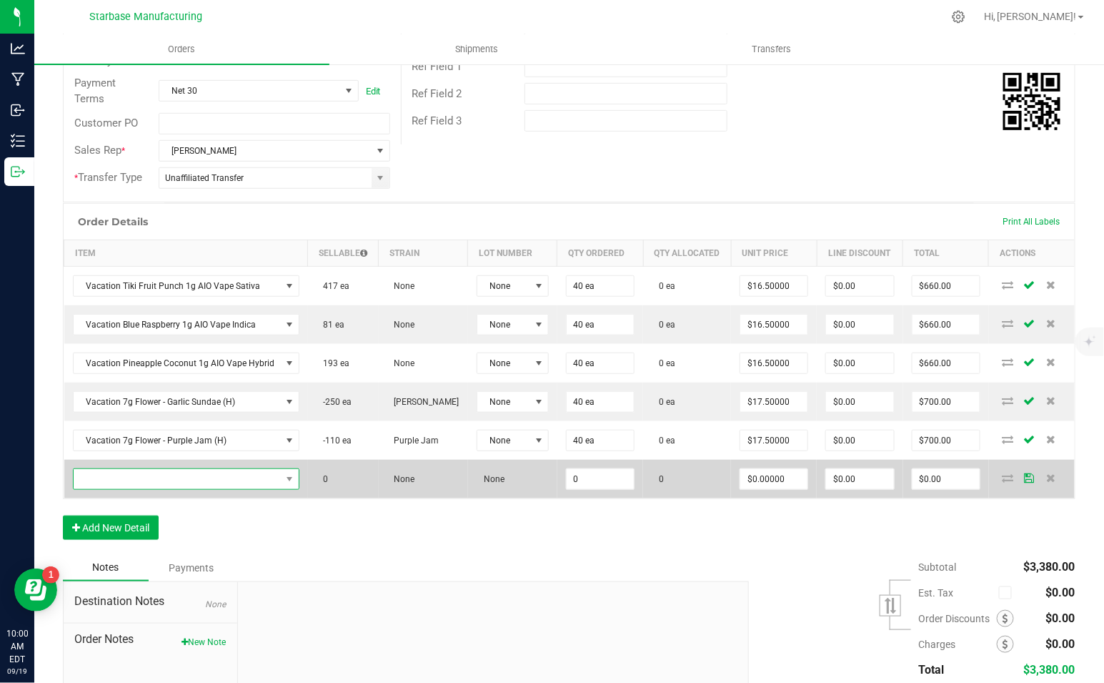
click at [122, 473] on span "NO DATA FOUND" at bounding box center [177, 479] width 207 height 20
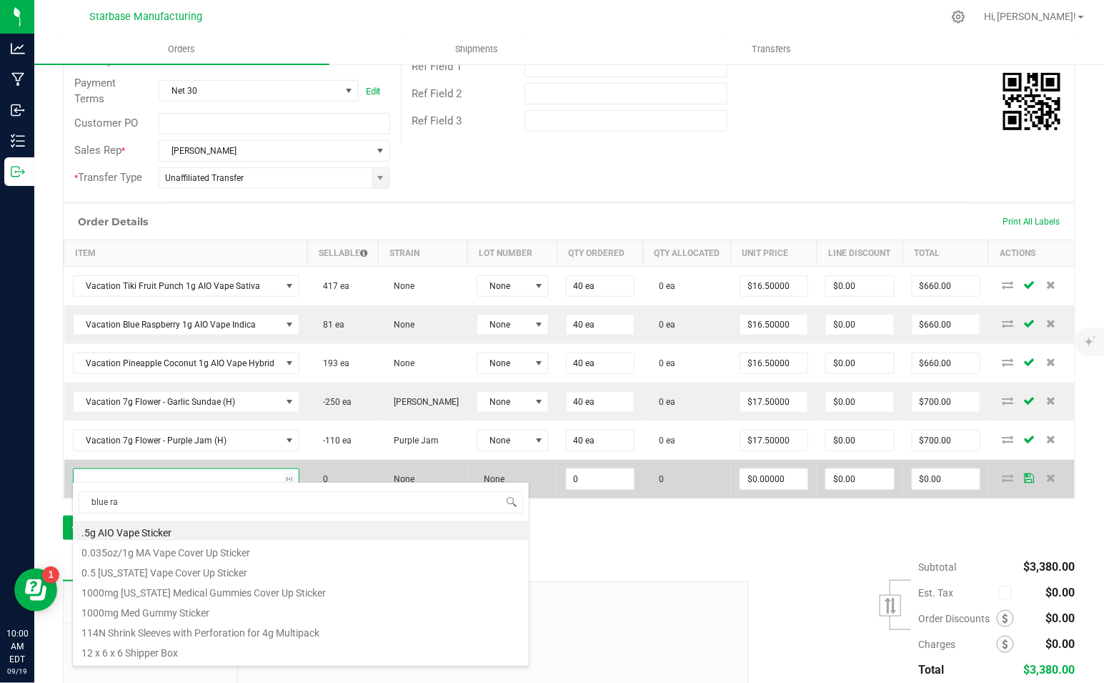
type input "blue ras"
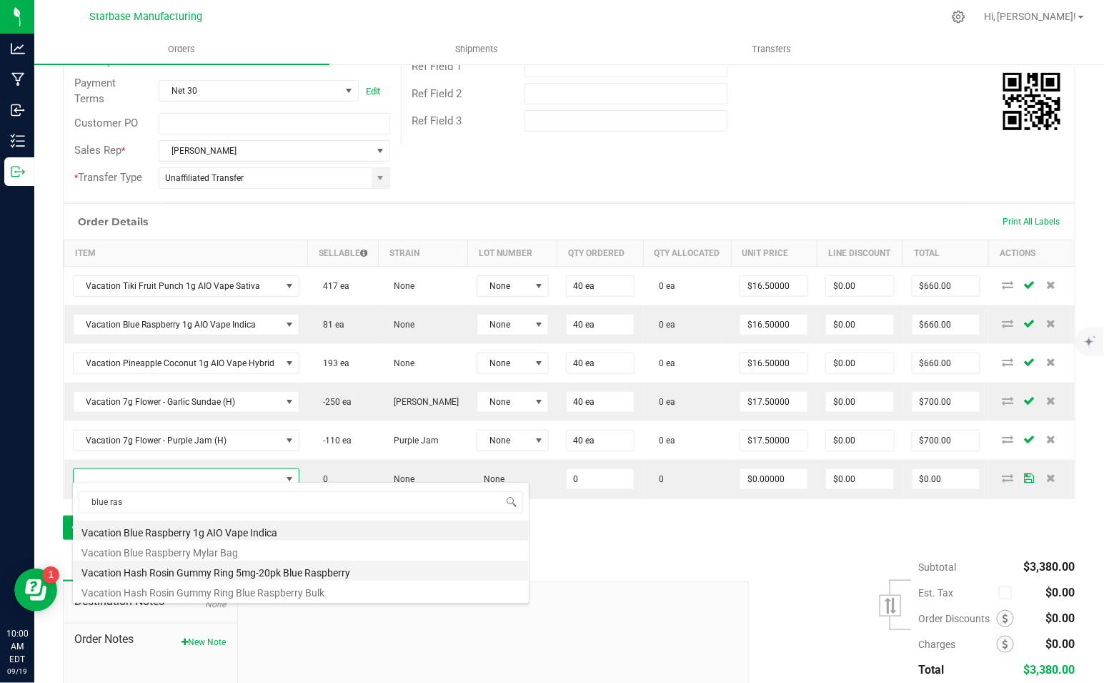
click at [218, 573] on li "Vacation Hash Rosin Gummy Ring 5mg-20pk Blue Raspberry" at bounding box center [301, 570] width 456 height 20
type input "0 ea"
type input "$12.00000"
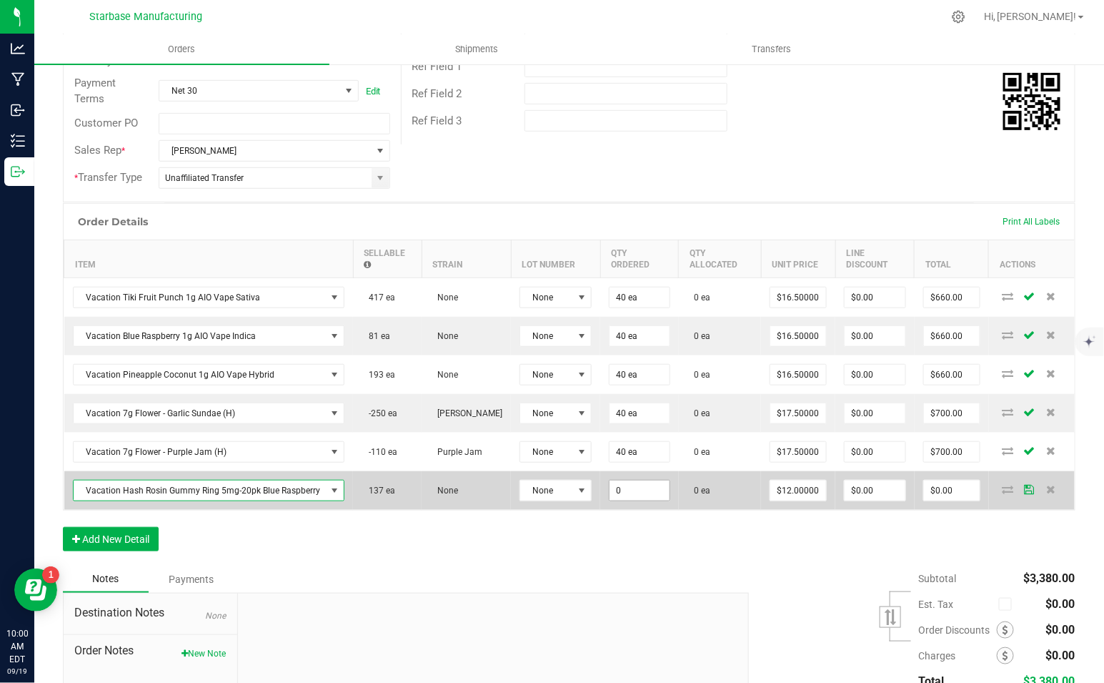
click at [625, 490] on input "0" at bounding box center [640, 490] width 60 height 20
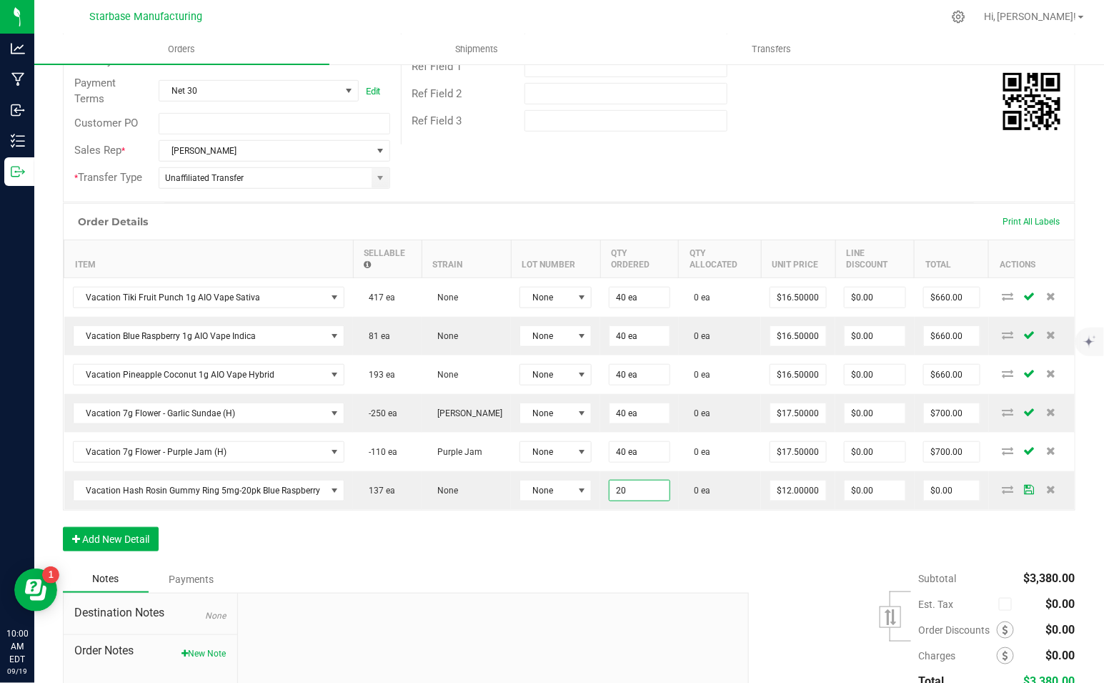
type input "20 ea"
type input "$240.00"
click at [691, 551] on div "Order Details Print All Labels Item Sellable Strain Lot Number Qty Ordered Qty …" at bounding box center [569, 384] width 1013 height 362
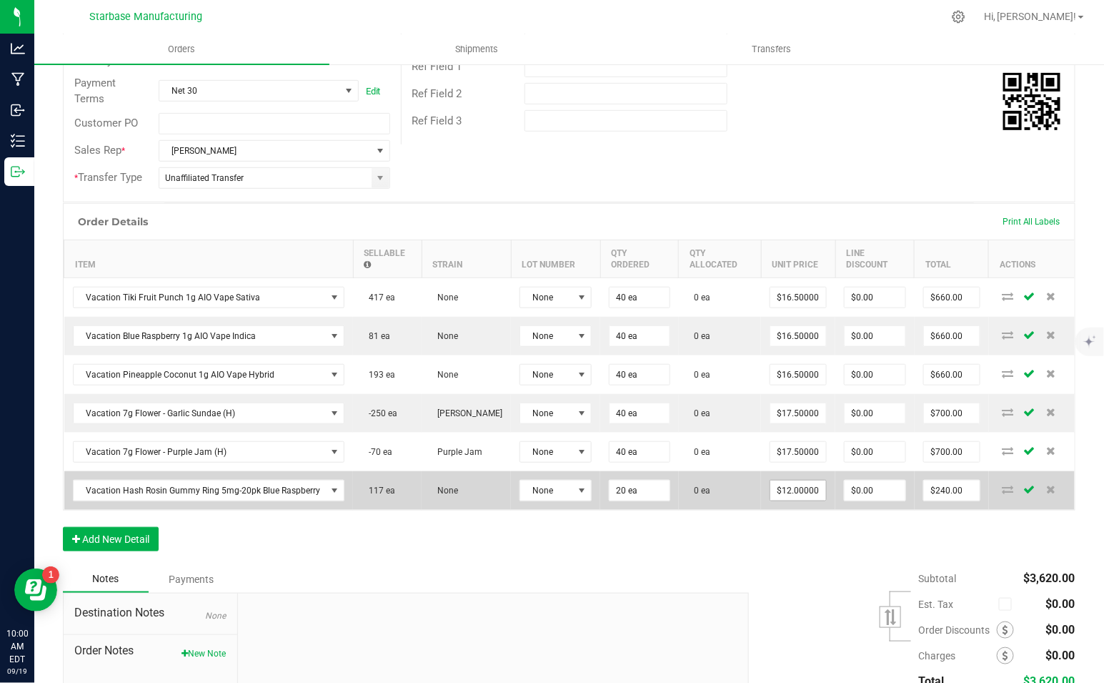
type input "12"
click at [788, 480] on input "12" at bounding box center [799, 490] width 56 height 20
type input "20"
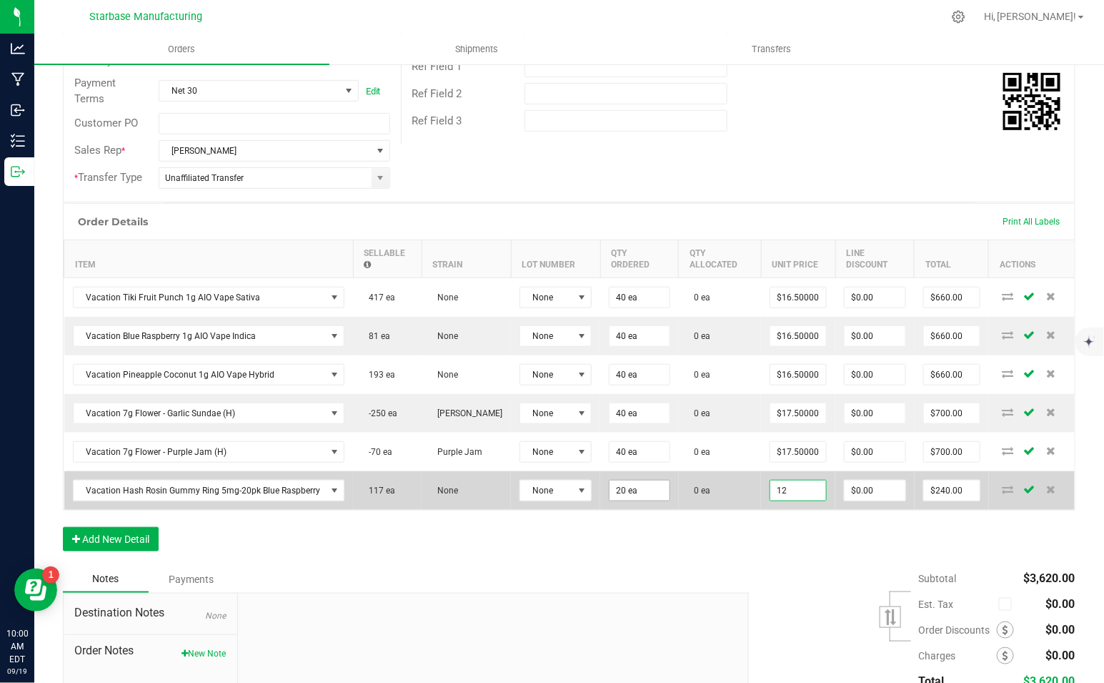
type input "$12.00000"
click at [611, 488] on input "20" at bounding box center [640, 490] width 60 height 20
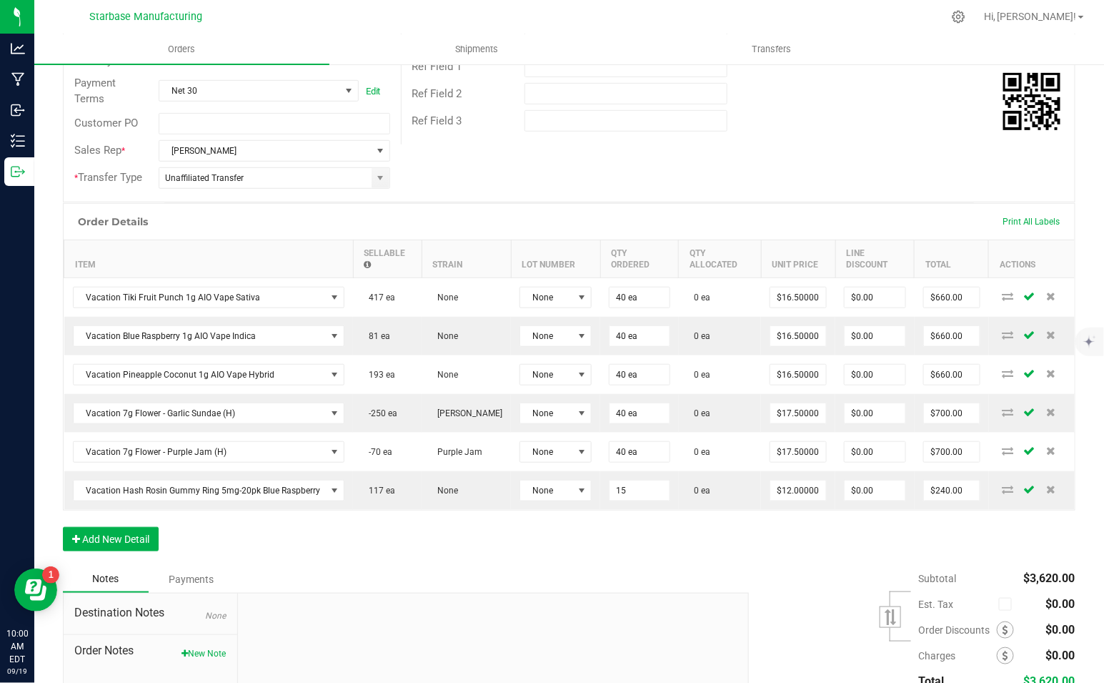
type input "15 ea"
type input "$180.00"
click at [768, 545] on div "Order Details Print All Labels Item Sellable Strain Lot Number Qty Ordered Qty …" at bounding box center [569, 384] width 1013 height 362
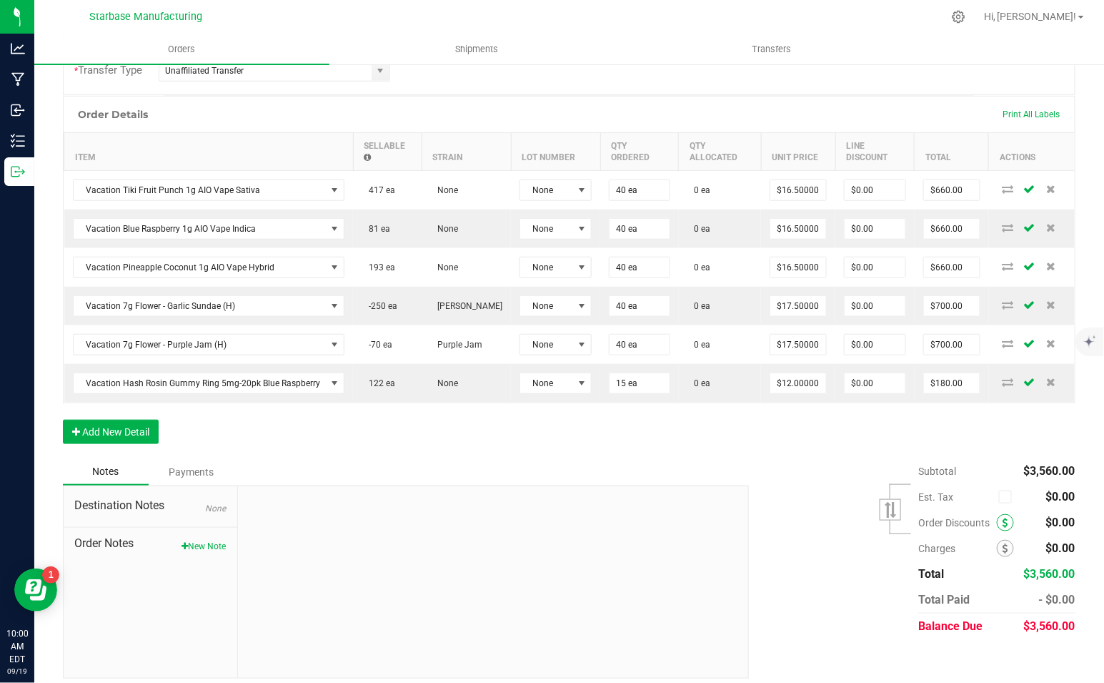
click at [1008, 518] on icon at bounding box center [1006, 523] width 6 height 10
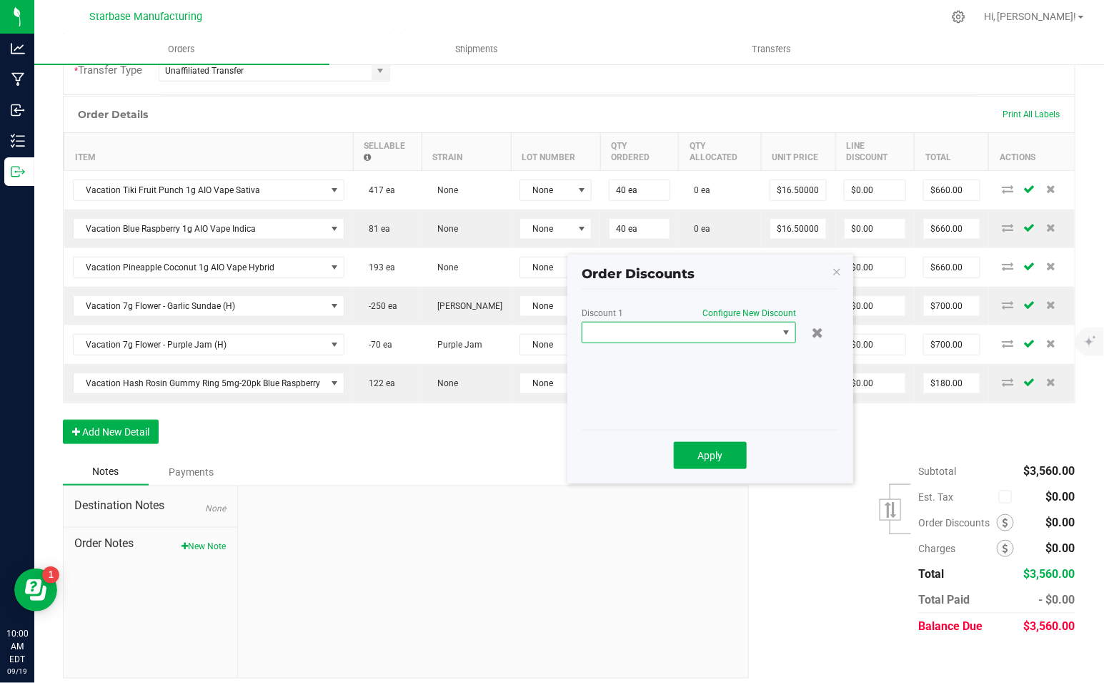
click at [711, 330] on span at bounding box center [680, 332] width 195 height 20
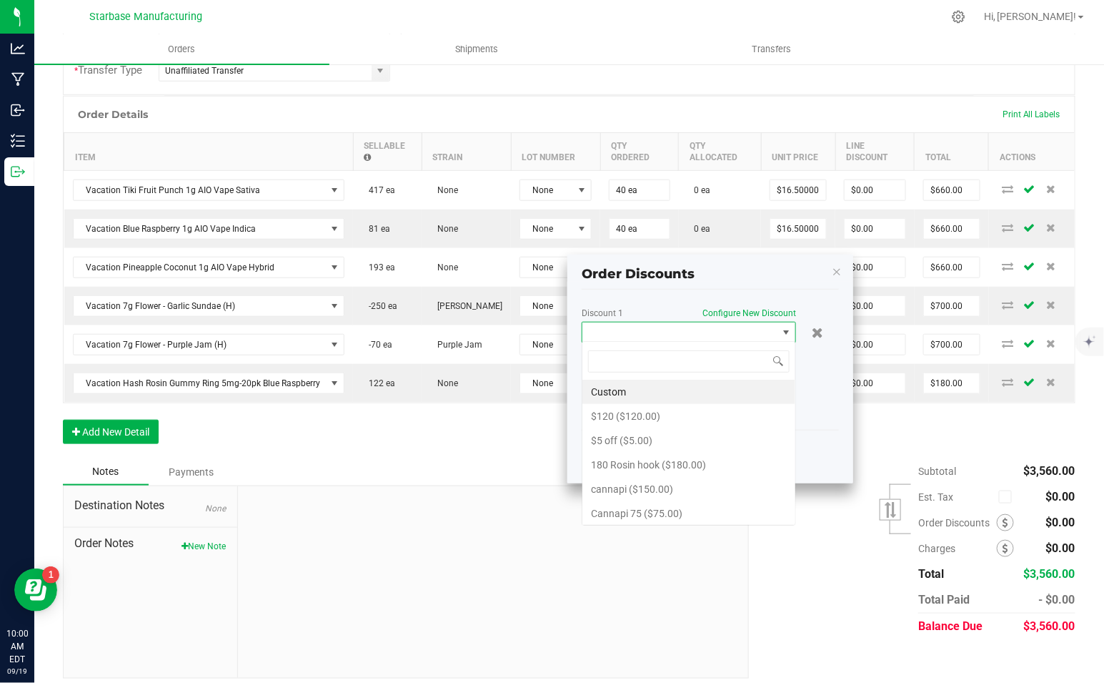
scroll to position [21, 214]
click at [711, 330] on span at bounding box center [680, 332] width 195 height 20
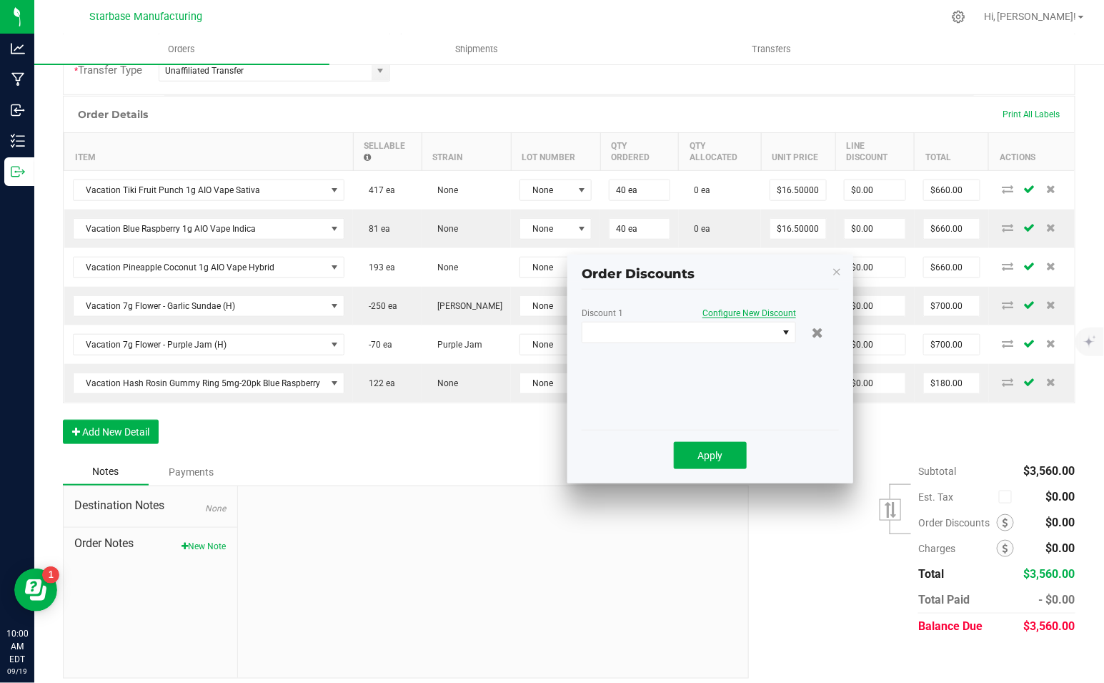
click at [734, 308] on span "Configure New Discount" at bounding box center [750, 313] width 94 height 10
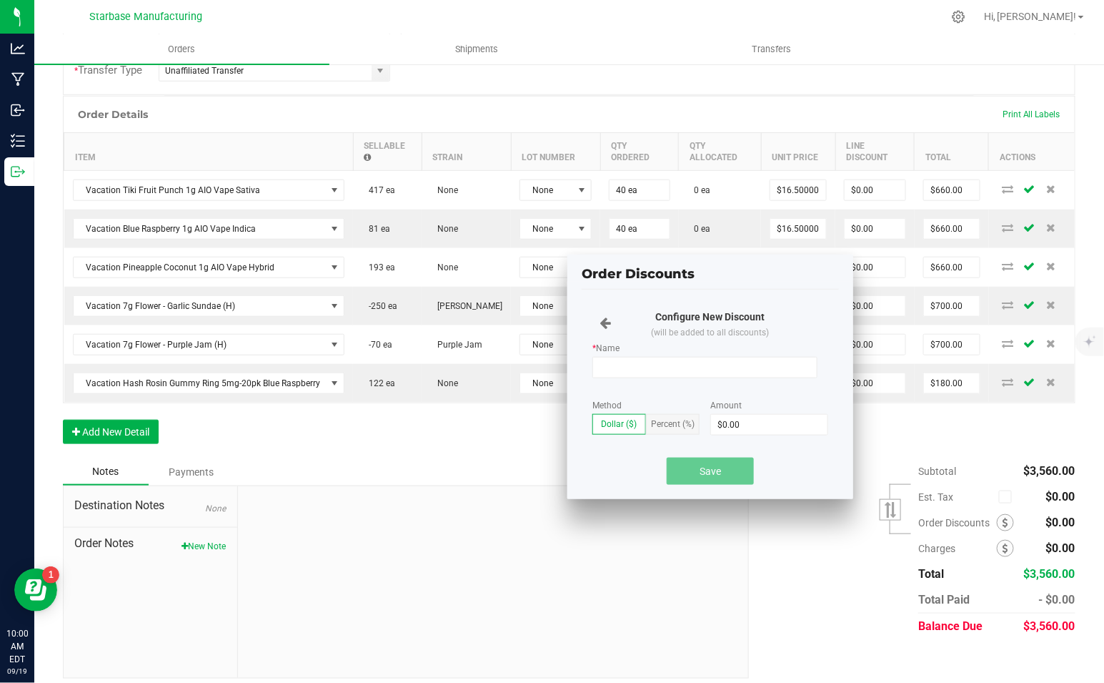
click at [677, 382] on div "* Name" at bounding box center [711, 370] width 236 height 54
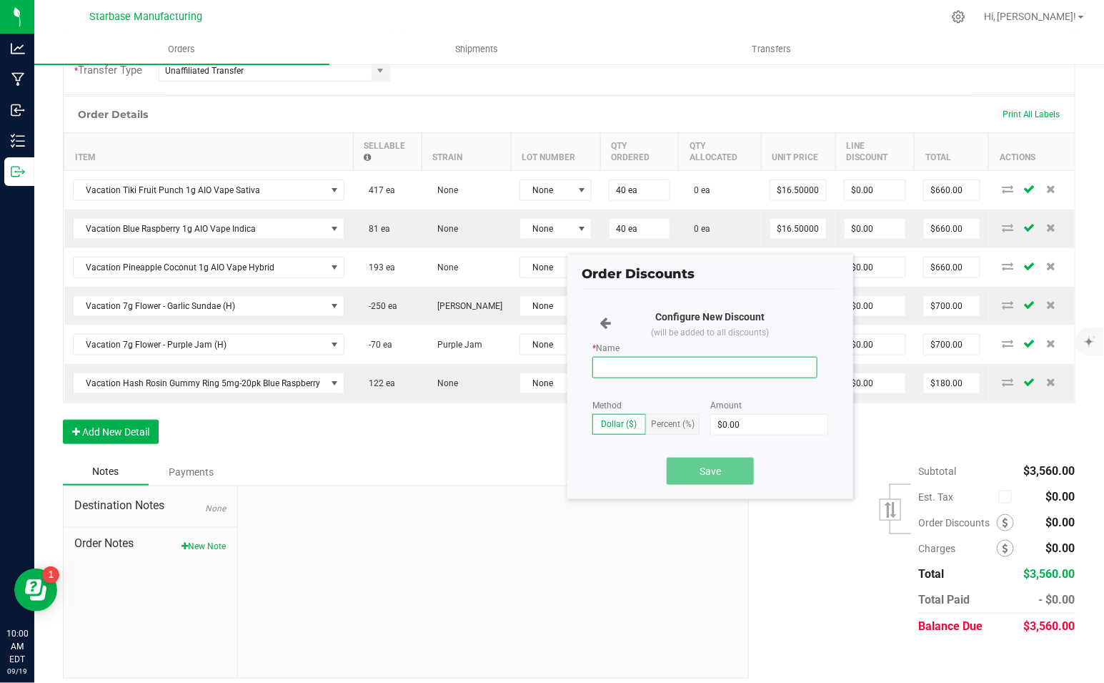
click at [674, 367] on input "* Name" at bounding box center [705, 367] width 225 height 21
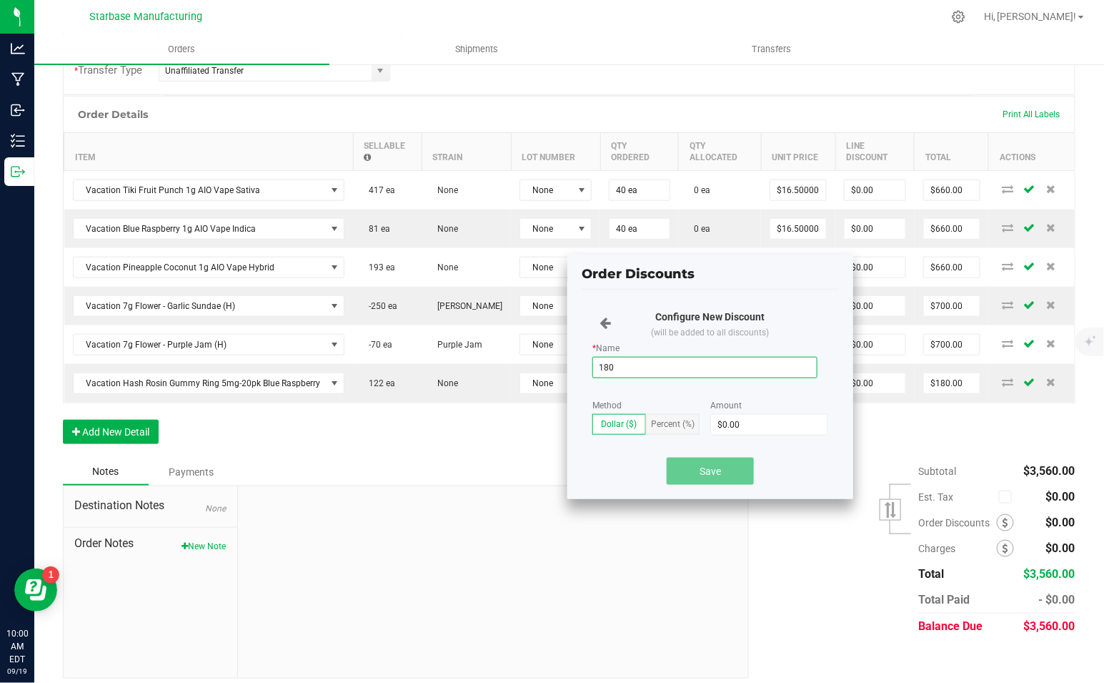
type input "180"
click at [499, 430] on div "Order Details Print All Labels Item Sellable Strain Lot Number Qty Ordered Qty …" at bounding box center [569, 277] width 1013 height 362
click at [761, 421] on input "0" at bounding box center [769, 425] width 117 height 20
type input "$180.00"
click at [692, 473] on button "Save" at bounding box center [710, 470] width 87 height 27
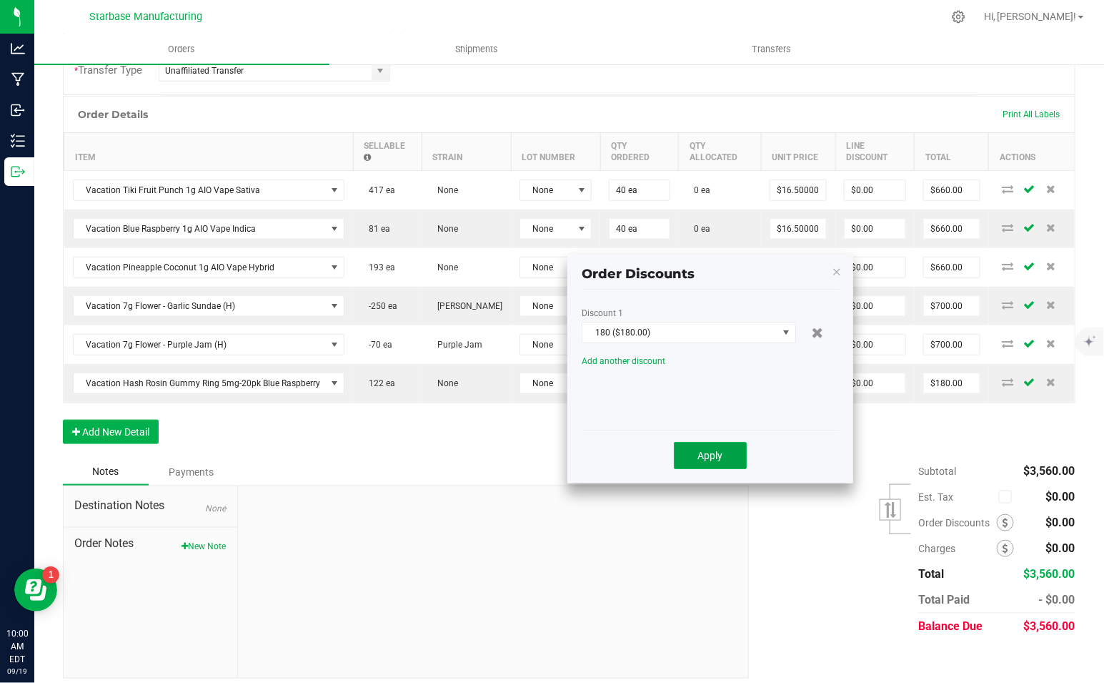
click at [695, 456] on button "Apply" at bounding box center [710, 455] width 73 height 27
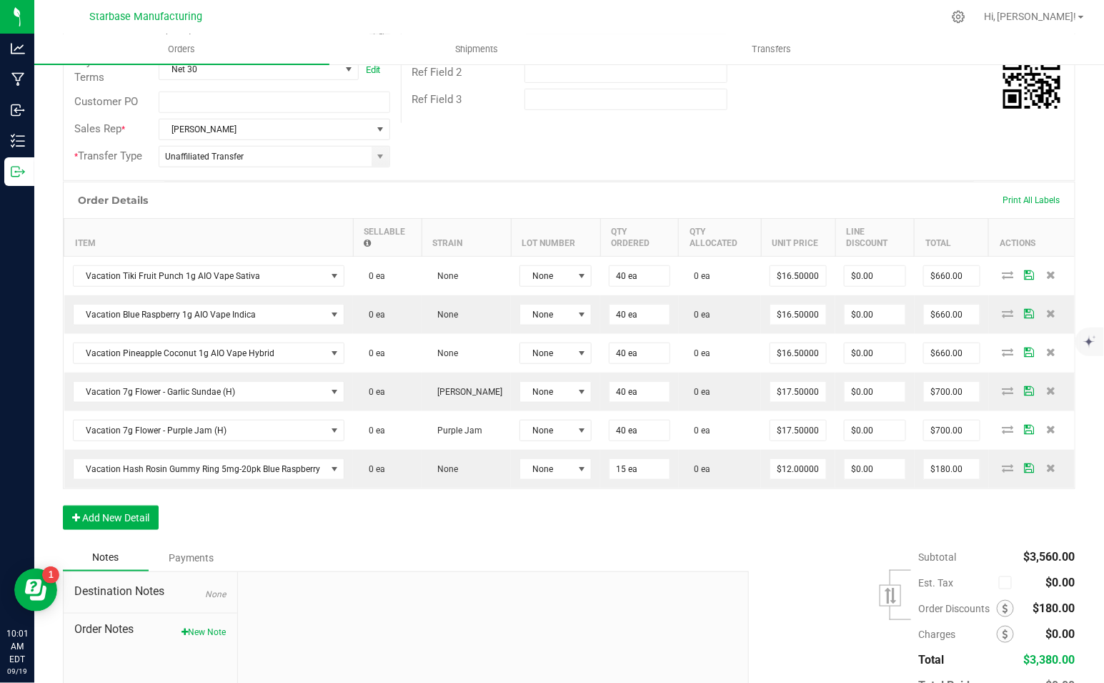
scroll to position [0, 0]
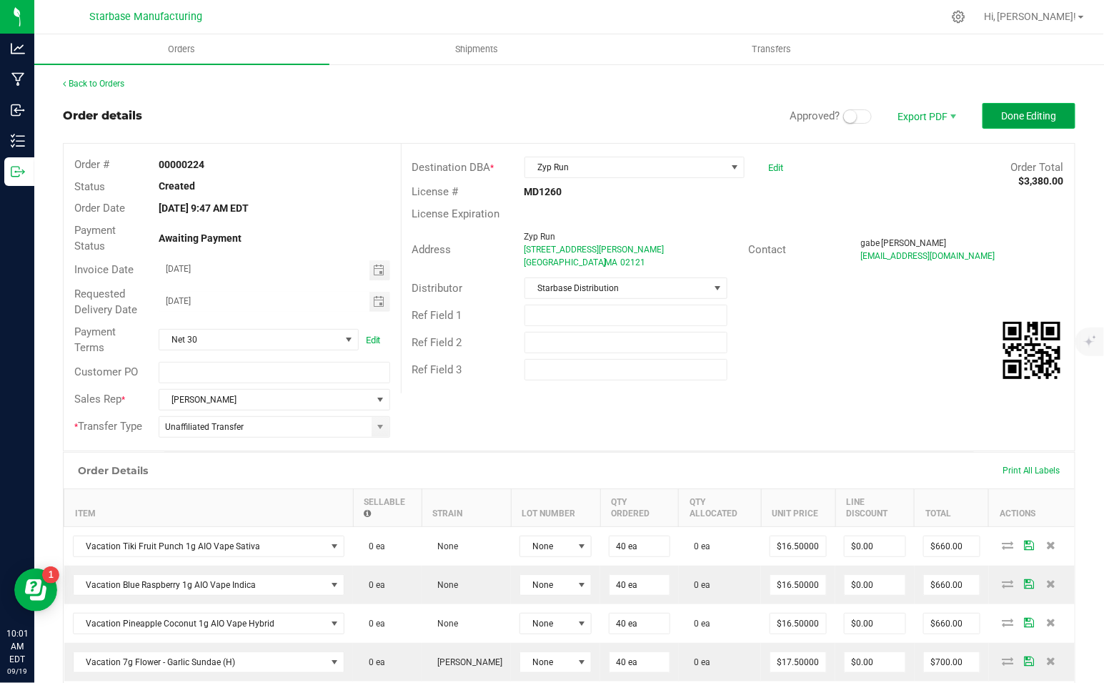
click at [1002, 117] on span "Done Editing" at bounding box center [1029, 115] width 56 height 11
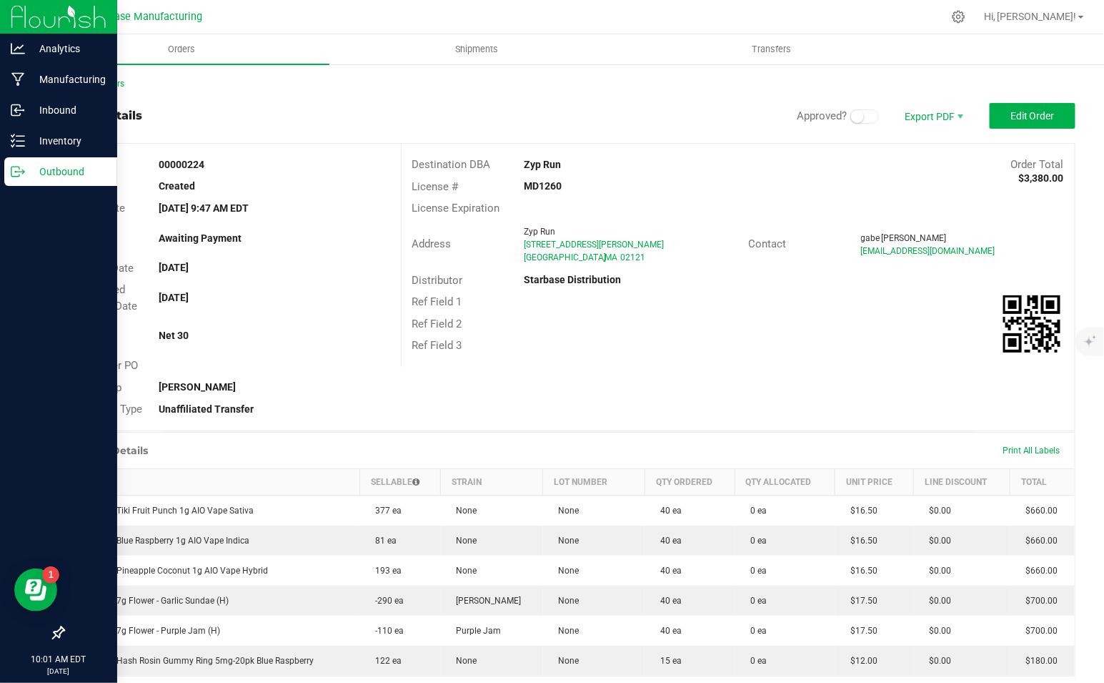
click at [46, 168] on p "Outbound" at bounding box center [68, 171] width 86 height 17
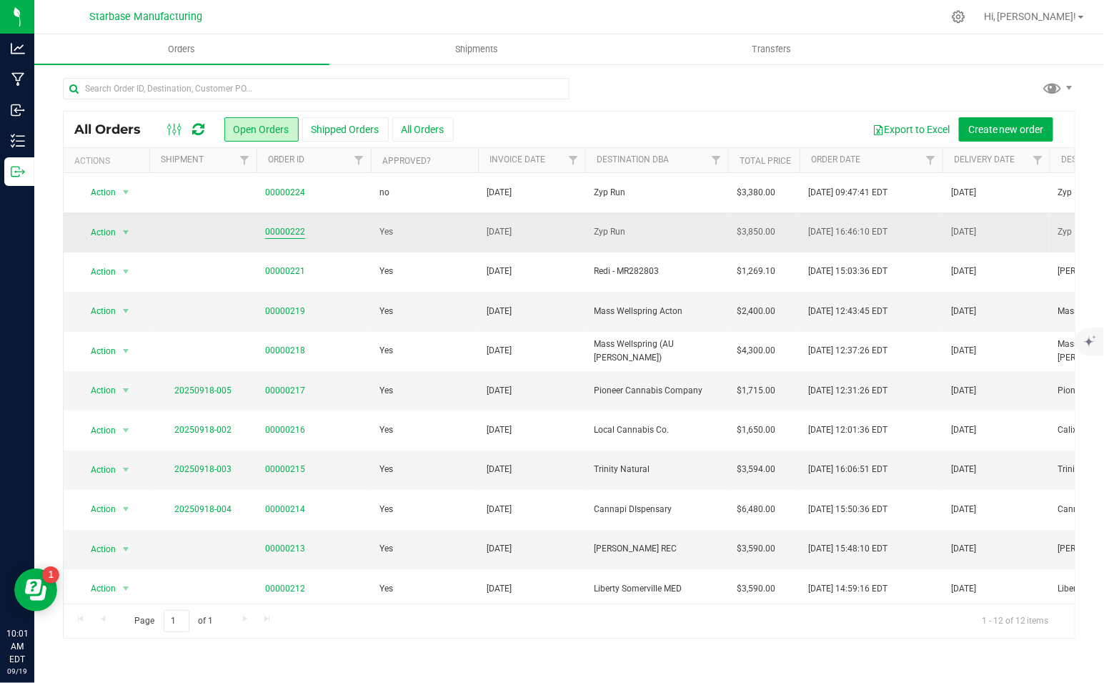
click at [273, 232] on link "00000222" at bounding box center [285, 232] width 40 height 14
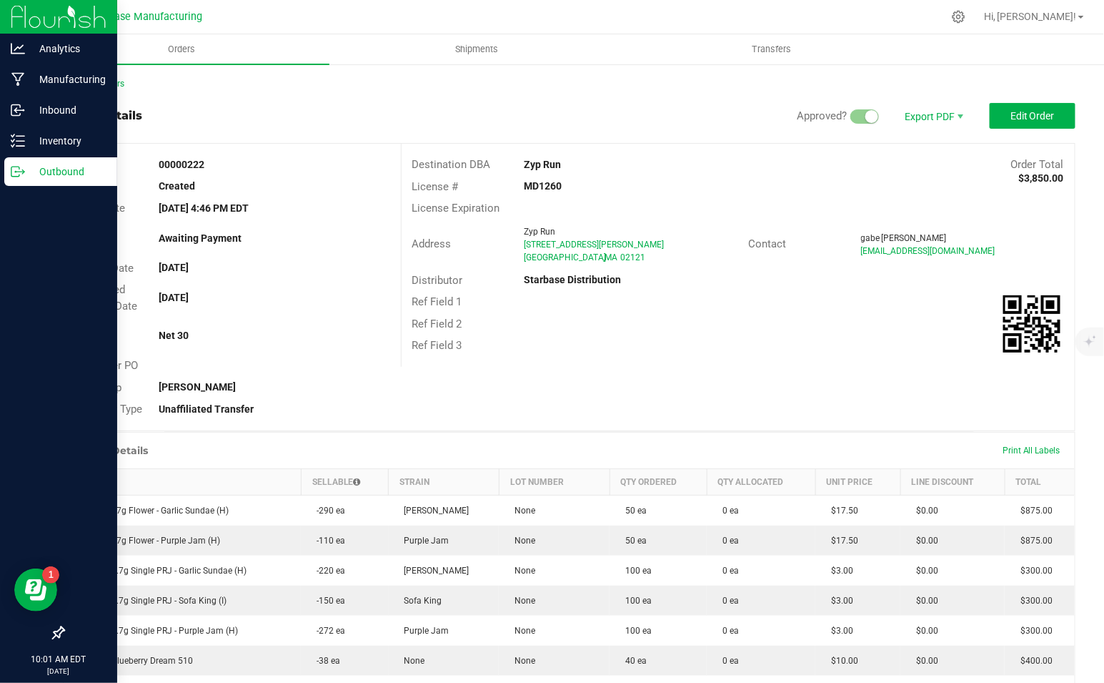
click at [39, 172] on p "Outbound" at bounding box center [68, 171] width 86 height 17
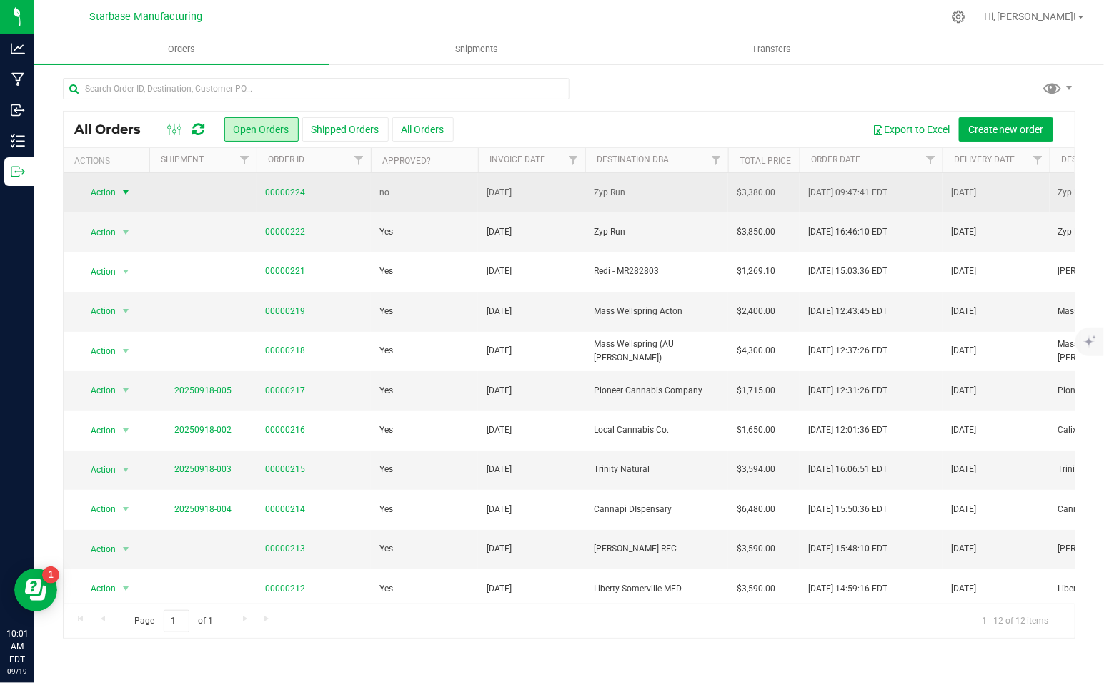
click at [109, 185] on span "Action" at bounding box center [97, 192] width 39 height 20
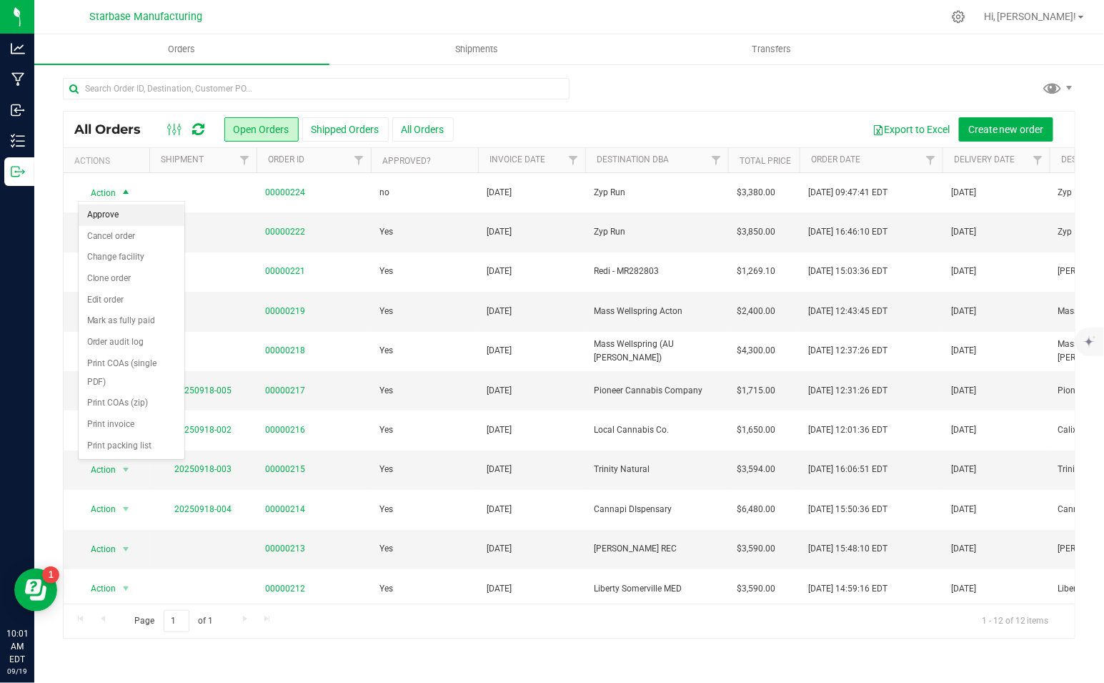
click at [117, 212] on li "Approve" at bounding box center [132, 214] width 106 height 21
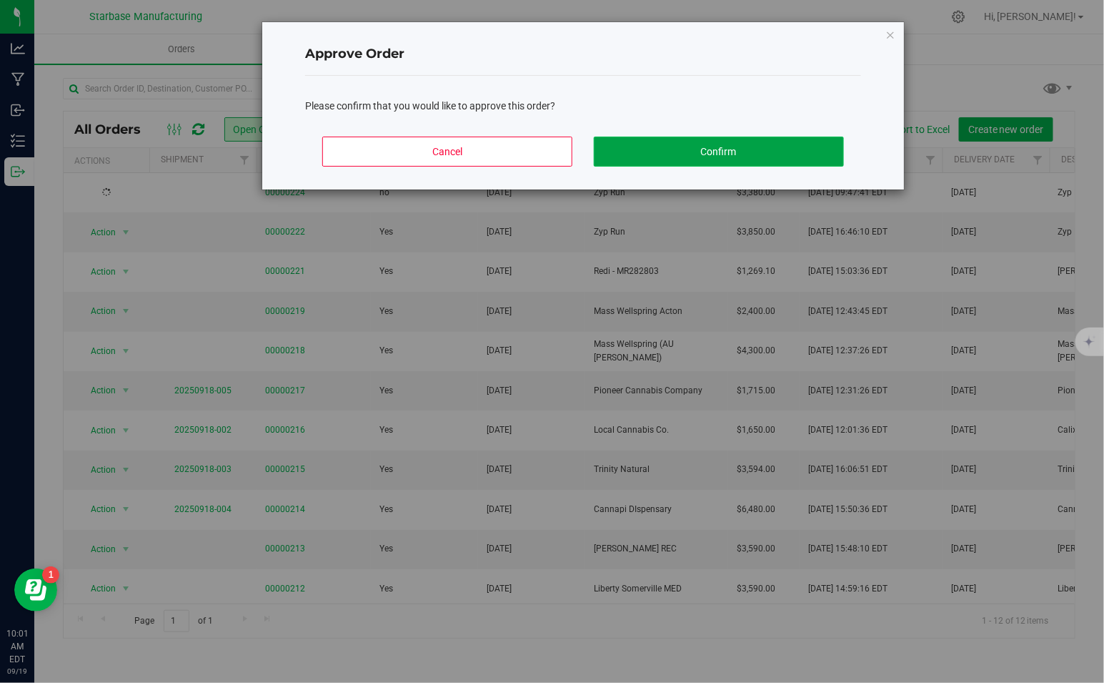
click at [651, 162] on button "Confirm" at bounding box center [719, 152] width 250 height 30
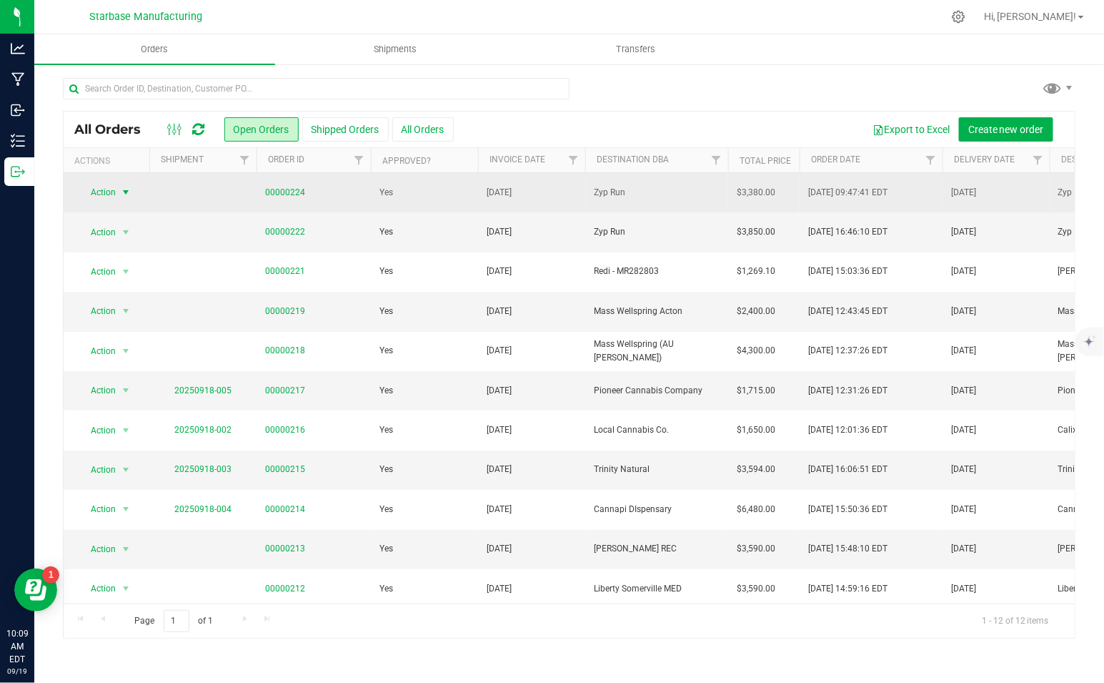
click at [113, 192] on span "Action" at bounding box center [97, 192] width 39 height 20
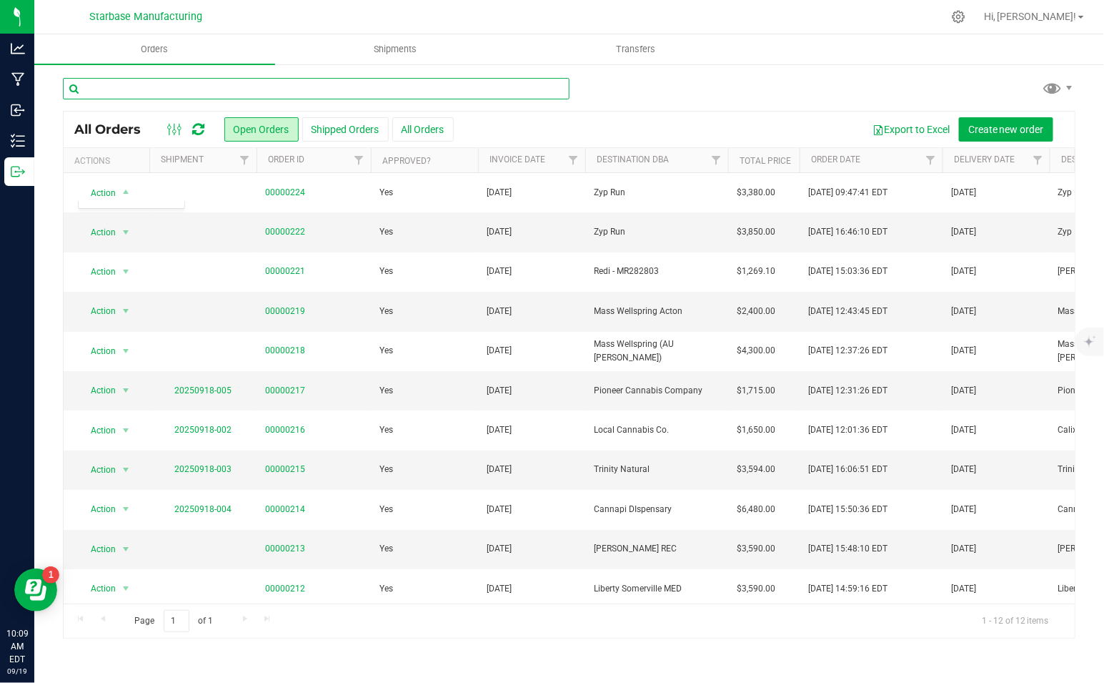
click at [487, 88] on input "text" at bounding box center [316, 88] width 507 height 21
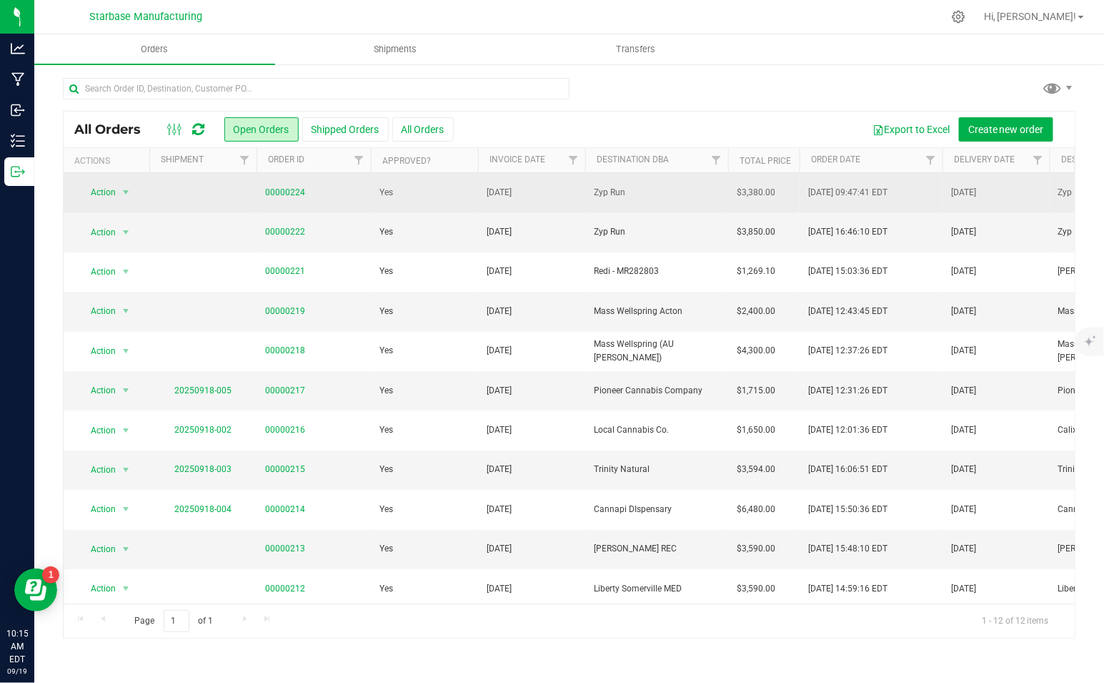
click at [106, 203] on td "Action Action Cancel order Change facility Clone order Edit order Mark as fully…" at bounding box center [107, 192] width 86 height 39
click at [106, 195] on span "Action" at bounding box center [97, 192] width 39 height 20
click at [338, 189] on span "00000224" at bounding box center [313, 193] width 97 height 14
click at [622, 192] on span "Zyp Run" at bounding box center [657, 193] width 126 height 14
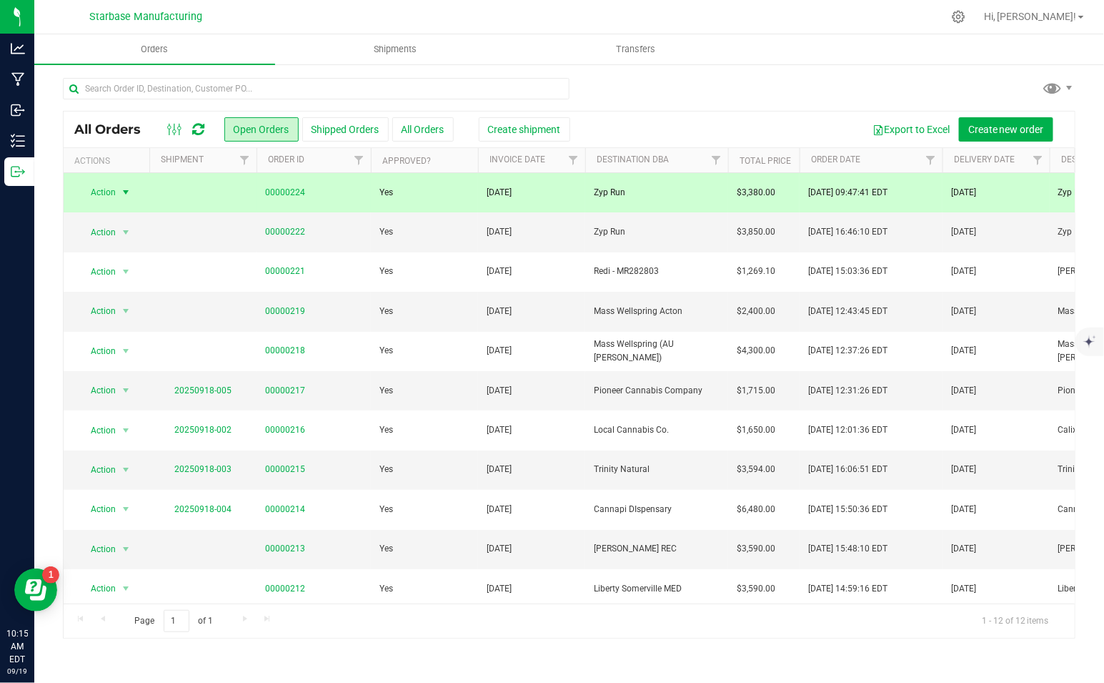
click at [111, 188] on span "Action" at bounding box center [97, 192] width 39 height 20
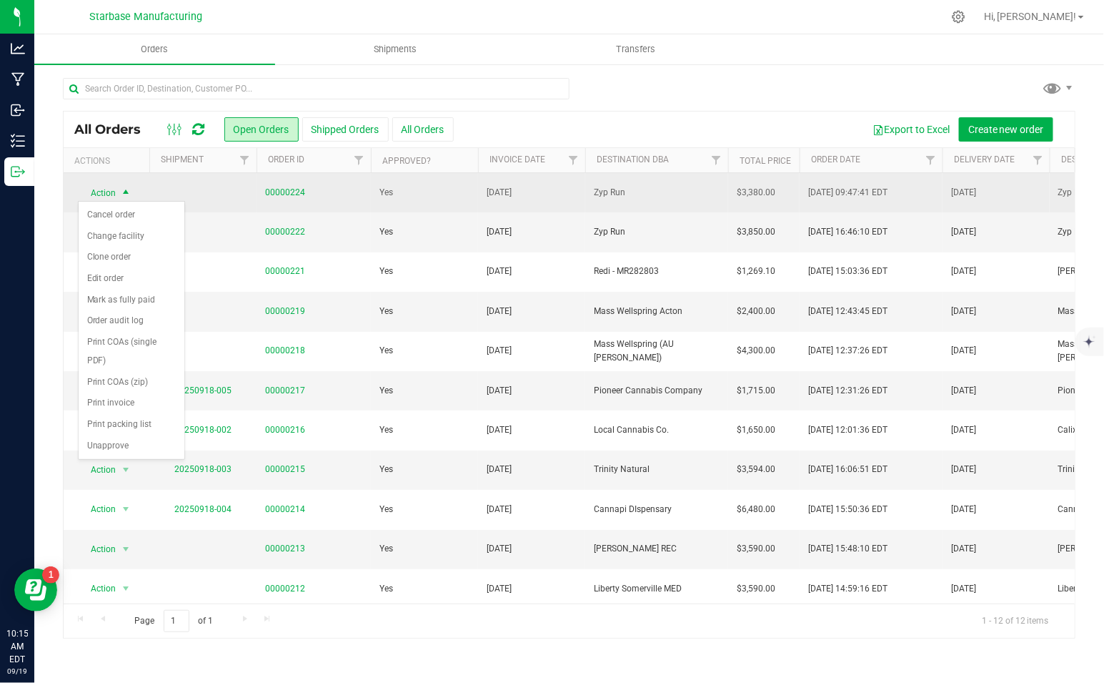
click at [111, 188] on span "Action" at bounding box center [97, 193] width 39 height 20
click at [282, 198] on td "00000224" at bounding box center [314, 192] width 114 height 39
click at [282, 197] on link "00000224" at bounding box center [285, 193] width 40 height 14
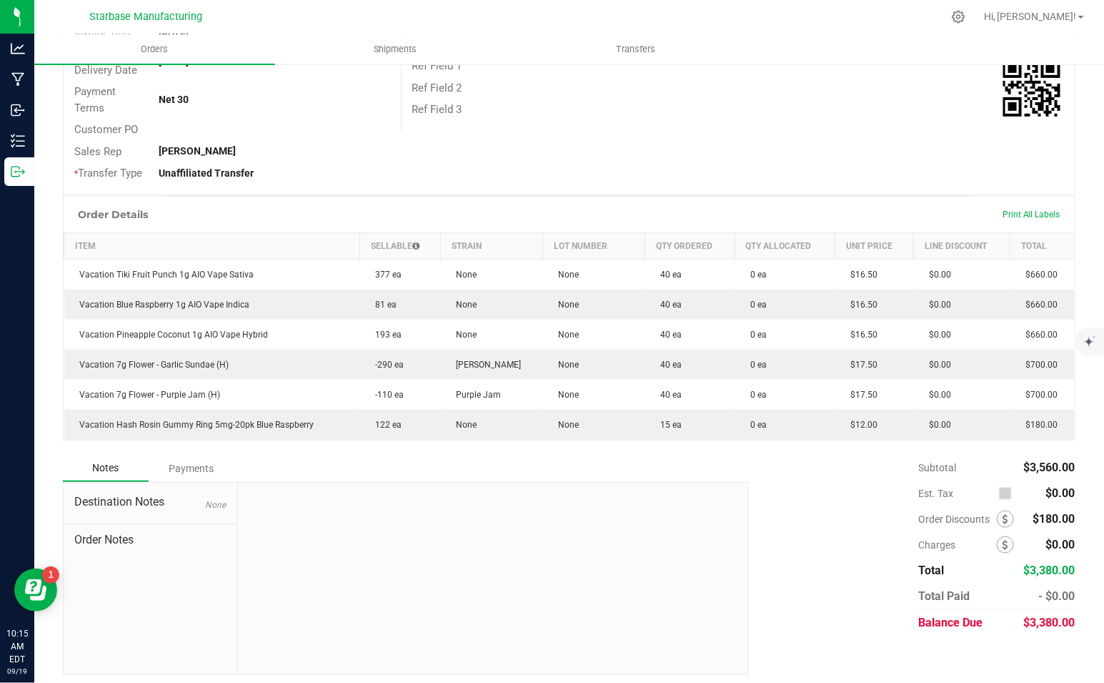
scroll to position [238, 0]
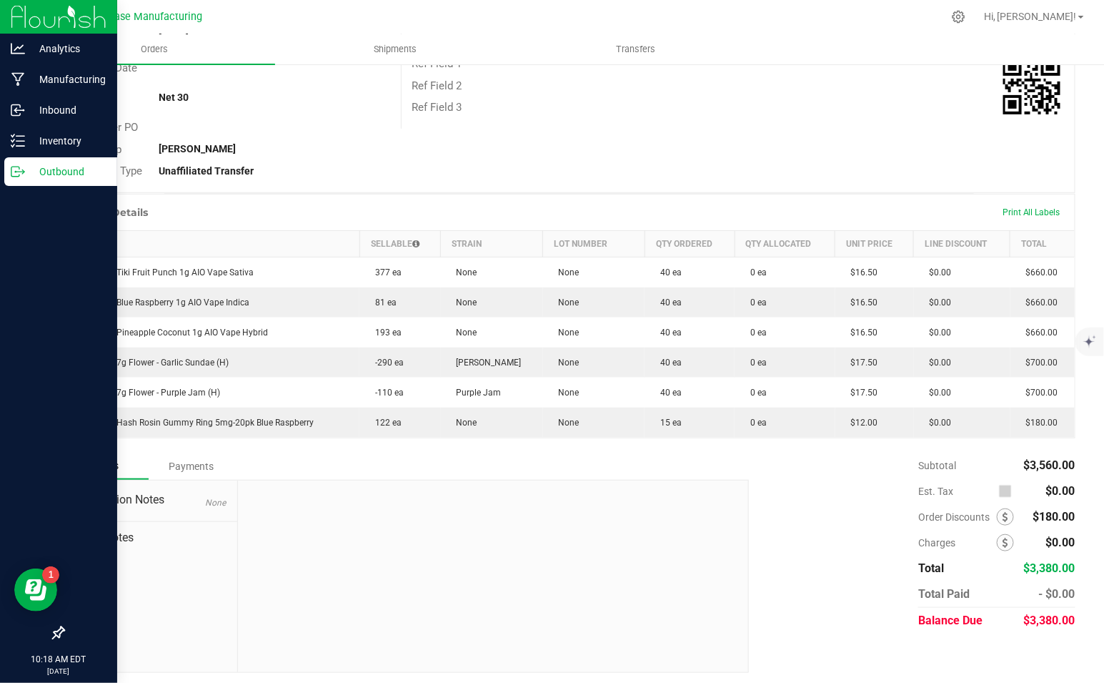
click at [22, 173] on icon at bounding box center [23, 173] width 2 height 2
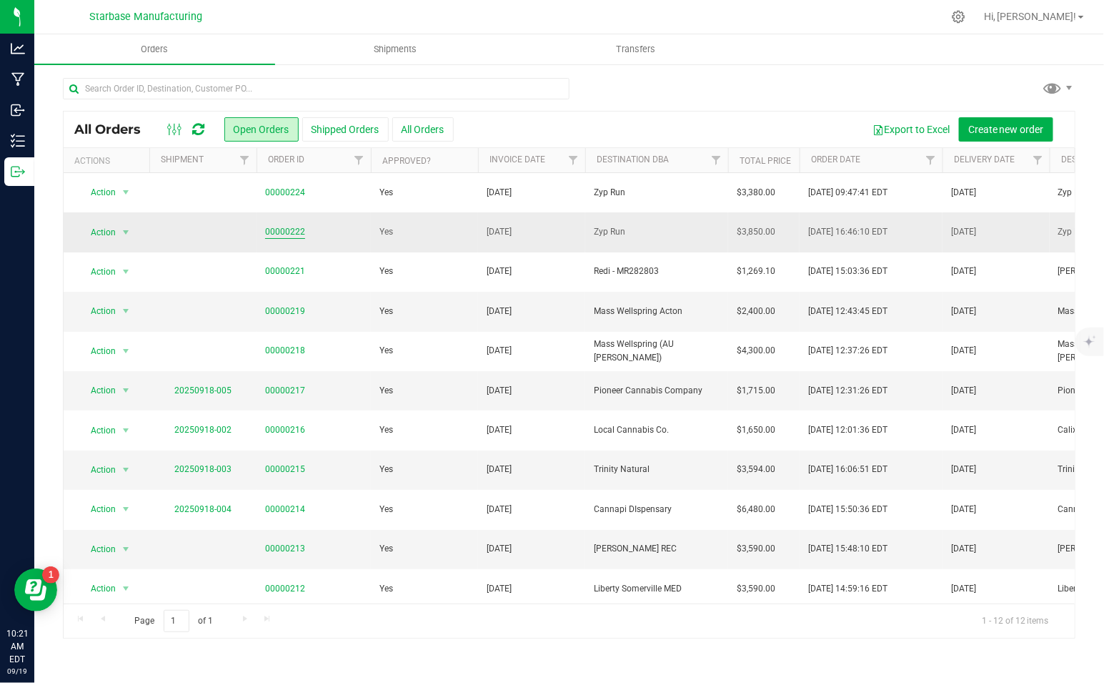
click at [275, 235] on link "00000222" at bounding box center [285, 232] width 40 height 14
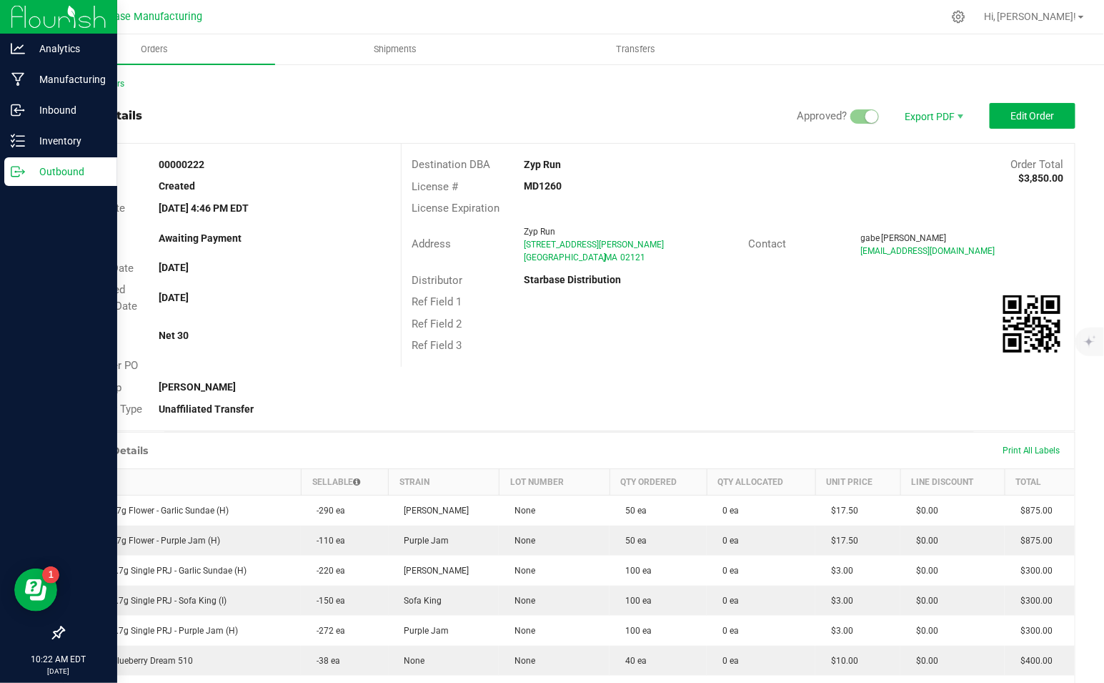
click at [20, 179] on div "Outbound" at bounding box center [60, 171] width 113 height 29
